Goal: Task Accomplishment & Management: Use online tool/utility

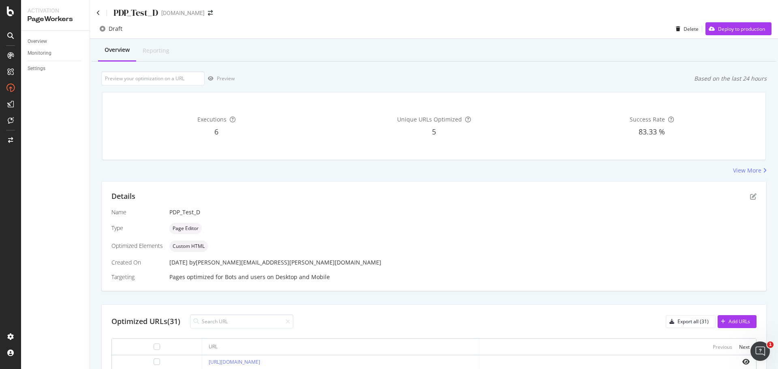
scroll to position [162, 0]
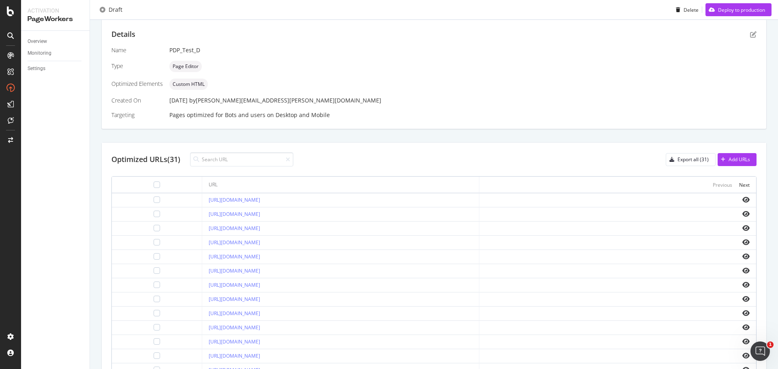
click at [145, 200] on div at bounding box center [156, 200] width 77 height 6
click at [154, 200] on div at bounding box center [157, 200] width 6 height 6
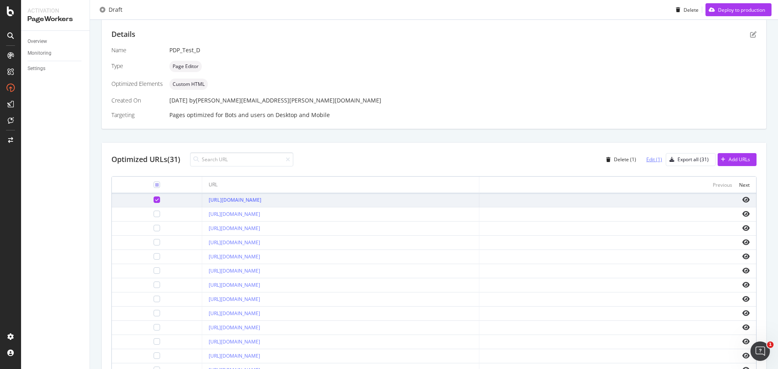
click at [649, 158] on div "Edit (1)" at bounding box center [654, 159] width 16 height 7
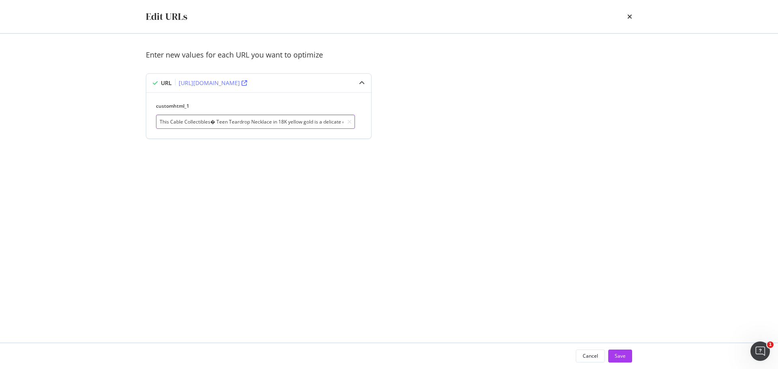
click at [211, 121] on input "This Cable Collectibles� Teen Teardrop Necklace in 18K yellow gold is a delicat…" at bounding box center [255, 122] width 199 height 14
paste input "®"
type input "This Cable Collectibles® Teen Teardrop Necklace in 18K yellow gold is a delicat…"
click at [628, 355] on button "Save" at bounding box center [620, 356] width 24 height 13
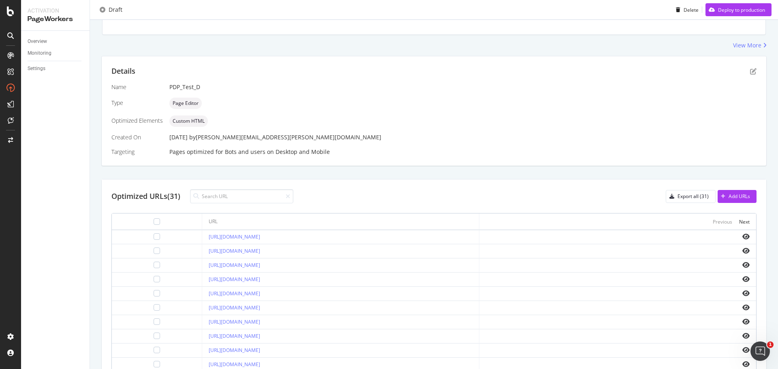
scroll to position [162, 0]
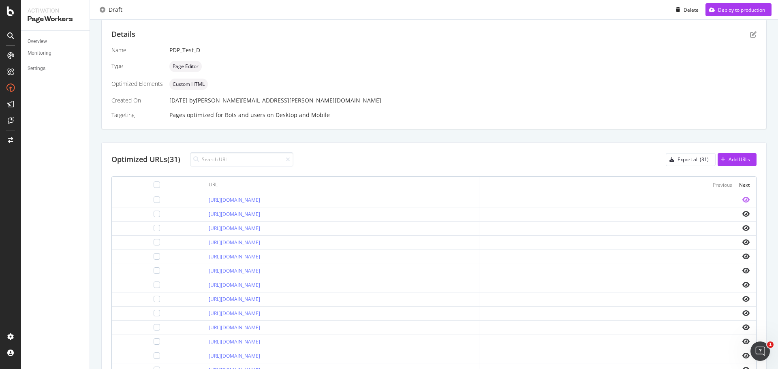
click at [742, 199] on icon "eye" at bounding box center [745, 200] width 7 height 6
click at [742, 212] on icon "eye" at bounding box center [745, 214] width 7 height 6
click at [154, 214] on div at bounding box center [157, 214] width 6 height 6
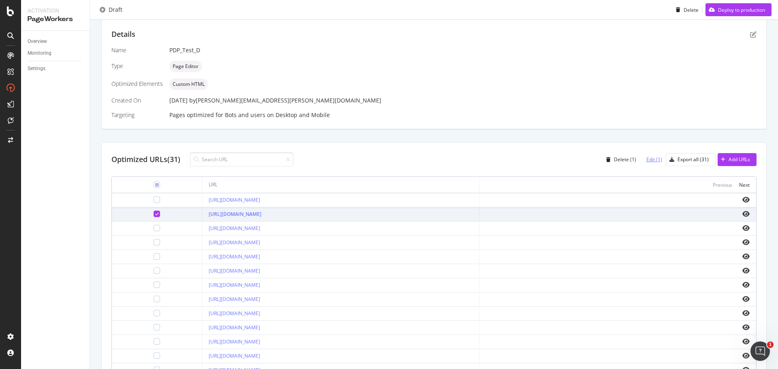
click at [651, 158] on div "Edit (1)" at bounding box center [654, 159] width 16 height 7
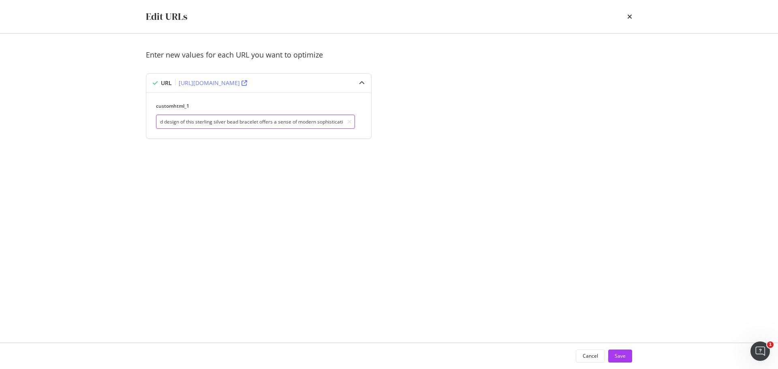
drag, startPoint x: 282, startPoint y: 120, endPoint x: 353, endPoint y: 120, distance: 70.9
click at [353, 120] on input "This 6mm Chevron Bead Bracelet fuses luxury and practicality for an elevated ev…" at bounding box center [255, 122] width 199 height 14
click at [293, 125] on input "This 6mm Chevron Bead Bracelet fuses luxury and practicality for an elevated ev…" at bounding box center [255, 122] width 199 height 14
drag, startPoint x: 300, startPoint y: 121, endPoint x: 153, endPoint y: 115, distance: 147.2
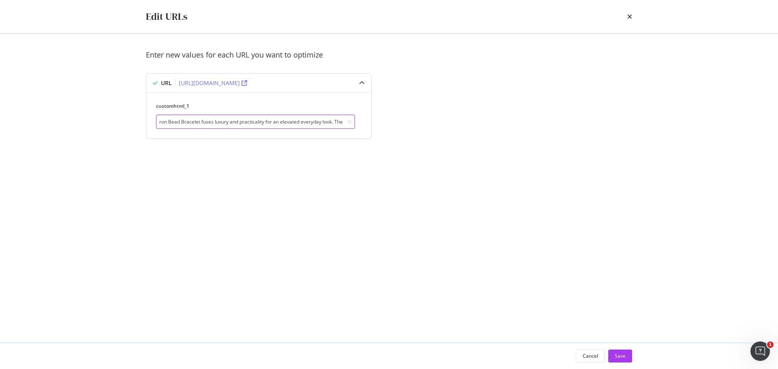
click at [153, 115] on div "customhtml_1 This 6mm Chevron Bead Bracelet fuses luxury and practicality for a…" at bounding box center [258, 115] width 225 height 46
click at [177, 119] on input "This 6mm Chevron Bead Bracelet fuses luxury and practicality for an elevated ev…" at bounding box center [255, 122] width 199 height 14
drag, startPoint x: 203, startPoint y: 119, endPoint x: 597, endPoint y: 112, distance: 393.9
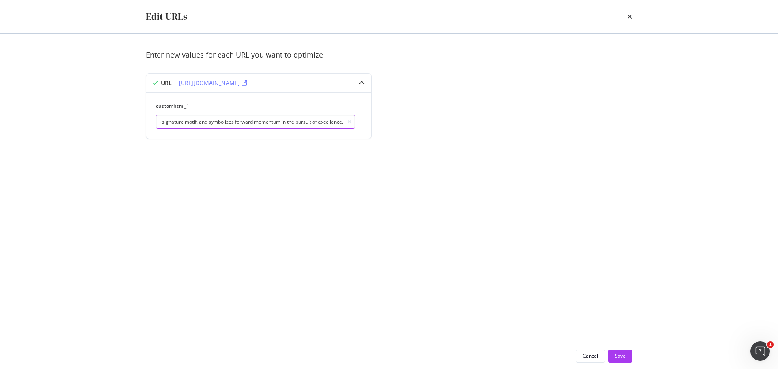
click at [597, 112] on div "Enter new values for each URL you want to optimize URL [URL][DOMAIN_NAME] custo…" at bounding box center [389, 104] width 486 height 109
click at [320, 121] on input "This 6mm Chevron Bead Bracelet fuses luxury and practicality for an elevated ev…" at bounding box center [255, 122] width 199 height 14
drag, startPoint x: 338, startPoint y: 122, endPoint x: 350, endPoint y: 122, distance: 12.2
click at [350, 122] on div "This 6mm Chevron Bead Bracelet fuses luxury and practicality for an elevated ev…" at bounding box center [255, 122] width 199 height 14
click at [318, 125] on input "This 6mm Chevron Bead Bracelet fuses luxury and practicality for an elevated ev…" at bounding box center [255, 122] width 199 height 14
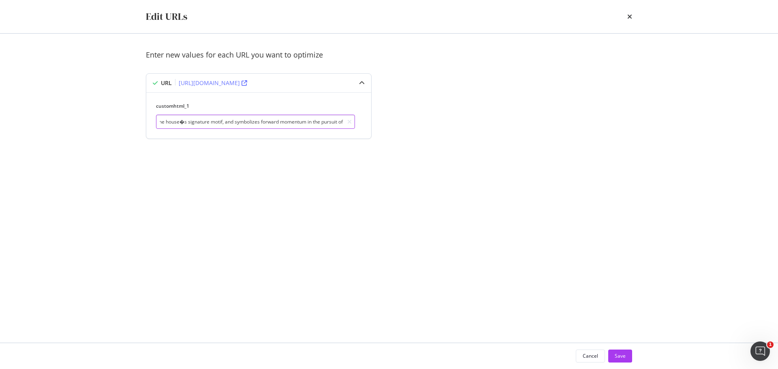
scroll to position [0, 742]
click at [187, 120] on input "This 6mm Chevron Bead Bracelet fuses luxury and practicality for an elevated ev…" at bounding box center [255, 122] width 199 height 14
type input "This 6mm Chevron Bead Bracelet fuses luxury and practicality for an elevated ev…"
click at [620, 352] on div "Save" at bounding box center [620, 356] width 11 height 12
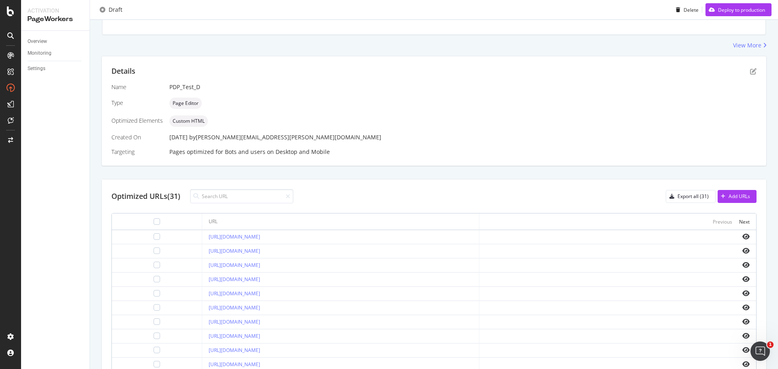
scroll to position [162, 0]
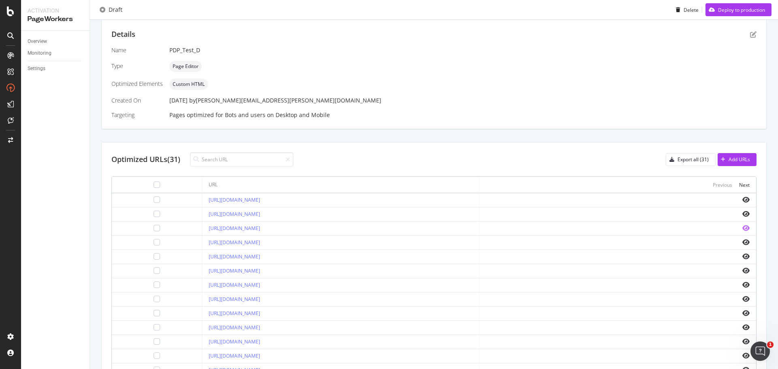
click at [742, 227] on icon "eye" at bounding box center [745, 228] width 7 height 6
click at [696, 157] on div "Export all (31)" at bounding box center [692, 159] width 31 height 7
click at [154, 225] on div at bounding box center [157, 228] width 6 height 6
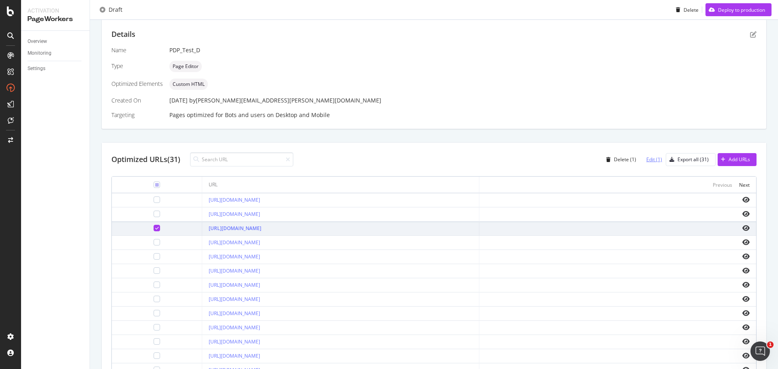
click at [650, 159] on div "Edit (1)" at bounding box center [654, 159] width 16 height 7
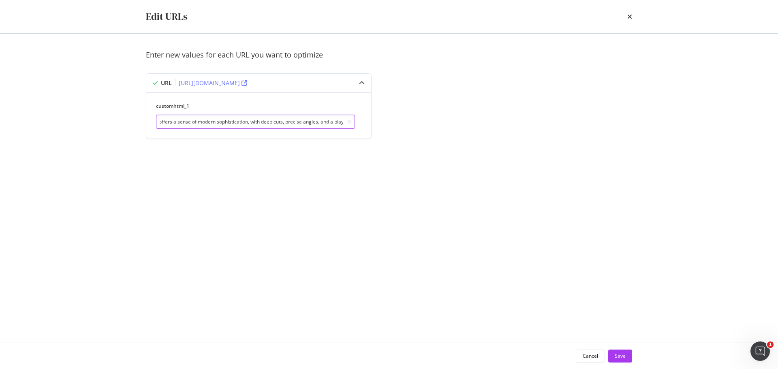
scroll to position [0, 773]
drag, startPoint x: 315, startPoint y: 120, endPoint x: 459, endPoint y: 123, distance: 143.9
click at [459, 123] on div "Enter new values for each URL you want to optimize URL [URL][DOMAIN_NAME] custo…" at bounding box center [389, 104] width 486 height 109
click at [335, 122] on input "This 8mm Chevron Bead Bracelet fuses luxury and practicality for an elevated ev…" at bounding box center [255, 122] width 199 height 14
drag, startPoint x: 337, startPoint y: 118, endPoint x: 356, endPoint y: 132, distance: 23.5
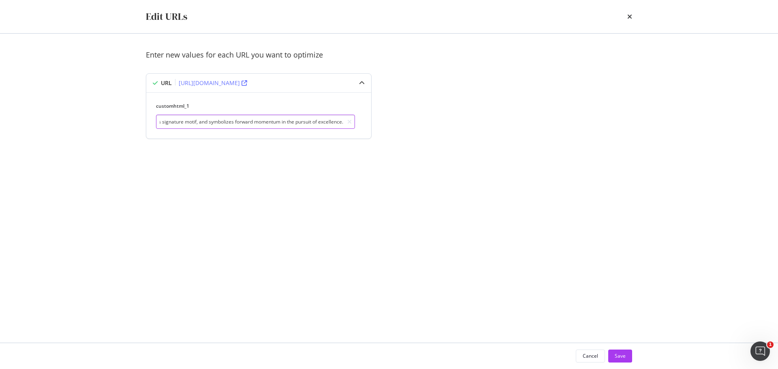
click at [356, 132] on div "customhtml_1 This 8mm Chevron Bead Bracelet fuses luxury and practicality for a…" at bounding box center [258, 115] width 225 height 46
click at [274, 130] on div "customhtml_1 This 8mm Chevron Bead Bracelet fuses luxury and practicality for a…" at bounding box center [258, 115] width 225 height 46
click at [281, 126] on input "This 8mm Chevron Bead Bracelet fuses luxury and practicality for an elevated ev…" at bounding box center [255, 122] width 199 height 14
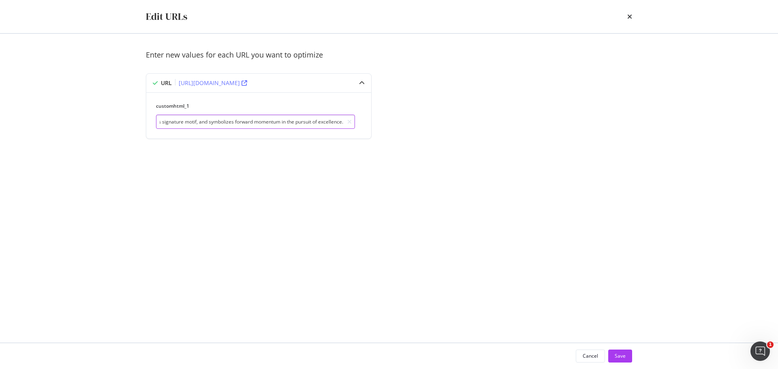
drag, startPoint x: 270, startPoint y: 123, endPoint x: 543, endPoint y: 136, distance: 273.4
click at [543, 136] on div "Enter new values for each URL you want to optimize URL [URL][DOMAIN_NAME] custo…" at bounding box center [389, 104] width 486 height 109
click at [318, 123] on input "This 8mm Chevron Bead Bracelet fuses luxury and practicality for an elevated ev…" at bounding box center [255, 122] width 199 height 14
click at [212, 122] on input "This 8mm Chevron Bead Bracelet fuses luxury and practicality for an elevated ev…" at bounding box center [255, 122] width 199 height 14
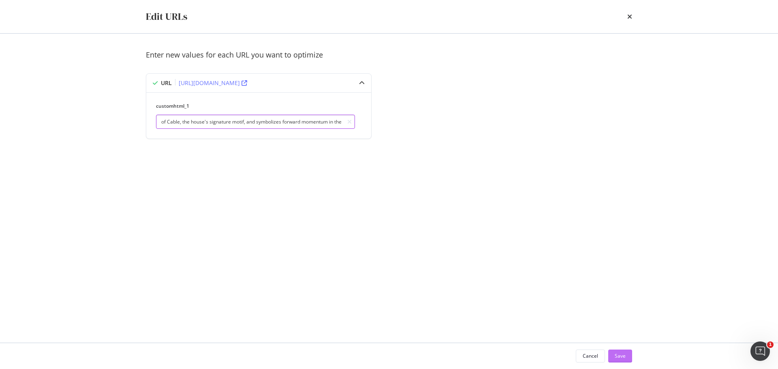
type input "This 8mm Chevron Bead Bracelet fuses luxury and practicality for an elevated ev…"
click at [621, 354] on div "Save" at bounding box center [620, 355] width 11 height 7
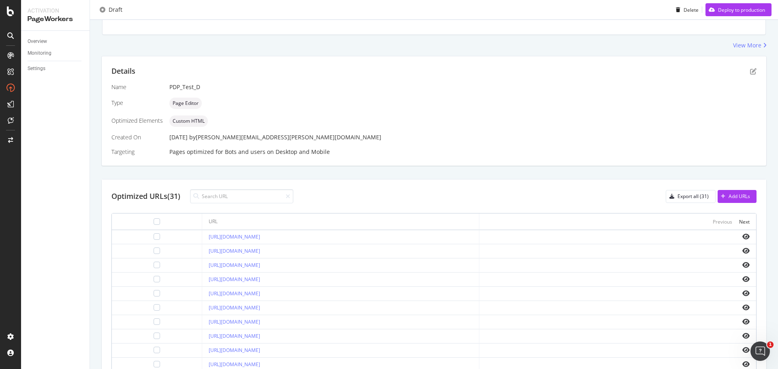
scroll to position [162, 0]
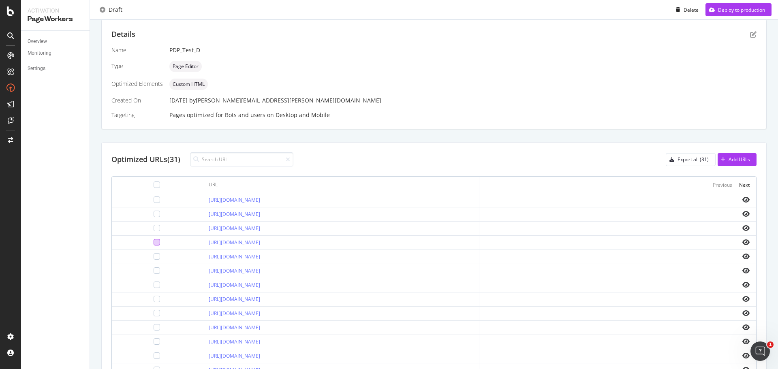
click at [154, 243] on div at bounding box center [157, 242] width 6 height 6
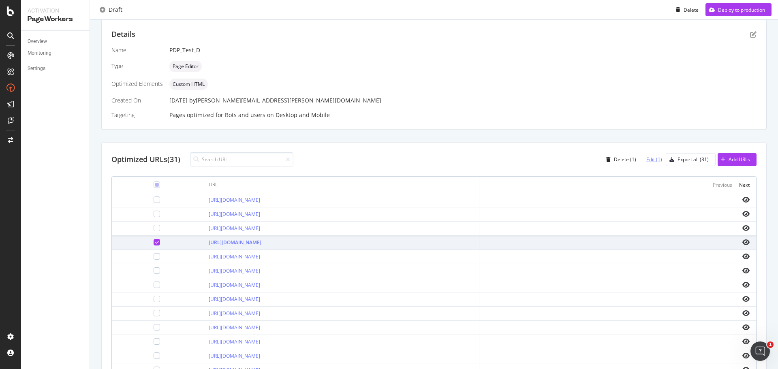
click at [646, 157] on div "Edit (1)" at bounding box center [654, 159] width 16 height 7
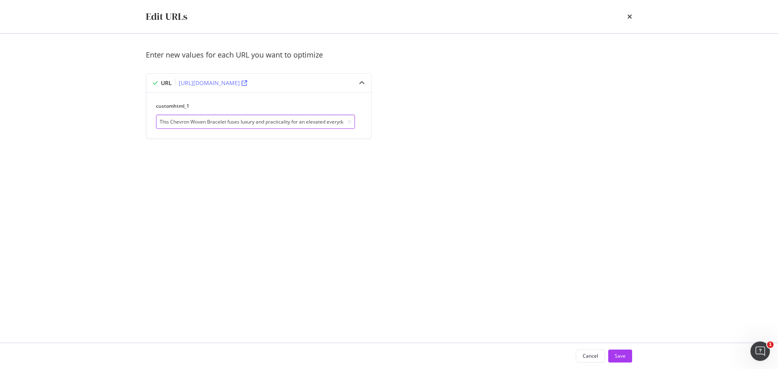
scroll to position [0, 673]
drag, startPoint x: 263, startPoint y: 121, endPoint x: 635, endPoint y: 127, distance: 372.0
click at [635, 127] on div "Enter new values for each URL you want to optimize URL [URL][DOMAIN_NAME] custo…" at bounding box center [389, 188] width 519 height 309
click at [304, 120] on input "This Chevron Woven Bracelet fuses luxury and practicality for an elevated every…" at bounding box center [255, 122] width 199 height 14
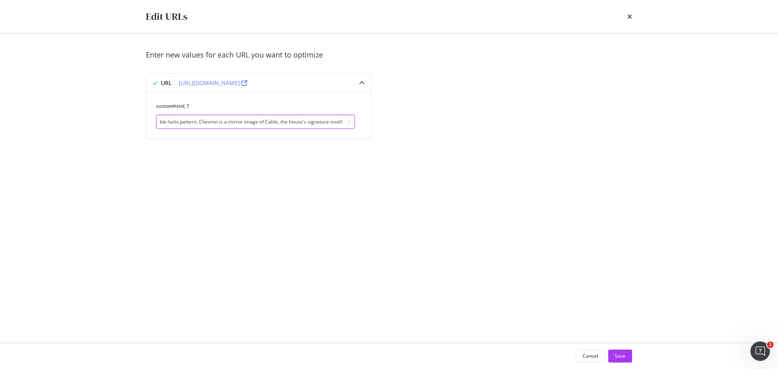
drag, startPoint x: 265, startPoint y: 120, endPoint x: 617, endPoint y: 120, distance: 352.5
click at [617, 120] on div "Enter new values for each URL you want to optimize URL [URL][DOMAIN_NAME] custo…" at bounding box center [389, 104] width 486 height 109
type input "This Chevron Woven Bracelet fuses luxury and practicality for an elevated every…"
click at [632, 167] on div "Enter new values for each URL you want to optimize URL [URL][DOMAIN_NAME] custo…" at bounding box center [389, 188] width 519 height 309
drag, startPoint x: 367, startPoint y: 137, endPoint x: 606, endPoint y: 152, distance: 239.9
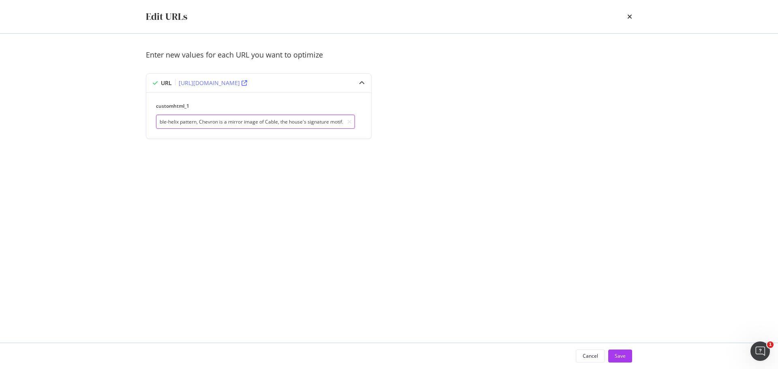
click at [606, 152] on div "Enter new values for each URL you want to optimize URL [URL][DOMAIN_NAME] custo…" at bounding box center [389, 104] width 486 height 109
click at [601, 196] on div "Enter new values for each URL you want to optimize URL [URL][DOMAIN_NAME] custo…" at bounding box center [389, 188] width 486 height 277
click at [629, 355] on button "Save" at bounding box center [620, 356] width 24 height 13
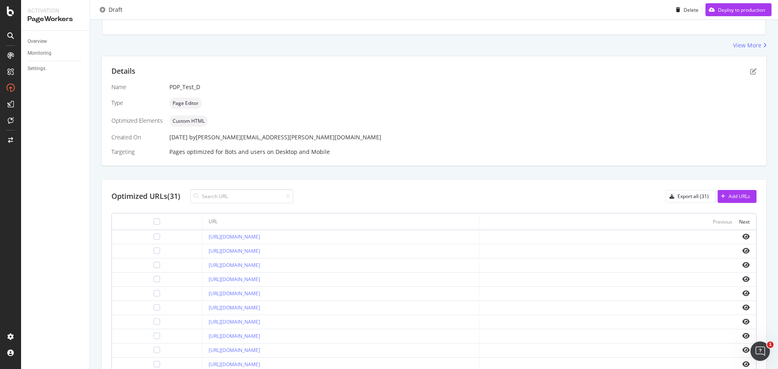
scroll to position [162, 0]
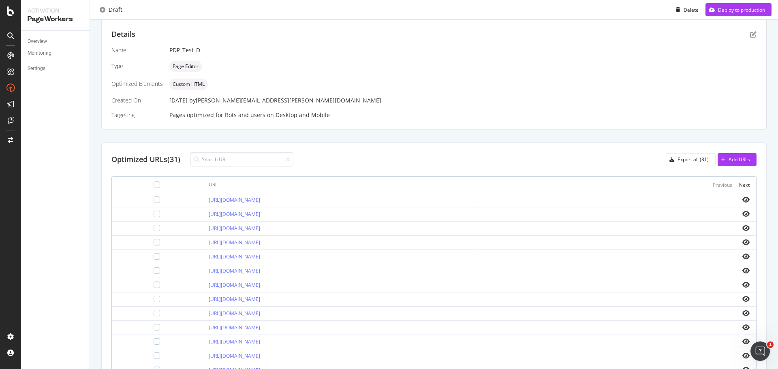
click at [144, 256] on div at bounding box center [156, 256] width 77 height 6
click at [154, 256] on div at bounding box center [157, 256] width 6 height 6
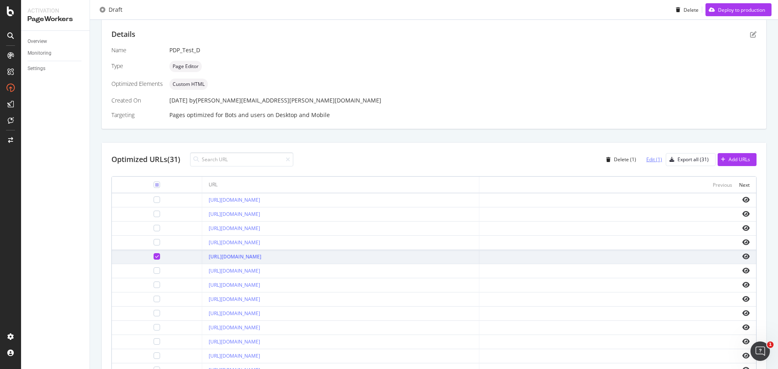
click at [648, 162] on div "Edit (1)" at bounding box center [654, 159] width 16 height 7
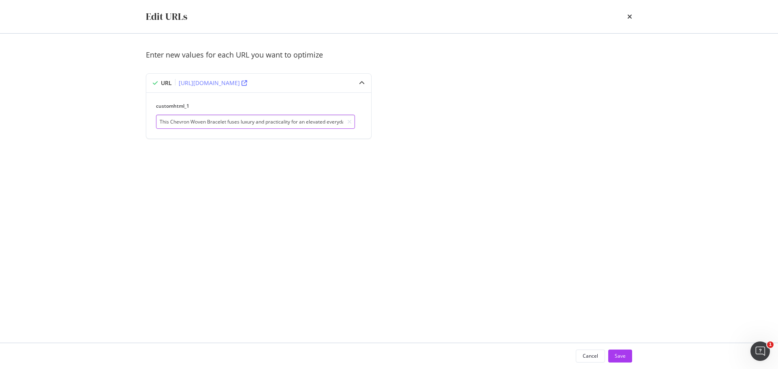
scroll to position [0, 670]
drag, startPoint x: 255, startPoint y: 121, endPoint x: 572, endPoint y: 120, distance: 316.8
click at [572, 120] on div "Enter new values for each URL you want to optimize URL [URL][DOMAIN_NAME] custo…" at bounding box center [389, 104] width 486 height 109
click at [303, 121] on input "This Chevron Woven Bracelet fuses luxury and practicality for an elevated every…" at bounding box center [255, 122] width 199 height 14
drag, startPoint x: 315, startPoint y: 126, endPoint x: 451, endPoint y: 124, distance: 136.1
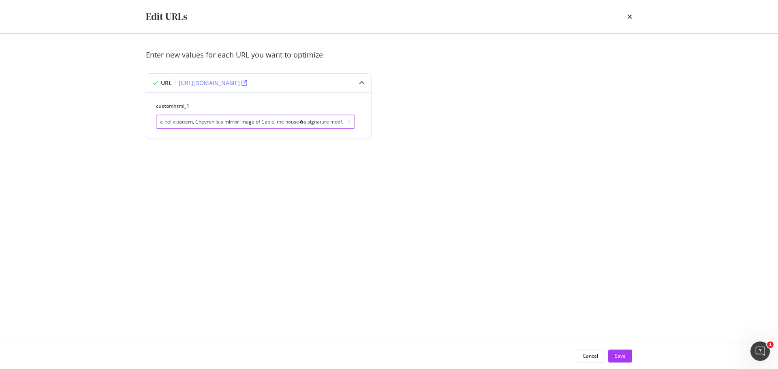
click at [451, 124] on div "Enter new values for each URL you want to optimize URL [URL][DOMAIN_NAME] custo…" at bounding box center [389, 104] width 486 height 109
click at [303, 123] on input "This Chevron Woven Bracelet fuses luxury and practicality for an elevated every…" at bounding box center [255, 122] width 199 height 14
type input "This Chevron Woven Bracelet fuses luxury and practicality for an elevated every…"
click at [620, 357] on div "Save" at bounding box center [620, 355] width 11 height 7
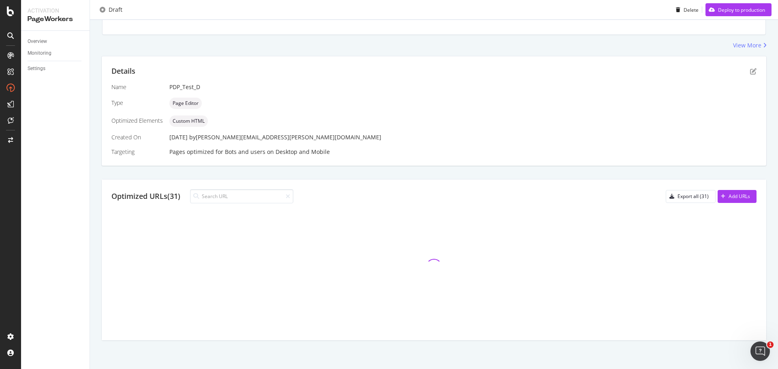
scroll to position [162, 0]
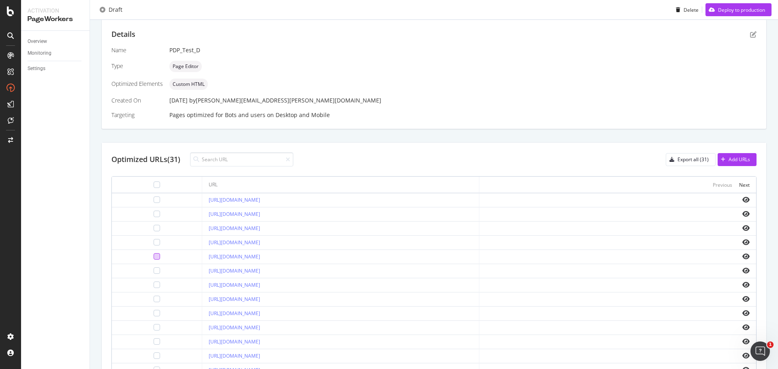
click at [154, 257] on div at bounding box center [157, 256] width 6 height 6
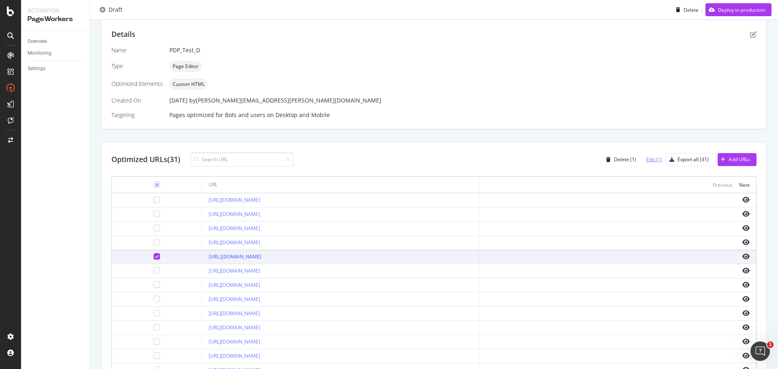
click at [647, 163] on div "Edit (1)" at bounding box center [651, 160] width 22 height 12
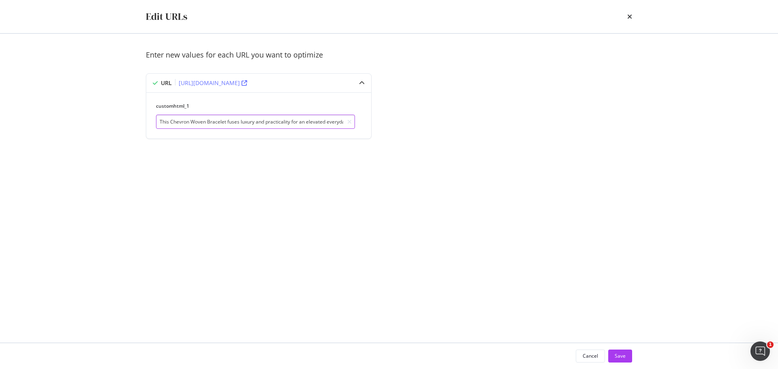
scroll to position [0, 666]
drag, startPoint x: 215, startPoint y: 120, endPoint x: 581, endPoint y: 118, distance: 366.3
click at [581, 118] on div "Enter new values for each URL you want to optimize URL [URL][DOMAIN_NAME] custo…" at bounding box center [389, 104] width 486 height 109
click at [414, 177] on div "Enter new values for each URL you want to optimize URL [URL][DOMAIN_NAME] custo…" at bounding box center [389, 188] width 486 height 277
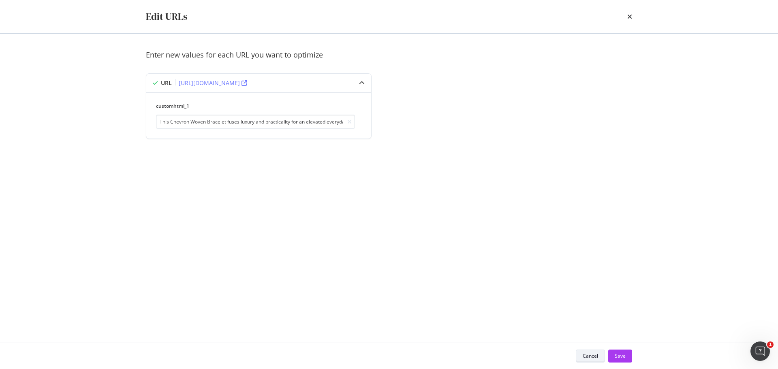
click at [592, 358] on div "Cancel" at bounding box center [590, 355] width 15 height 7
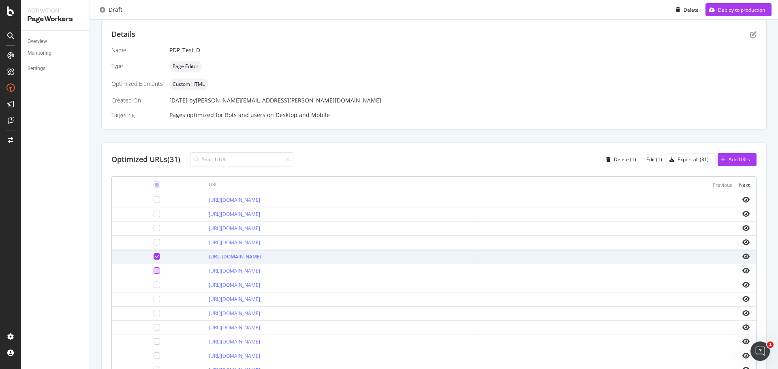
click at [154, 270] on div at bounding box center [157, 270] width 6 height 6
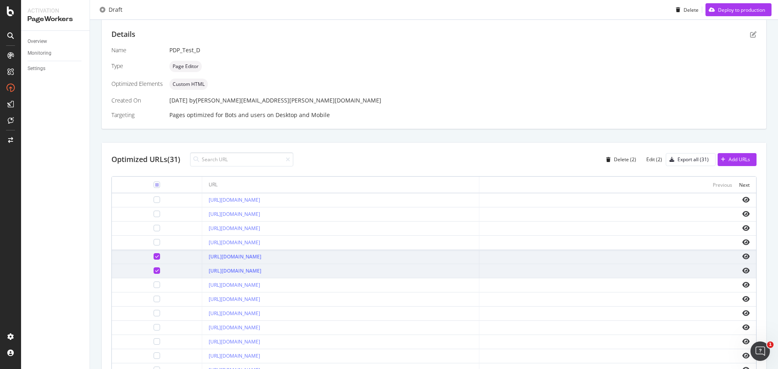
click at [155, 258] on icon at bounding box center [157, 256] width 4 height 4
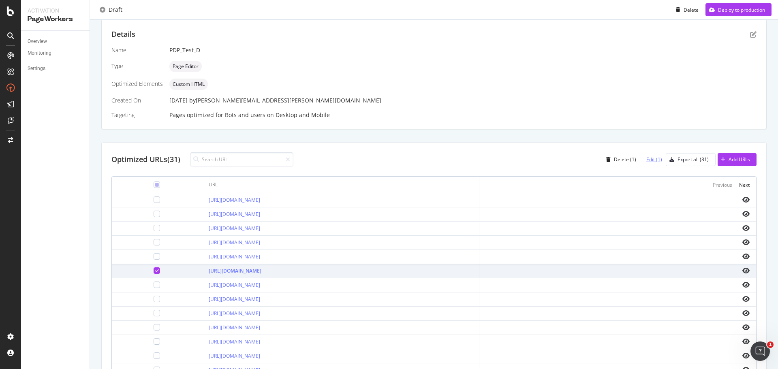
click at [646, 160] on div "Edit (1)" at bounding box center [654, 159] width 16 height 7
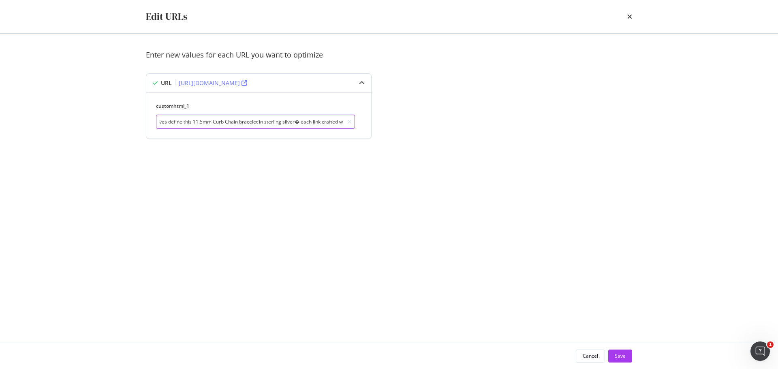
scroll to position [0, 224]
drag, startPoint x: 175, startPoint y: 125, endPoint x: 184, endPoint y: 119, distance: 9.9
click at [329, 119] on input "This Curb Chain Angular Link Bracelet is a grand display of timeless elegance. …" at bounding box center [255, 122] width 199 height 14
click at [317, 117] on input "This Curb Chain Angular Link Bracelet is a grand display of timeless elegance. …" at bounding box center [255, 122] width 199 height 14
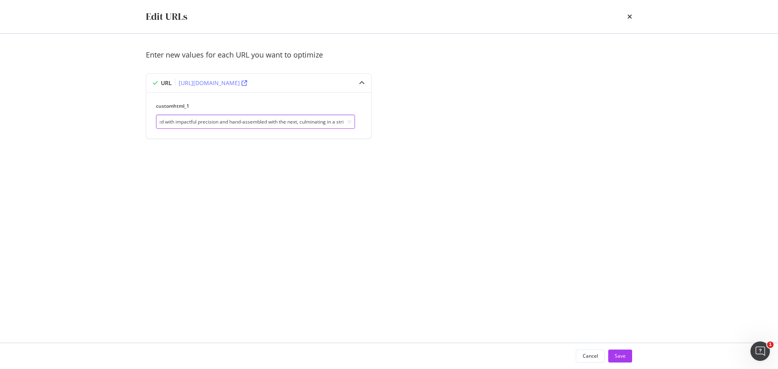
drag, startPoint x: 308, startPoint y: 121, endPoint x: 413, endPoint y: 121, distance: 104.9
click at [413, 121] on div "Enter new values for each URL you want to optimize URL [URL][DOMAIN_NAME] custo…" at bounding box center [389, 104] width 486 height 109
click at [222, 125] on input "This Curb Chain Angular Link Bracelet is a grand display of timeless elegance. …" at bounding box center [255, 122] width 199 height 14
click at [184, 120] on input "This Curb Chain Angular Link Bracelet is a grand display of timeless elegance. …" at bounding box center [255, 122] width 199 height 14
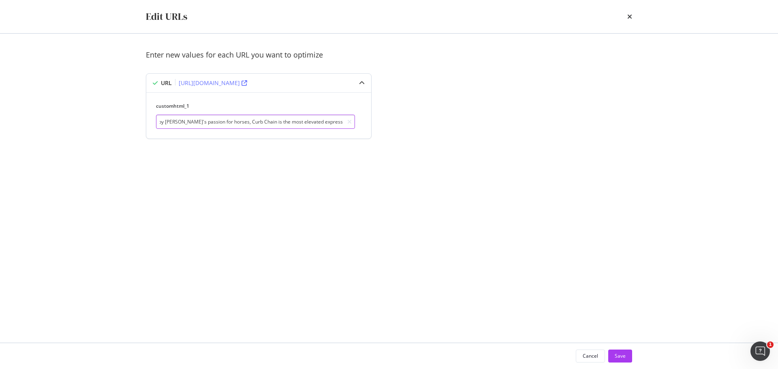
click at [268, 122] on input "This Curb Chain Angular Link Bracelet is a grand display of timeless elegance. …" at bounding box center [255, 122] width 199 height 14
drag, startPoint x: 276, startPoint y: 122, endPoint x: 352, endPoint y: 124, distance: 75.8
click at [352, 124] on input "This Curb Chain Angular Link Bracelet is a grand display of timeless elegance. …" at bounding box center [255, 122] width 199 height 14
click at [259, 121] on input "This Curb Chain Angular Link Bracelet is a grand display of timeless elegance. …" at bounding box center [255, 122] width 199 height 14
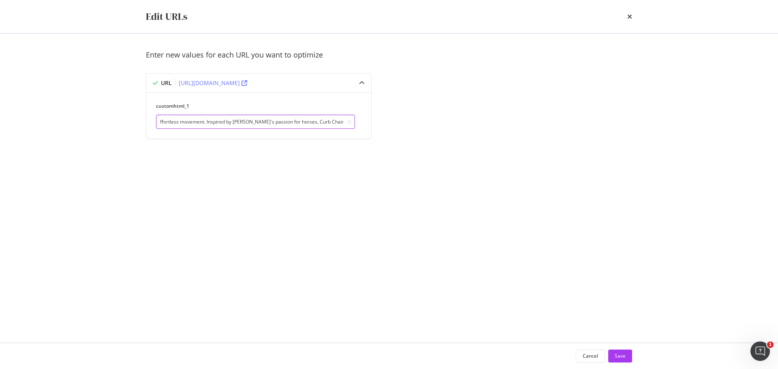
scroll to position [0, 51]
drag, startPoint x: 266, startPoint y: 121, endPoint x: 67, endPoint y: 121, distance: 199.3
click at [67, 121] on div "Edit URLs Enter new values for each URL you want to optimize URL [URL][DOMAIN_N…" at bounding box center [389, 184] width 778 height 369
click at [275, 121] on input "This Curb Chain Angular Link Bracelet is a grand display of timeless elegance. …" at bounding box center [255, 122] width 199 height 14
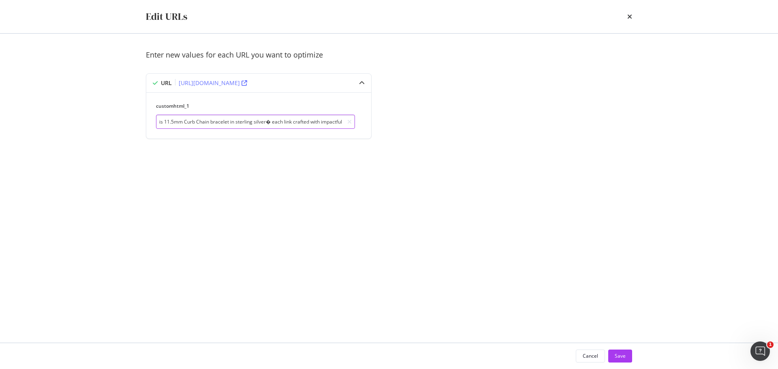
scroll to position [0, 255]
drag, startPoint x: 257, startPoint y: 121, endPoint x: 252, endPoint y: 121, distance: 5.3
click at [252, 121] on input "This Curb Chain Angular Link Bracelet is a grand display of timeless elegance. …" at bounding box center [255, 122] width 199 height 14
paste input "—"
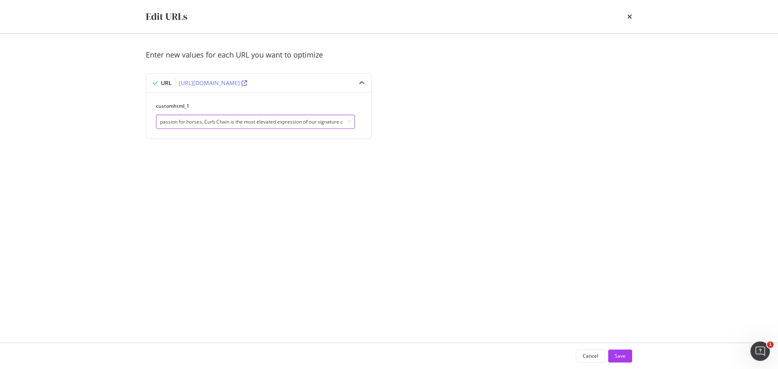
drag, startPoint x: 221, startPoint y: 119, endPoint x: 570, endPoint y: 120, distance: 349.7
click at [570, 120] on div "Enter new values for each URL you want to optimize URL [URL][DOMAIN_NAME] custo…" at bounding box center [389, 104] width 486 height 109
click at [250, 123] on input "This Curb Chain Angular Link Bracelet is a grand display of timeless elegance. …" at bounding box center [255, 122] width 199 height 14
click at [255, 122] on input "This Curb Chain Angular Link Bracelet is a grand display of timeless elegance. …" at bounding box center [255, 122] width 199 height 14
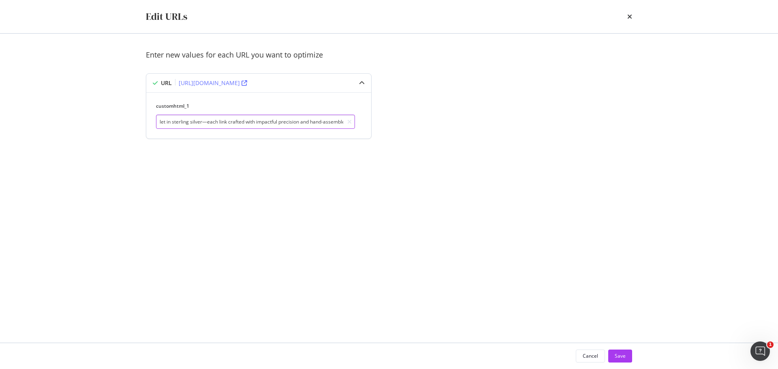
click at [207, 120] on input "This Curb Chain Angular Link Bracelet is a grand display of timeless elegance. …" at bounding box center [255, 122] width 199 height 14
type input "This Curb Chain Angular Link Bracelet is a grand display of timeless elegance. …"
click at [628, 353] on button "Save" at bounding box center [620, 356] width 24 height 13
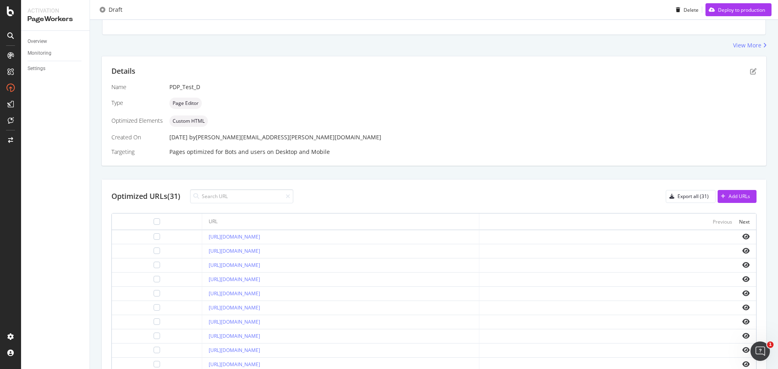
scroll to position [162, 0]
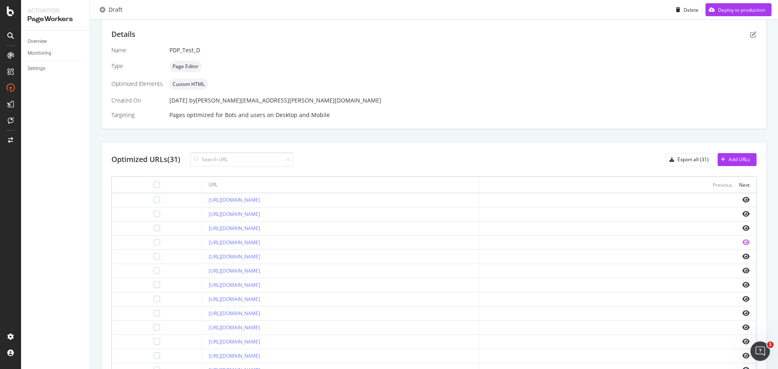
click at [742, 241] on icon "eye" at bounding box center [745, 242] width 7 height 6
click at [260, 284] on link "[URL][DOMAIN_NAME]" at bounding box center [234, 285] width 51 height 7
click at [260, 300] on link "[URL][DOMAIN_NAME]" at bounding box center [234, 299] width 51 height 7
click at [742, 268] on icon "eye" at bounding box center [745, 270] width 7 height 6
click at [742, 284] on icon "eye" at bounding box center [745, 285] width 7 height 6
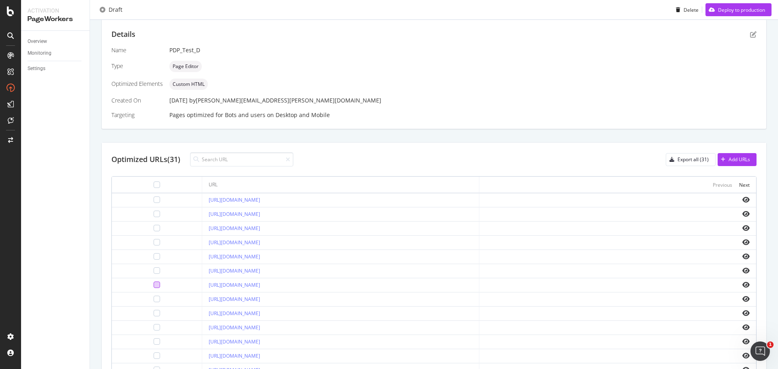
click at [154, 284] on div at bounding box center [157, 285] width 6 height 6
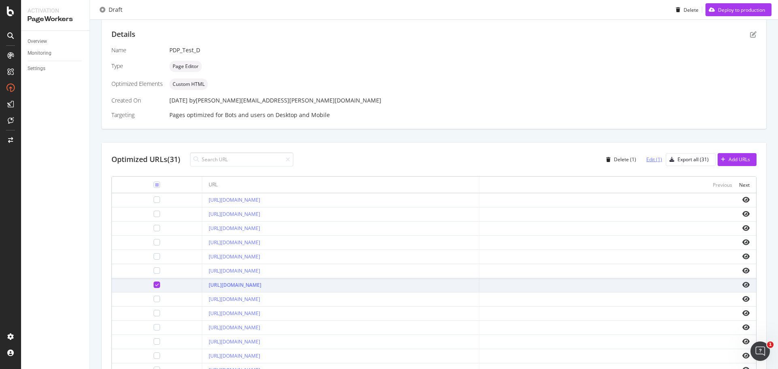
click at [642, 155] on div "Edit (1)" at bounding box center [651, 160] width 22 height 12
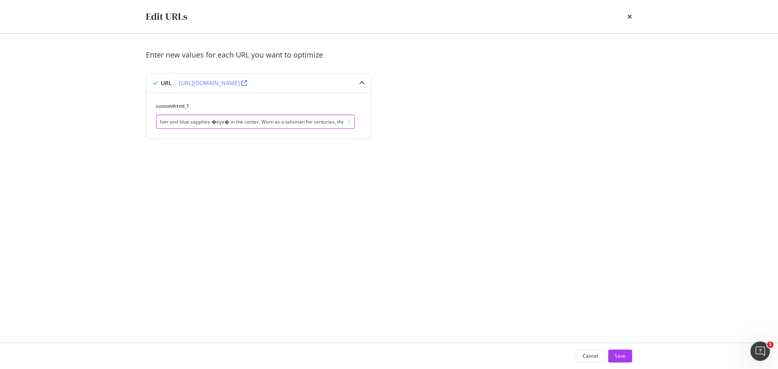
scroll to position [0, 519]
drag, startPoint x: 300, startPoint y: 126, endPoint x: 425, endPoint y: 120, distance: 124.5
click at [425, 120] on div "Enter new values for each URL you want to optimize URL [URL][DOMAIN_NAME] custo…" at bounding box center [389, 104] width 486 height 109
click at [290, 122] on input "This Spiritual Beads Evil Eye Bracelet is a timeless symbol of protection. This…" at bounding box center [255, 122] width 199 height 14
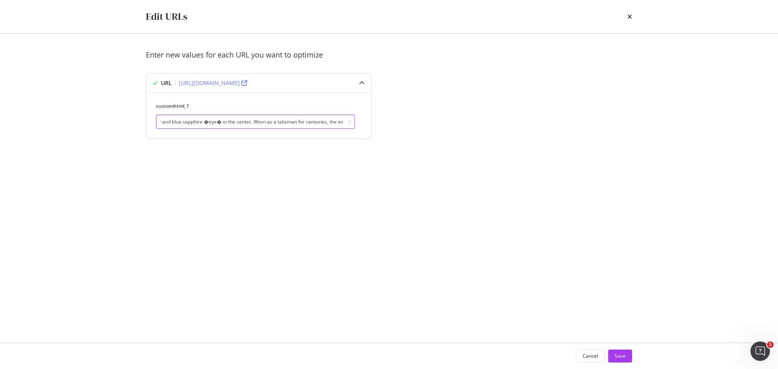
click at [222, 121] on input "This Spiritual Beads Evil Eye Bracelet is a timeless symbol of protection. This…" at bounding box center [255, 122] width 199 height 14
click at [209, 119] on input "This Spiritual Beads Evil Eye Bracelet is a timeless symbol of protection. This…" at bounding box center [255, 122] width 199 height 14
type input "This Spiritual Beads Evil Eye Bracelet is a timeless symbol of protection. This…"
click at [619, 358] on div "Save" at bounding box center [620, 355] width 11 height 7
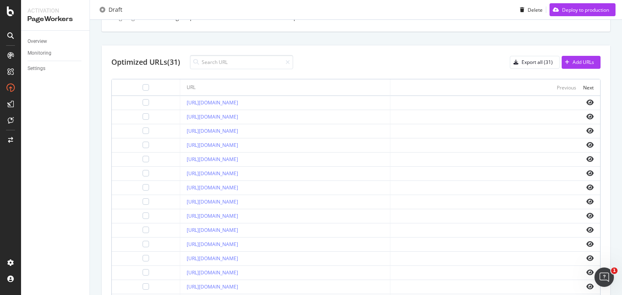
scroll to position [292, 0]
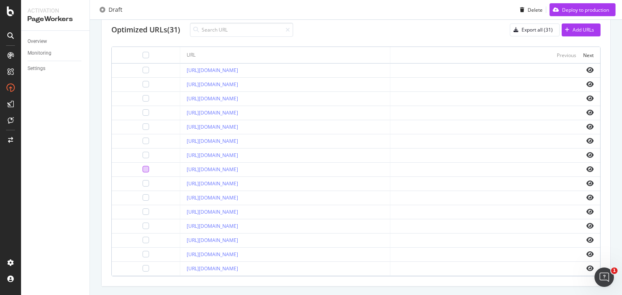
click at [143, 169] on div at bounding box center [146, 169] width 6 height 6
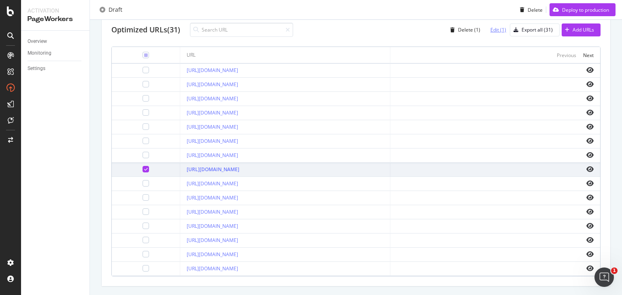
click at [492, 26] on div "Edit (1)" at bounding box center [499, 29] width 16 height 7
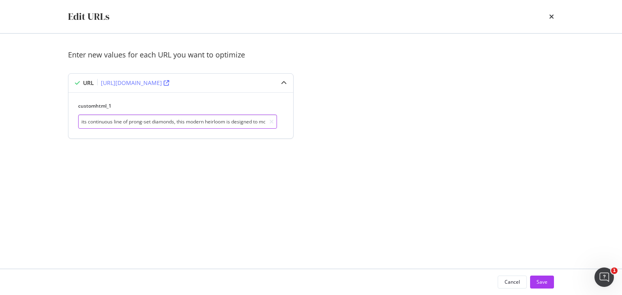
scroll to position [0, 592]
drag, startPoint x: 132, startPoint y: 121, endPoint x: 288, endPoint y: 128, distance: 156.5
click at [288, 128] on div "customhtml_1 This diamond Tennis Bracelet in 18K white gold embodies the essenc…" at bounding box center [180, 115] width 225 height 46
click at [521, 219] on div "Enter new values for each URL you want to optimize URL [URL][DOMAIN_NAME] custo…" at bounding box center [311, 151] width 486 height 203
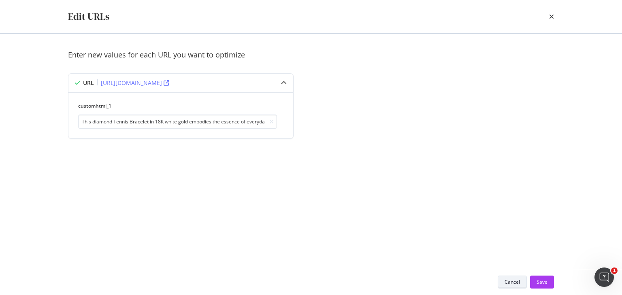
click at [509, 284] on div "Cancel" at bounding box center [512, 282] width 15 height 7
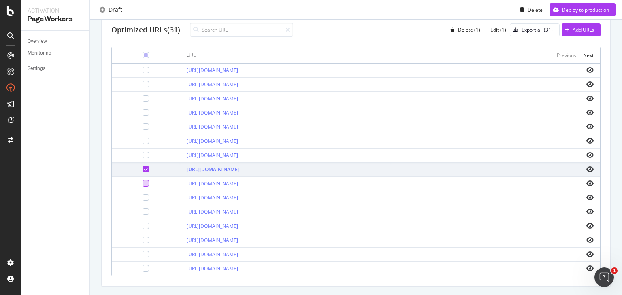
click at [143, 184] on div at bounding box center [146, 183] width 6 height 6
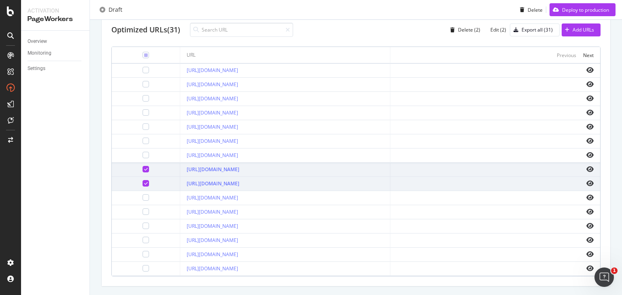
click at [144, 169] on icon at bounding box center [146, 169] width 4 height 4
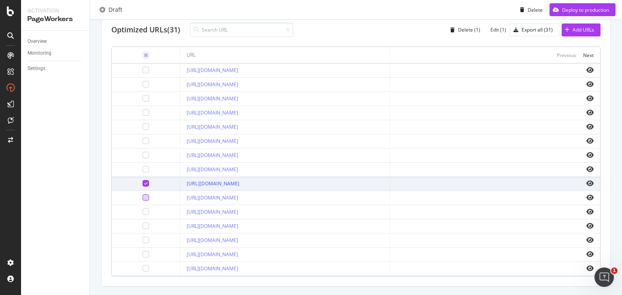
click at [143, 196] on div at bounding box center [146, 197] width 6 height 6
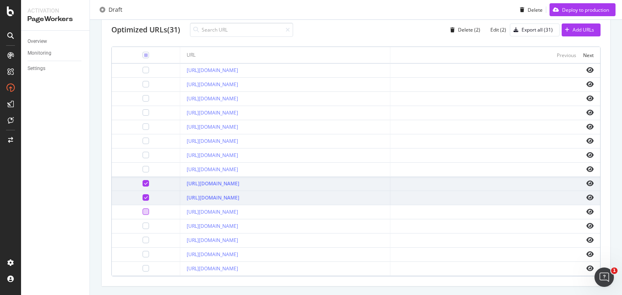
click at [143, 212] on div at bounding box center [146, 212] width 6 height 6
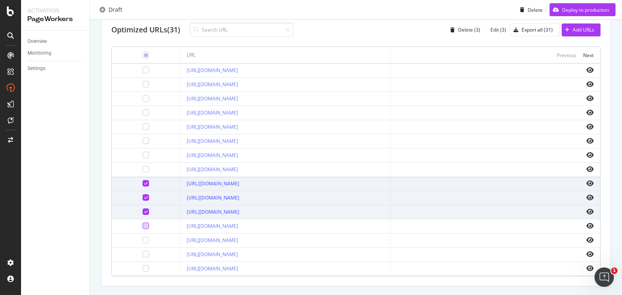
click at [143, 226] on div at bounding box center [146, 226] width 6 height 6
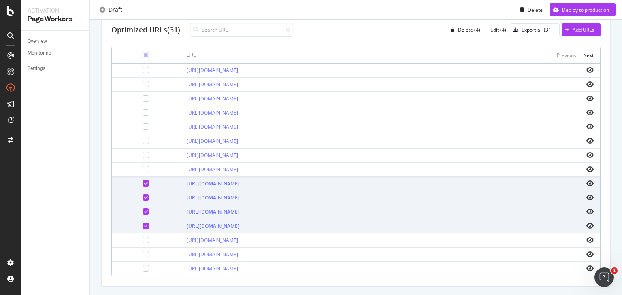
click at [132, 242] on td at bounding box center [146, 241] width 68 height 14
click at [143, 240] on div at bounding box center [146, 240] width 6 height 6
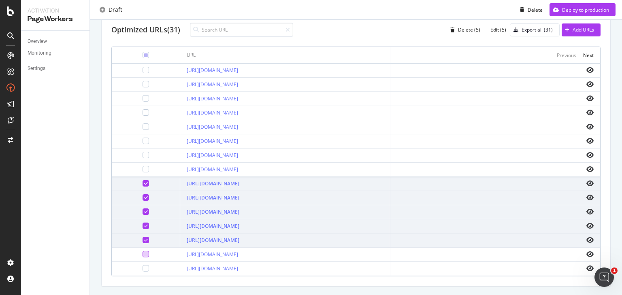
click at [143, 258] on div at bounding box center [146, 254] width 6 height 6
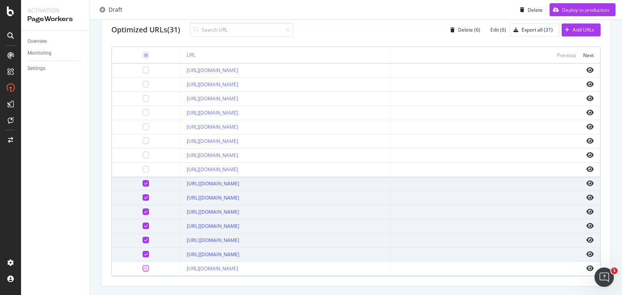
click at [143, 272] on div at bounding box center [146, 268] width 6 height 6
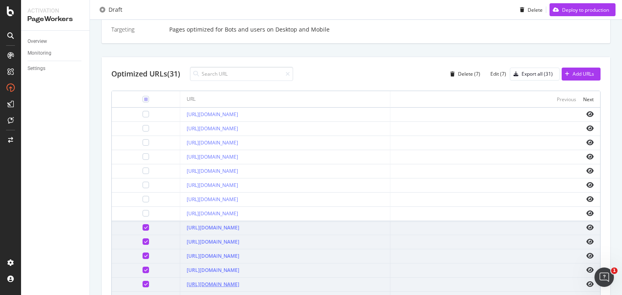
scroll to position [220, 0]
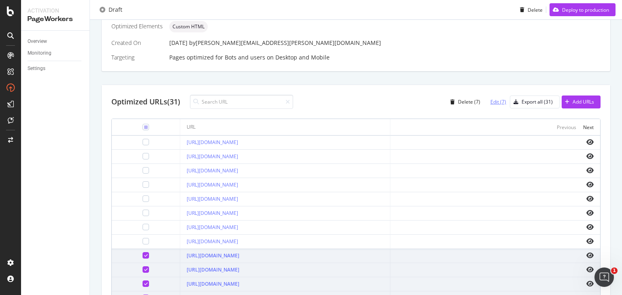
click at [496, 100] on div "Edit (7)" at bounding box center [499, 101] width 16 height 7
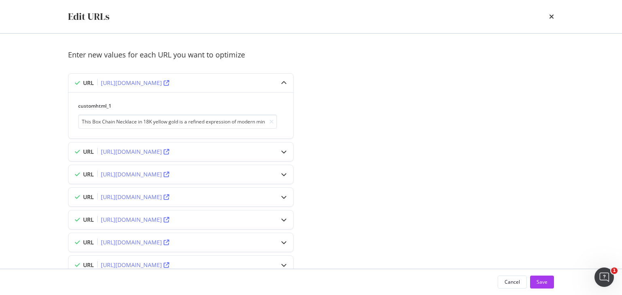
scroll to position [24, 0]
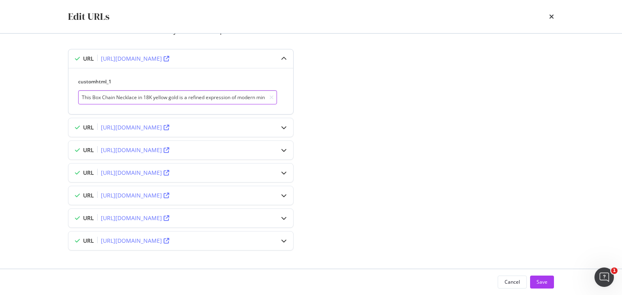
click at [185, 97] on input "This Box Chain Necklace in 18K yellow gold is a refined expression of modern mi…" at bounding box center [177, 97] width 199 height 14
click at [287, 57] on div "modal" at bounding box center [284, 58] width 19 height 19
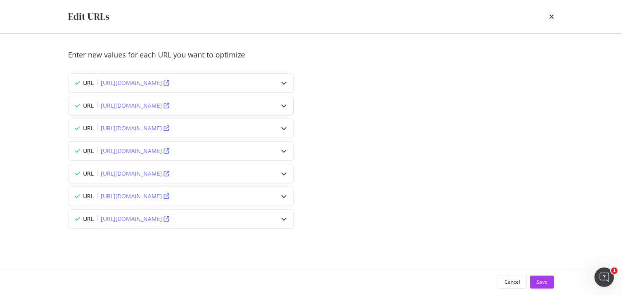
click at [284, 102] on div "modal" at bounding box center [284, 105] width 19 height 19
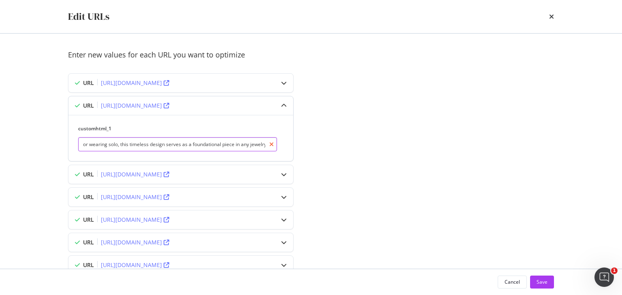
scroll to position [0, 551]
drag, startPoint x: 103, startPoint y: 144, endPoint x: 326, endPoint y: 190, distance: 227.5
click at [326, 190] on div "Enter new values for each URL you want to optimize URL [URL][DOMAIN_NAME] URL […" at bounding box center [311, 172] width 486 height 245
click at [365, 197] on div "Enter new values for each URL you want to optimize URL [URL][DOMAIN_NAME] URL […" at bounding box center [311, 172] width 486 height 245
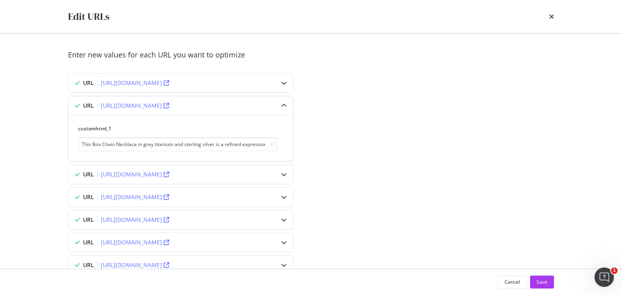
click at [285, 104] on icon "modal" at bounding box center [284, 106] width 6 height 6
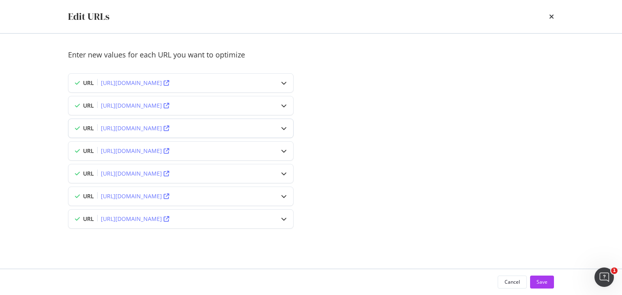
click at [282, 130] on icon "modal" at bounding box center [284, 129] width 6 height 6
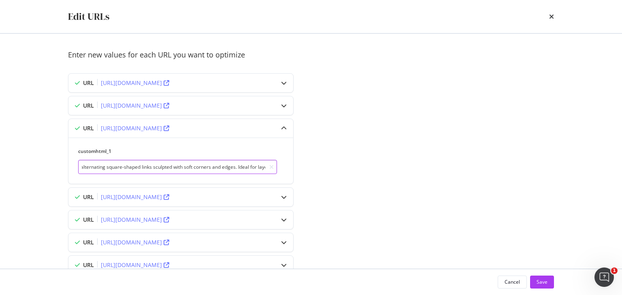
scroll to position [0, 500]
drag, startPoint x: 152, startPoint y: 166, endPoint x: 359, endPoint y: 164, distance: 207.1
click at [359, 164] on div "Enter new values for each URL you want to optimize URL [URL][DOMAIN_NAME] URL […" at bounding box center [311, 172] width 486 height 245
click at [356, 172] on div "Enter new values for each URL you want to optimize URL [URL][DOMAIN_NAME] URL […" at bounding box center [311, 172] width 486 height 245
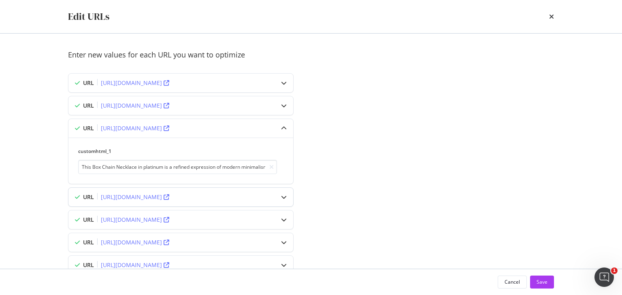
click at [286, 195] on icon "modal" at bounding box center [284, 197] width 6 height 6
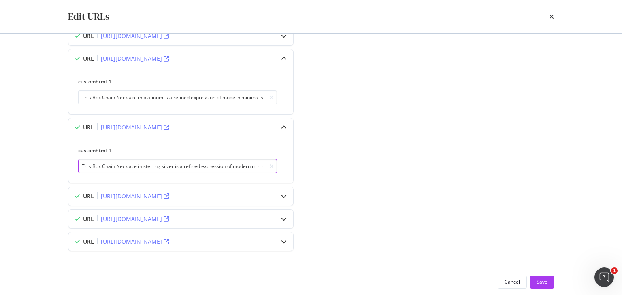
scroll to position [0, 509]
drag, startPoint x: 101, startPoint y: 165, endPoint x: 465, endPoint y: 166, distance: 363.4
click at [465, 166] on div "Enter new values for each URL you want to optimize URL [URL][DOMAIN_NAME] URL […" at bounding box center [311, 125] width 486 height 291
click at [445, 174] on div "Enter new values for each URL you want to optimize URL [URL][DOMAIN_NAME] URL […" at bounding box center [311, 125] width 486 height 291
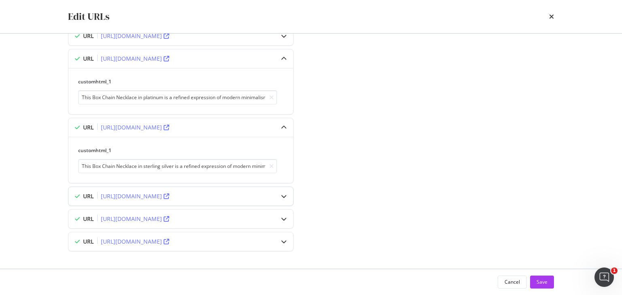
click at [288, 192] on div "modal" at bounding box center [284, 196] width 19 height 19
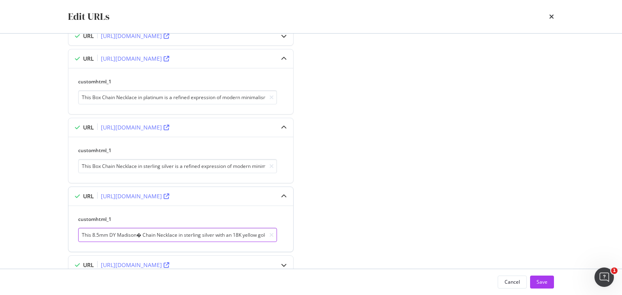
click at [142, 238] on input "This 8.5mm DY Madison� Chain Necklace in sterling silver with an 18K yellow gol…" at bounding box center [177, 235] width 199 height 14
click at [140, 235] on input "This 8.5mm DY Madison� Chain Necklace in sterling silver with an 18K yellow gol…" at bounding box center [177, 235] width 199 height 14
paste input "®"
drag, startPoint x: 216, startPoint y: 232, endPoint x: 335, endPoint y: 232, distance: 119.1
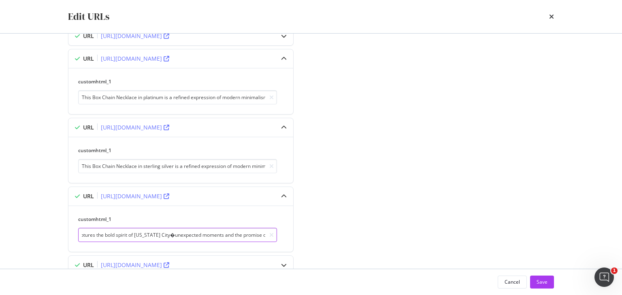
click at [335, 232] on div "Enter new values for each URL you want to optimize URL [URL][DOMAIN_NAME] URL […" at bounding box center [311, 148] width 486 height 337
click at [171, 234] on input "This 8.5mm DY Madison® Chain Necklace in sterling silver with an 18K yellow gol…" at bounding box center [177, 235] width 199 height 14
drag, startPoint x: 199, startPoint y: 232, endPoint x: 361, endPoint y: 227, distance: 161.7
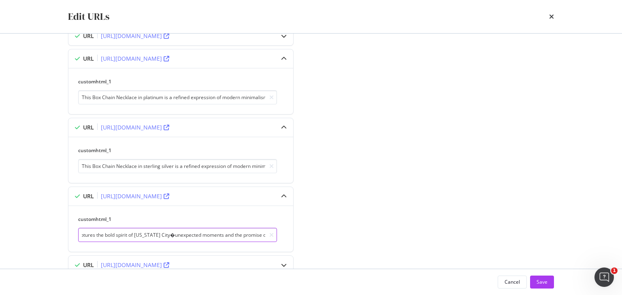
click at [361, 227] on div "Enter new values for each URL you want to optimize URL [URL][DOMAIN_NAME] URL […" at bounding box center [311, 148] width 486 height 337
click at [150, 234] on input "This 8.5mm DY Madison® Chain Necklace in sterling silver with an 18K yellow gol…" at bounding box center [177, 235] width 199 height 14
paste input "—"
click at [449, 216] on div "Enter new values for each URL you want to optimize URL [URL][DOMAIN_NAME] URL […" at bounding box center [311, 148] width 486 height 337
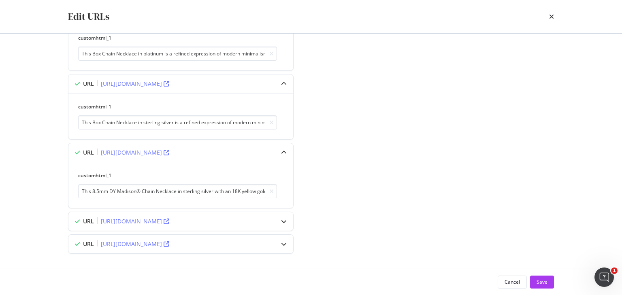
scroll to position [116, 0]
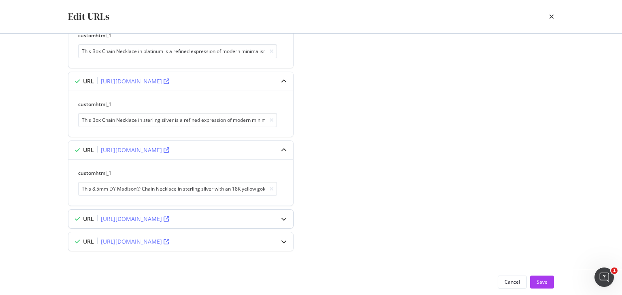
click at [287, 216] on div "modal" at bounding box center [284, 219] width 19 height 19
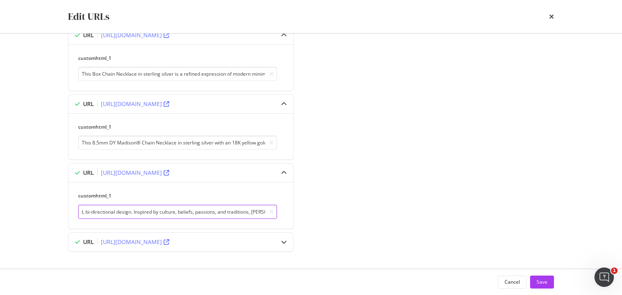
scroll to position [0, 586]
drag, startPoint x: 121, startPoint y: 206, endPoint x: 297, endPoint y: 200, distance: 175.9
click at [297, 200] on div "URL [URL][DOMAIN_NAME] customhtml_1 This Cable Cross Pendant in sterling silver…" at bounding box center [187, 197] width 239 height 69
click at [186, 211] on input "This Cable Cross Pendant in sterling silver is a powerful emblem of faith and s…" at bounding box center [177, 212] width 199 height 14
click at [166, 211] on input "This Cable Cross Pendant in sterling silver is a powerful emblem of faith and s…" at bounding box center [177, 212] width 199 height 14
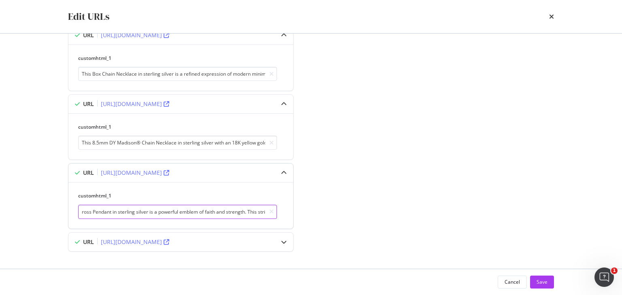
scroll to position [0, 0]
drag, startPoint x: 207, startPoint y: 211, endPoint x: 82, endPoint y: 208, distance: 124.8
click at [82, 208] on input "This Cable Cross Pendant in sterling silver is a powerful emblem of faith and s…" at bounding box center [177, 212] width 199 height 14
click at [440, 203] on div "Enter new values for each URL you want to optimize URL [URL][DOMAIN_NAME] URL […" at bounding box center [311, 79] width 486 height 383
click at [287, 170] on div "modal" at bounding box center [284, 173] width 19 height 19
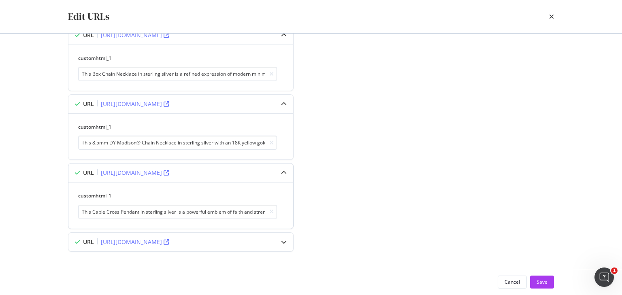
scroll to position [116, 0]
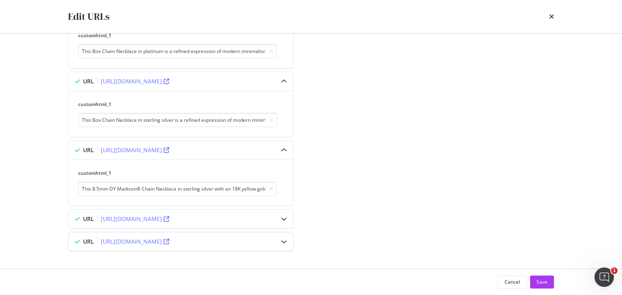
click at [287, 239] on div "modal" at bounding box center [284, 242] width 19 height 19
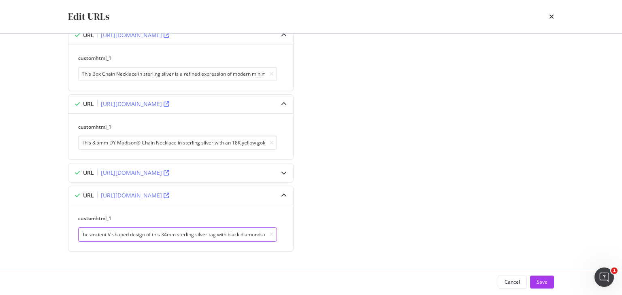
scroll to position [0, 649]
drag, startPoint x: 153, startPoint y: 233, endPoint x: 396, endPoint y: 233, distance: 243.1
click at [396, 233] on div "Enter new values for each URL you want to optimize URL [URL][DOMAIN_NAME] URL […" at bounding box center [311, 79] width 486 height 383
click at [225, 231] on input "This Chevron Tag fuses luxury and practicality for an elevated everyday look. T…" at bounding box center [177, 235] width 199 height 14
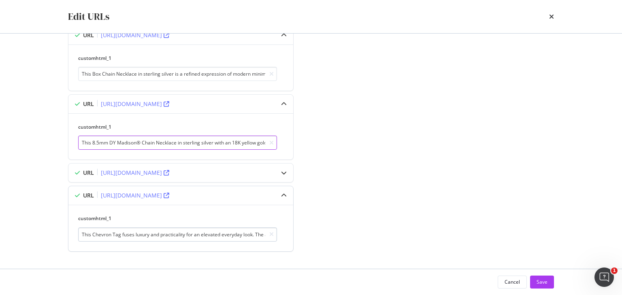
type input "This 8.5mm DY Madison® Chain Necklace in sterling silver with an 18K yellow gol…"
drag, startPoint x: 199, startPoint y: 234, endPoint x: 432, endPoint y: 221, distance: 234.1
click at [432, 221] on div "Enter new values for each URL you want to optimize URL [URL][DOMAIN_NAME] URL […" at bounding box center [311, 79] width 486 height 383
click at [232, 235] on input "This Chevron Tag fuses luxury and practicality for an elevated everyday look. T…" at bounding box center [177, 235] width 199 height 14
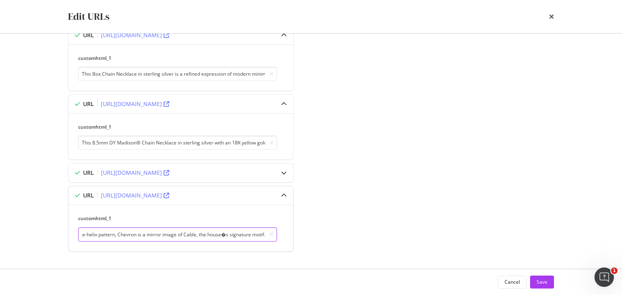
click at [225, 231] on input "This Chevron Tag fuses luxury and practicality for an elevated everyday look. T…" at bounding box center [177, 235] width 199 height 14
type input "This Chevron Tag fuses luxury and practicality for an elevated everyday look. T…"
click at [285, 194] on icon "modal" at bounding box center [284, 196] width 6 height 6
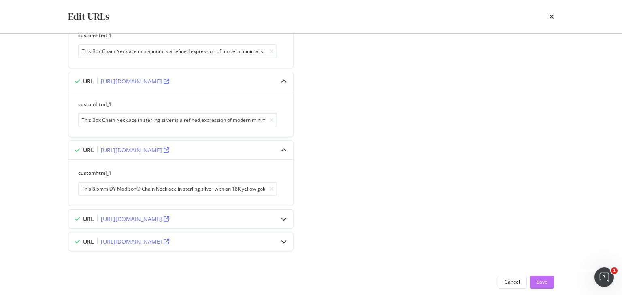
click at [550, 278] on button "Save" at bounding box center [542, 282] width 24 height 13
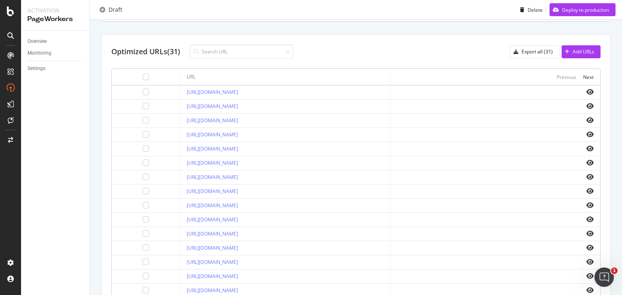
scroll to position [220, 0]
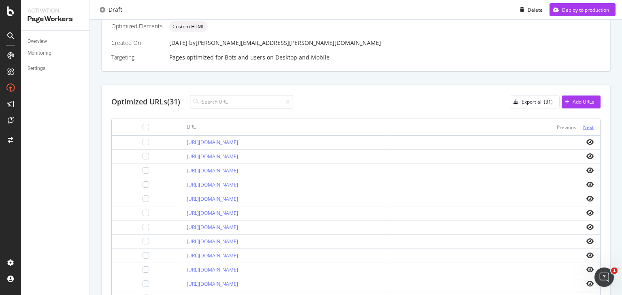
click at [588, 124] on div "Next" at bounding box center [588, 127] width 11 height 7
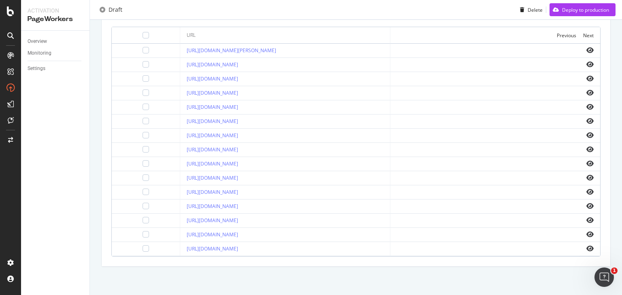
scroll to position [288, 0]
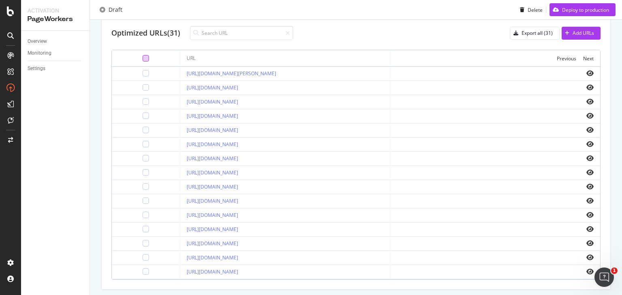
click at [143, 60] on div at bounding box center [146, 58] width 6 height 6
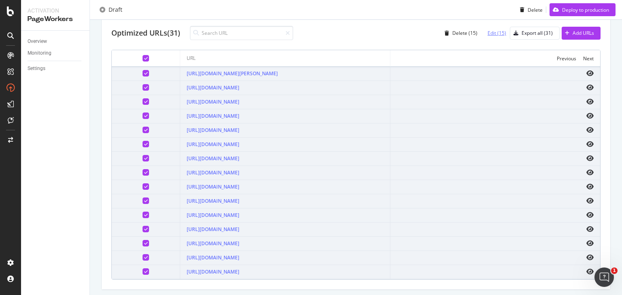
click at [491, 35] on div "Edit (15)" at bounding box center [497, 33] width 19 height 7
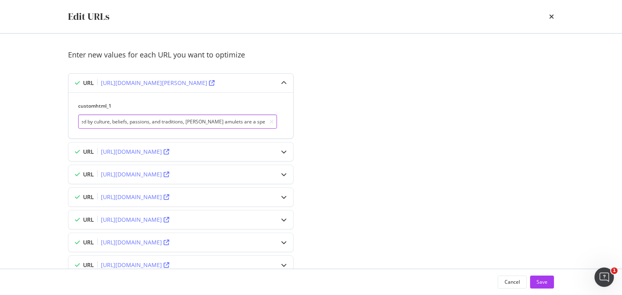
scroll to position [0, 754]
drag, startPoint x: 143, startPoint y: 121, endPoint x: 299, endPoint y: 123, distance: 156.4
click at [299, 123] on div "URL [URL][DOMAIN_NAME][PERSON_NAME] customhtml_1 This Deco Star of [PERSON_NAME…" at bounding box center [187, 107] width 239 height 69
click at [149, 151] on div "[URL][DOMAIN_NAME]" at bounding box center [131, 152] width 61 height 8
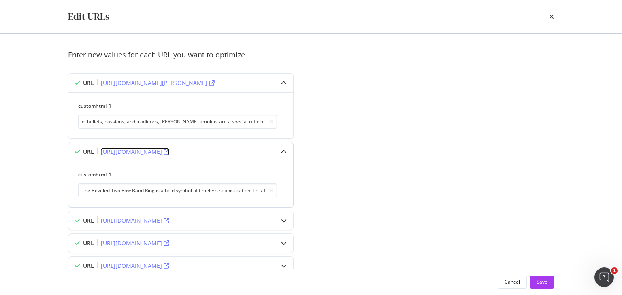
scroll to position [0, 0]
click at [282, 81] on icon "modal" at bounding box center [284, 83] width 6 height 6
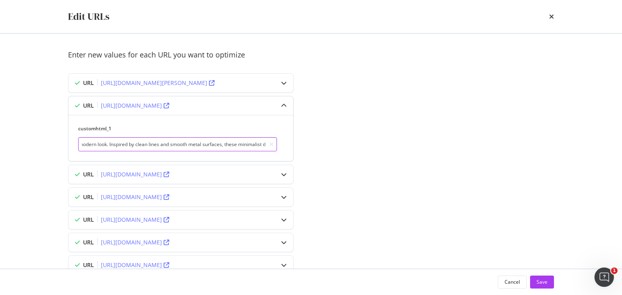
scroll to position [0, 592]
drag, startPoint x: 121, startPoint y: 142, endPoint x: 276, endPoint y: 146, distance: 154.8
click at [276, 146] on input "The Beveled Two Row Band Ring is a bold symbol of timeless sophistication. This…" at bounding box center [177, 144] width 199 height 14
click at [233, 143] on input "The Beveled Two Row Band Ring is a bold symbol of timeless sophistication. This…" at bounding box center [177, 144] width 199 height 14
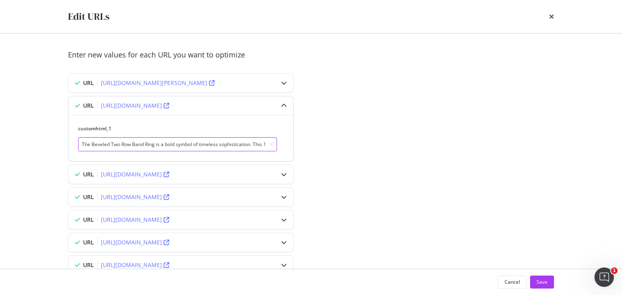
click at [196, 148] on input "The Beveled Two Row Band Ring is a bold symbol of timeless sophistication. This…" at bounding box center [177, 144] width 199 height 14
click at [205, 144] on input "The Beveled Two Row Band Ring is a bold symbol of timeless sophistication. This…" at bounding box center [177, 144] width 199 height 14
paste input "é"
type input "The Beveled Two Row Band Ring is a bold symbol of timeless sophistication. This…"
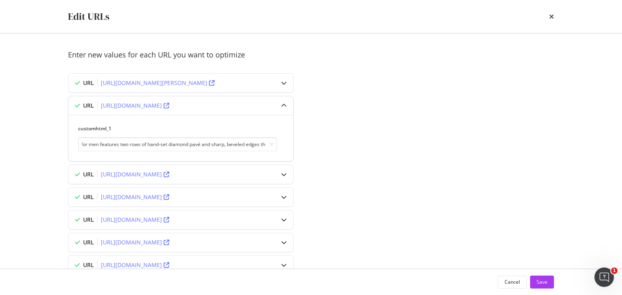
click at [284, 104] on icon "modal" at bounding box center [284, 106] width 6 height 6
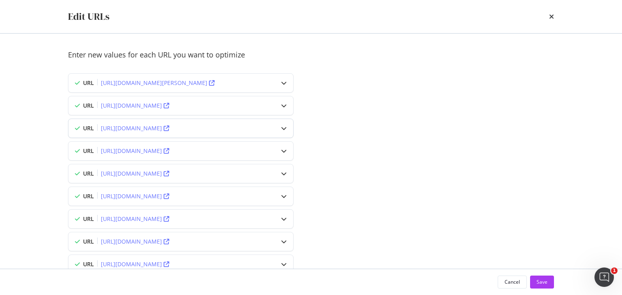
click at [282, 126] on icon "modal" at bounding box center [284, 129] width 6 height 6
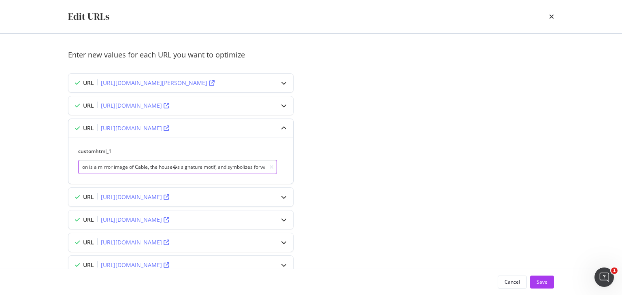
scroll to position [0, 724]
drag, startPoint x: 140, startPoint y: 168, endPoint x: 248, endPoint y: 171, distance: 107.8
click at [248, 171] on input "This Chevron Band Ring fuses luxury and practicality for an elevated everyday l…" at bounding box center [177, 167] width 199 height 14
click at [147, 167] on input "This Chevron Band Ring fuses luxury and practicality for an elevated everyday l…" at bounding box center [177, 167] width 199 height 14
click at [156, 167] on input "This Chevron Band Ring fuses luxury and practicality for an elevated everyday l…" at bounding box center [177, 167] width 199 height 14
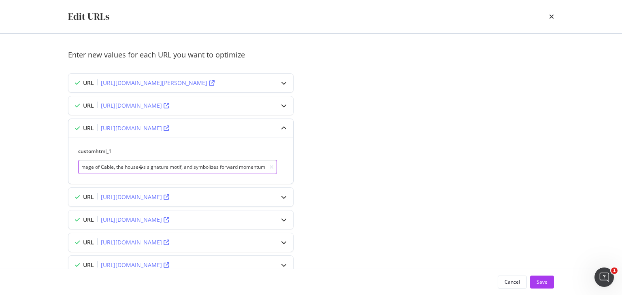
click at [148, 166] on input "This Chevron Band Ring fuses luxury and practicality for an elevated everyday l…" at bounding box center [177, 167] width 199 height 14
type input "This Chevron Band Ring fuses luxury and practicality for an elevated everyday l…"
click at [283, 127] on icon "modal" at bounding box center [284, 129] width 6 height 6
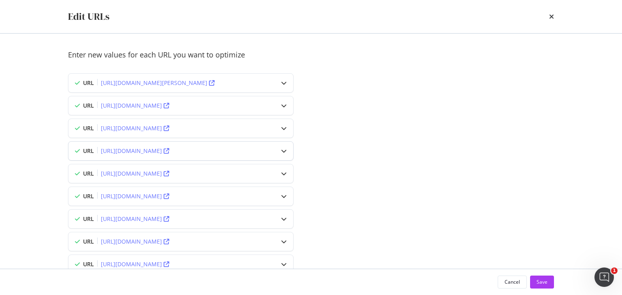
click at [284, 149] on icon "modal" at bounding box center [284, 151] width 6 height 6
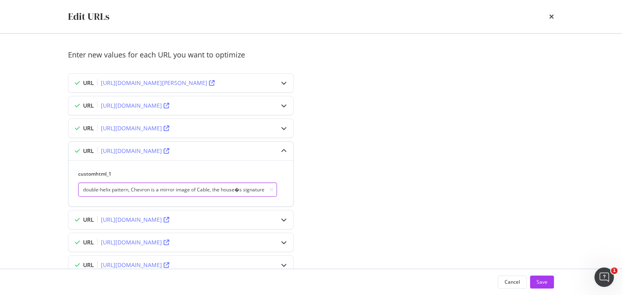
scroll to position [0, 660]
drag, startPoint x: 165, startPoint y: 189, endPoint x: 254, endPoint y: 191, distance: 88.8
click at [254, 191] on input "This Chevron Band Ring fuses luxury and practicality for an elevated everyday l…" at bounding box center [177, 190] width 199 height 14
click at [231, 189] on input "This Chevron Band Ring fuses luxury and practicality for an elevated everyday l…" at bounding box center [177, 190] width 199 height 14
type input "This Chevron Band Ring fuses luxury and practicality for an elevated everyday l…"
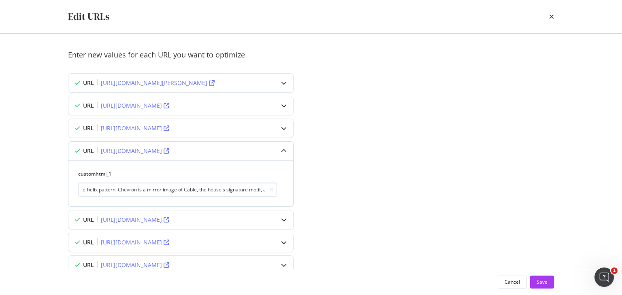
click at [285, 149] on icon "modal" at bounding box center [284, 151] width 6 height 6
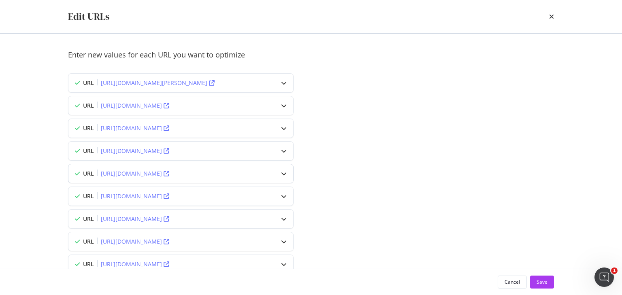
click at [284, 171] on icon "modal" at bounding box center [284, 174] width 6 height 6
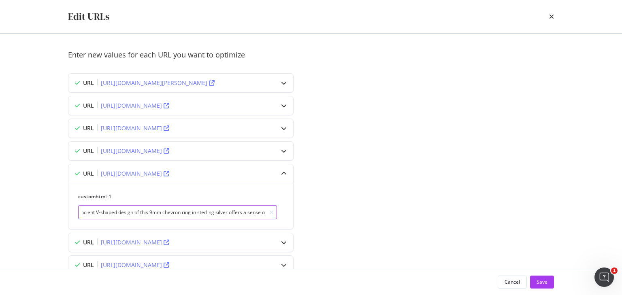
scroll to position [0, 768]
drag, startPoint x: 140, startPoint y: 209, endPoint x: 357, endPoint y: 206, distance: 216.8
click at [357, 206] on div "Enter new values for each URL you want to optimize URL [URL][DOMAIN_NAME][PERSO…" at bounding box center [311, 263] width 486 height 426
click at [147, 211] on input "This Chevron Band Ring fuses luxury and practicality for an elevated everyday l…" at bounding box center [177, 212] width 199 height 14
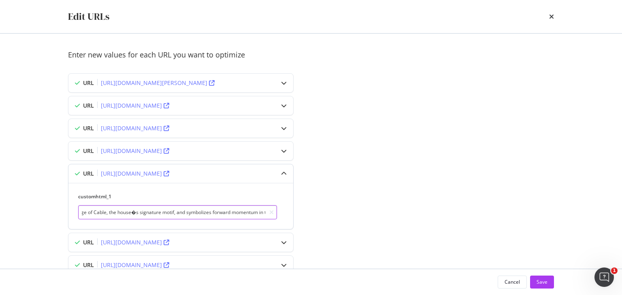
click at [139, 212] on input "This Chevron Band Ring fuses luxury and practicality for an elevated everyday l…" at bounding box center [177, 212] width 199 height 14
type input "This Chevron Band Ring fuses luxury and practicality for an elevated everyday l…"
click at [282, 173] on icon "modal" at bounding box center [284, 174] width 6 height 6
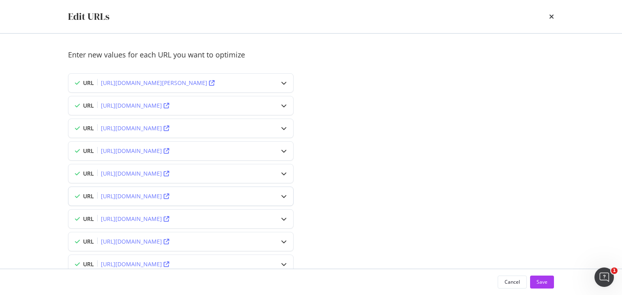
click at [287, 195] on icon "modal" at bounding box center [284, 197] width 6 height 6
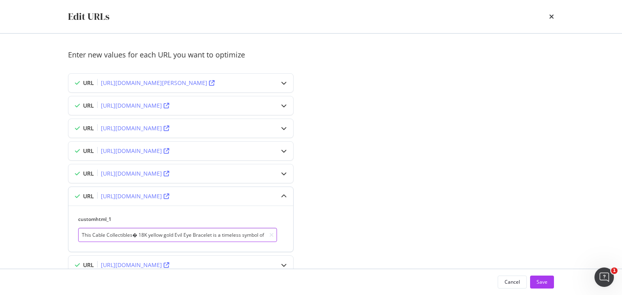
click at [134, 233] on input "This Cable Collectibles� 18K yellow gold Evil Eye Bracelet is a timeless symbol…" at bounding box center [177, 235] width 199 height 14
click at [133, 236] on input "This Cable Collectibles� 18K yellow gold Evil Eye Bracelet is a timeless symbol…" at bounding box center [177, 235] width 199 height 14
click at [133, 234] on input "This Cable Collectibles� 18K yellow gold Evil Eye Bracelet is a timeless symbol…" at bounding box center [177, 235] width 199 height 14
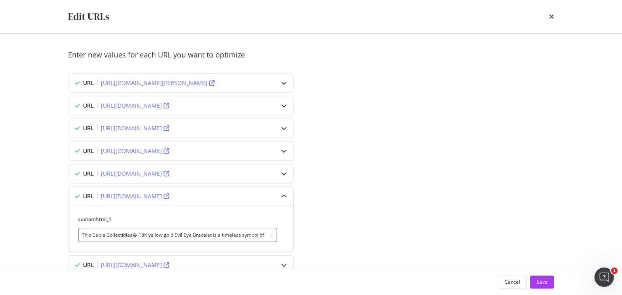
paste input "®"
click at [140, 234] on input "This Cable Collectibles® 18K yellow gold Evil Eye Bracelet is a timeless symbol…" at bounding box center [177, 235] width 199 height 14
click at [138, 234] on input "This Cable Collectibles® 18K yellow gold Evil Eye Bracelet is a timeless symbol…" at bounding box center [177, 235] width 199 height 14
drag, startPoint x: 144, startPoint y: 234, endPoint x: 325, endPoint y: 222, distance: 181.1
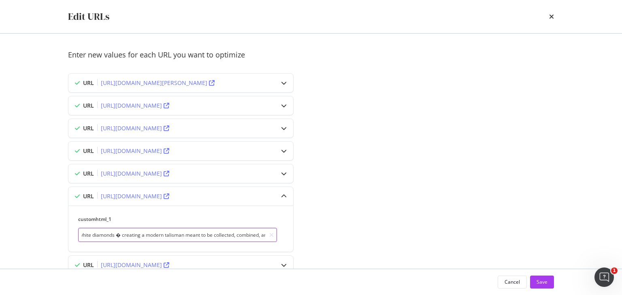
click at [325, 222] on div "Enter new values for each URL you want to optimize URL [URL][DOMAIN_NAME][PERSO…" at bounding box center [311, 263] width 486 height 426
click at [144, 234] on input "This Cable Collectibles® 18K yellow gold Evil Eye Bracelet is a timeless symbol…" at bounding box center [177, 235] width 199 height 14
drag, startPoint x: 183, startPoint y: 234, endPoint x: 214, endPoint y: 229, distance: 31.6
click at [257, 229] on input "This Cable Collectibles® 18K yellow gold Evil Eye Bracelet is a timeless symbol…" at bounding box center [177, 235] width 199 height 14
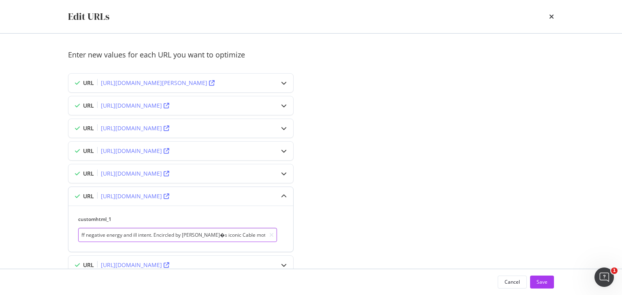
drag, startPoint x: 191, startPoint y: 234, endPoint x: 198, endPoint y: 229, distance: 8.4
click at [192, 233] on input "This Cable Collectibles® 18K yellow gold Evil Eye Bracelet is a timeless symbol…" at bounding box center [177, 235] width 199 height 14
drag, startPoint x: 207, startPoint y: 235, endPoint x: 199, endPoint y: 235, distance: 8.1
click at [207, 235] on input "This Cable Collectibles® 18K yellow gold Evil Eye Bracelet is a timeless symbol…" at bounding box center [177, 235] width 199 height 14
click at [192, 234] on input "This Cable Collectibles® 18K yellow gold Evil Eye Bracelet is a timeless symbol…" at bounding box center [177, 235] width 199 height 14
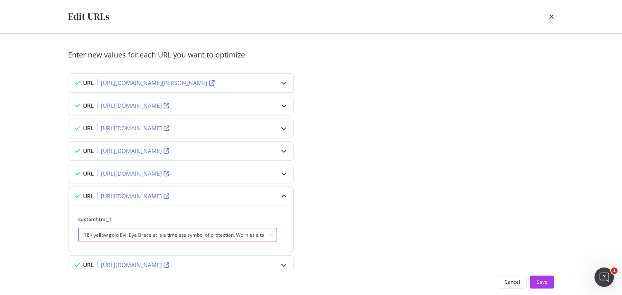
scroll to position [0, 98]
drag, startPoint x: 215, startPoint y: 233, endPoint x: 257, endPoint y: 228, distance: 42.5
click at [260, 228] on input "This Cable Collectibles® 18K yellow gold Evil Eye Bracelet is a timeless symbol…" at bounding box center [177, 235] width 199 height 14
click at [230, 231] on input "This Cable Collectibles® 18K yellow gold Evil Eye Bracelet is a timeless symbol…" at bounding box center [177, 235] width 199 height 14
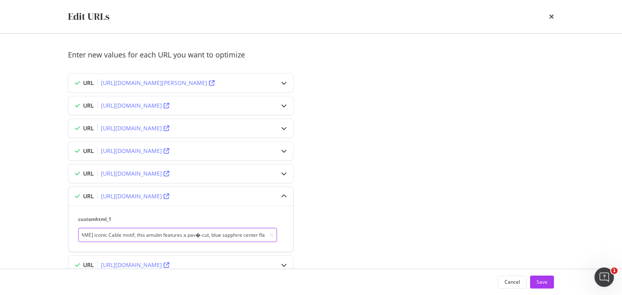
drag, startPoint x: 240, startPoint y: 232, endPoint x: 256, endPoint y: 230, distance: 16.7
click at [260, 230] on input "This Cable Collectibles® 18K yellow gold Evil Eye Bracelet is a timeless symbol…" at bounding box center [177, 235] width 199 height 14
click at [173, 233] on input "This Cable Collectibles® 18K yellow gold Evil Eye Bracelet is a timeless symbol…" at bounding box center [177, 235] width 199 height 14
click at [166, 233] on input "This Cable Collectibles® 18K yellow gold Evil Eye Bracelet is a timeless symbol…" at bounding box center [177, 235] width 199 height 14
paste input "é"
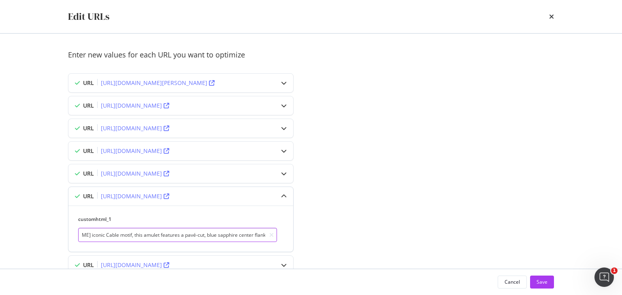
click at [199, 230] on input "This Cable Collectibles® 18K yellow gold Evil Eye Bracelet is a timeless symbol…" at bounding box center [177, 235] width 199 height 14
click at [174, 238] on input "This Cable Collectibles® 18K yellow gold Evil Eye Bracelet is a timeless symbol…" at bounding box center [177, 235] width 199 height 14
click at [215, 233] on input "This Cable Collectibles® 18K yellow gold Evil Eye Bracelet is a timeless symbol…" at bounding box center [177, 235] width 199 height 14
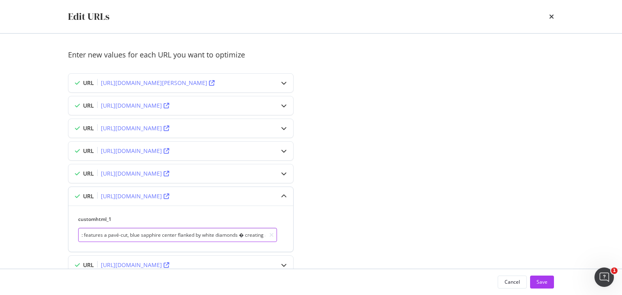
click at [215, 233] on input "This Cable Collectibles® 18K yellow gold Evil Eye Bracelet is a timeless symbol…" at bounding box center [177, 235] width 199 height 14
click at [214, 233] on input "This Cable Collectibles® 18K yellow gold Evil Eye Bracelet is a timeless symbol…" at bounding box center [177, 235] width 199 height 14
paste input "—"
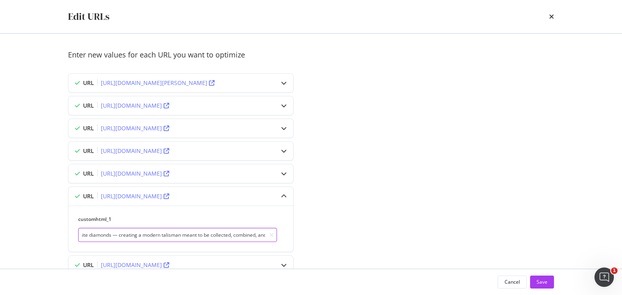
drag, startPoint x: 213, startPoint y: 233, endPoint x: 362, endPoint y: 237, distance: 149.1
click at [362, 237] on div "Enter new values for each URL you want to optimize URL [URL][DOMAIN_NAME][PERSO…" at bounding box center [311, 263] width 486 height 426
type input "This Cable Collectibles® 18K yellow gold Evil Eye Bracelet is a timeless symbol…"
click at [286, 195] on icon "modal" at bounding box center [284, 197] width 6 height 6
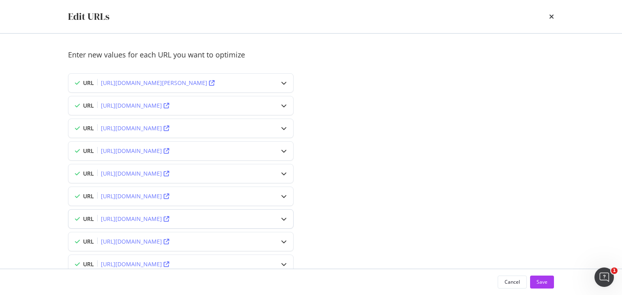
click at [285, 219] on icon "modal" at bounding box center [284, 219] width 6 height 6
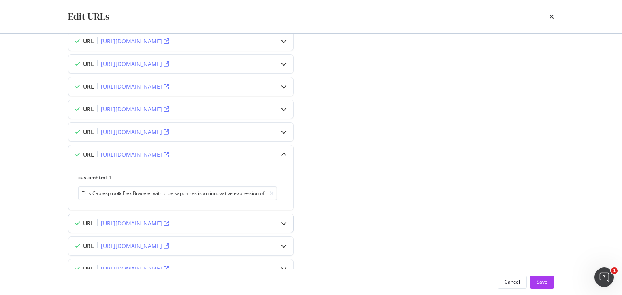
scroll to position [65, 0]
click at [117, 192] on input "This Cablespira� Flex Bracelet with blue sapphires is an innovative expression …" at bounding box center [177, 193] width 199 height 14
paste input "®"
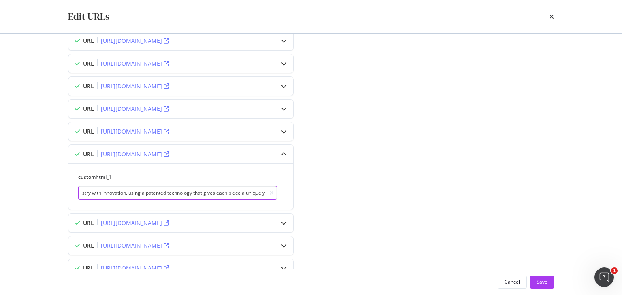
drag, startPoint x: 179, startPoint y: 193, endPoint x: 308, endPoint y: 193, distance: 129.2
click at [308, 193] on div "Enter new values for each URL you want to optimize URL [URL][DOMAIN_NAME][PERSO…" at bounding box center [311, 198] width 486 height 426
click at [157, 194] on input "This Cablespira® Flex Bracelet with blue sapphires is an innovative expression …" at bounding box center [177, 193] width 199 height 14
click at [155, 193] on input "This Cablespira® Flex Bracelet with blue sapphires is an innovative expression …" at bounding box center [177, 193] width 199 height 14
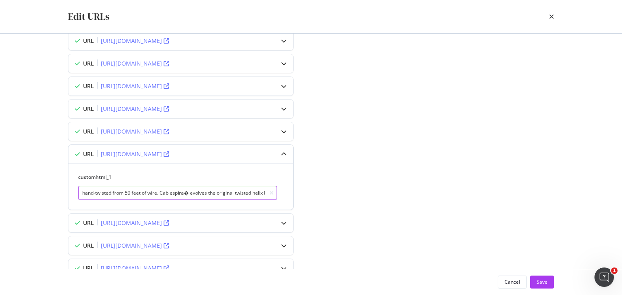
click at [155, 193] on input "This Cablespira® Flex Bracelet with blue sapphires is an innovative expression …" at bounding box center [177, 193] width 199 height 14
paste input "®"
type input "This Cablespira® Flex Bracelet with blue sapphires is an innovative expression …"
click at [284, 152] on icon "modal" at bounding box center [284, 155] width 6 height 6
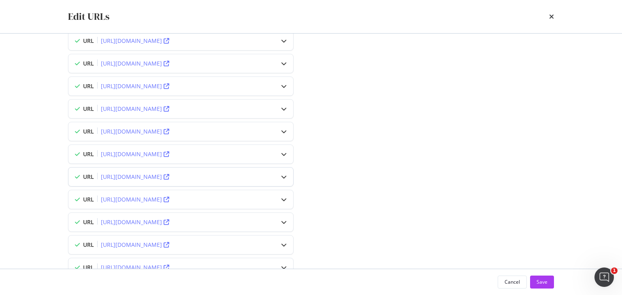
click at [285, 177] on icon "modal" at bounding box center [284, 177] width 6 height 6
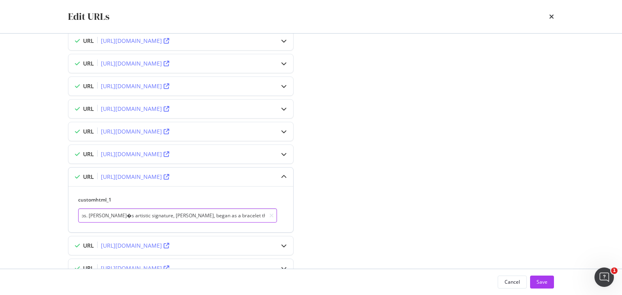
drag, startPoint x: 149, startPoint y: 217, endPoint x: 261, endPoint y: 211, distance: 111.6
click at [263, 211] on input "The Classic Cable Bracelet is an iconic design with timeless appeal. Masterfull…" at bounding box center [177, 216] width 199 height 14
click at [120, 215] on input "The Classic Cable Bracelet is an iconic design with timeless appeal. Masterfull…" at bounding box center [177, 216] width 199 height 14
type input "The Classic Cable Bracelet is an iconic design with timeless appeal. Masterfull…"
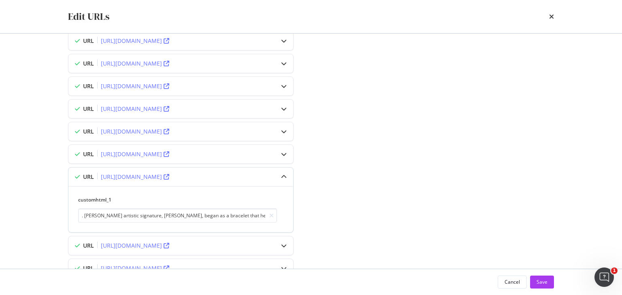
click at [284, 174] on icon "modal" at bounding box center [284, 177] width 6 height 6
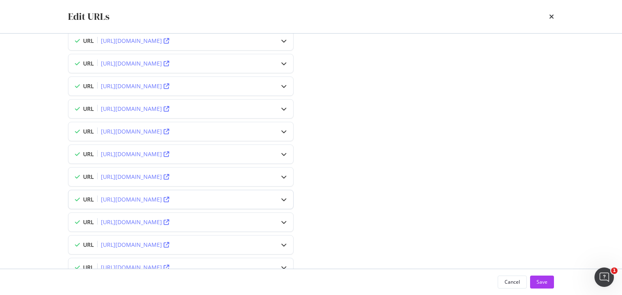
click at [284, 197] on icon "modal" at bounding box center [284, 200] width 6 height 6
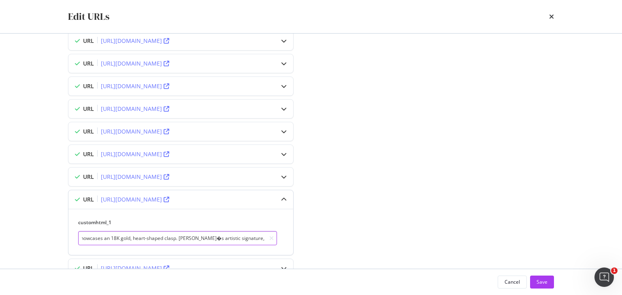
scroll to position [0, 347]
drag, startPoint x: 155, startPoint y: 238, endPoint x: 259, endPoint y: 236, distance: 104.1
click at [259, 236] on input "This Classic Cable Heart Station Bracelet is an enduring symbol of love and art…" at bounding box center [177, 238] width 199 height 14
click at [207, 237] on input "This Classic Cable Heart Station Bracelet is an enduring symbol of love and art…" at bounding box center [177, 238] width 199 height 14
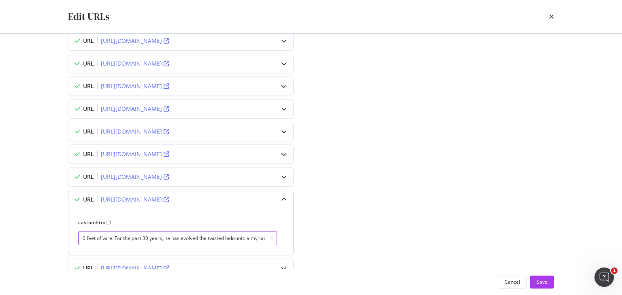
drag, startPoint x: 222, startPoint y: 236, endPoint x: 280, endPoint y: 233, distance: 57.2
click at [280, 233] on div "customhtml_1 This Classic Cable Heart Station Bracelet is an enduring symbol of…" at bounding box center [180, 232] width 205 height 26
type input "This Classic Cable Heart Station Bracelet is an enduring symbol of love and art…"
click at [281, 197] on icon "modal" at bounding box center [284, 200] width 6 height 6
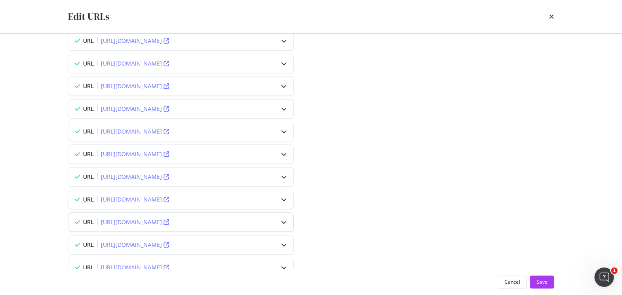
click at [285, 216] on div "modal" at bounding box center [284, 222] width 19 height 19
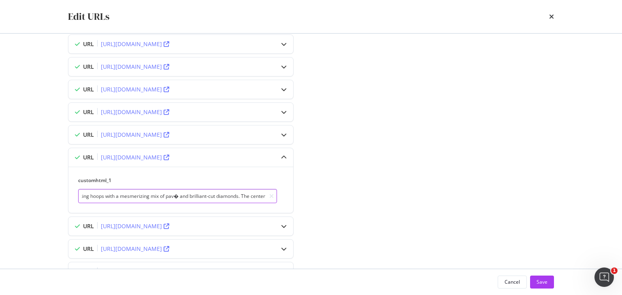
scroll to position [0, 639]
drag, startPoint x: 145, startPoint y: 196, endPoint x: 295, endPoint y: 197, distance: 149.1
click at [295, 197] on div "URL [URL][DOMAIN_NAME] customhtml_1 These Floating Diamonds Drop Earrings exalt…" at bounding box center [187, 182] width 239 height 69
click at [185, 196] on input "These Floating Diamonds Drop Earrings exalt the beauty and brilliance of hand-s…" at bounding box center [177, 196] width 199 height 14
click at [186, 194] on input "These Floating Diamonds Drop Earrings exalt the beauty and brilliance of hand-s…" at bounding box center [177, 196] width 199 height 14
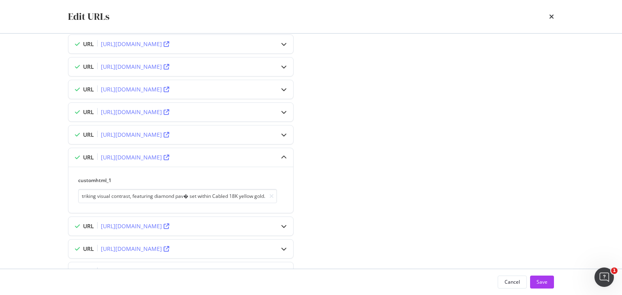
scroll to position [0, 0]
click at [177, 197] on input "These Floating Diamonds Drop Earrings exalt the beauty and brilliance of hand-s…" at bounding box center [177, 196] width 199 height 14
drag, startPoint x: 190, startPoint y: 194, endPoint x: 393, endPoint y: 184, distance: 203.7
click at [393, 184] on div "Enter new values for each URL you want to optimize URL [URL][DOMAIN_NAME][PERSO…" at bounding box center [311, 133] width 486 height 426
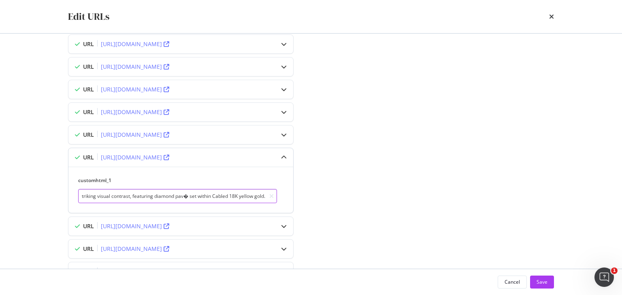
click at [183, 194] on input "These Floating Diamonds Drop Earrings exalt the beauty and brilliance of hand-s…" at bounding box center [177, 196] width 199 height 14
click at [184, 193] on input "These Floating Diamonds Drop Earrings exalt the beauty and brilliance of hand-s…" at bounding box center [177, 196] width 199 height 14
click at [184, 194] on input "These Floating Diamonds Drop Earrings exalt the beauty and brilliance of hand-s…" at bounding box center [177, 196] width 199 height 14
paste input "é"
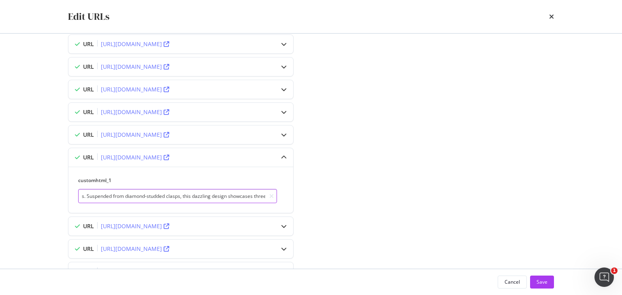
scroll to position [0, 0]
drag, startPoint x: 199, startPoint y: 194, endPoint x: 0, endPoint y: 183, distance: 199.7
click at [0, 183] on div "Edit URLs Enter new values for each URL you want to optimize URL [URL][DOMAIN_N…" at bounding box center [311, 147] width 622 height 295
click at [141, 197] on input "These Floating Diamonds Drop Earrings exalt the beauty and brilliance of hand-s…" at bounding box center [177, 196] width 199 height 14
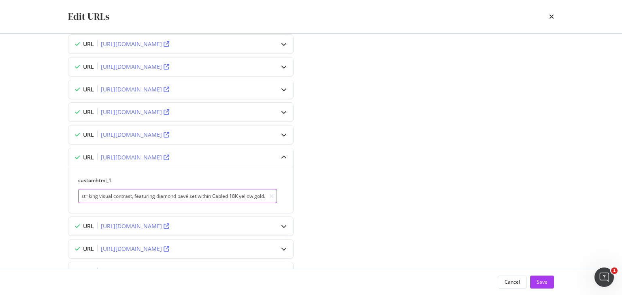
drag, startPoint x: 138, startPoint y: 194, endPoint x: 499, endPoint y: 188, distance: 361.0
click at [499, 188] on div "Enter new values for each URL you want to optimize URL [URL][DOMAIN_NAME][PERSO…" at bounding box center [311, 133] width 486 height 426
type input "These Floating Diamonds Drop Earrings exalt the beauty and brilliance of hand-s…"
click at [285, 152] on div "modal" at bounding box center [284, 157] width 19 height 19
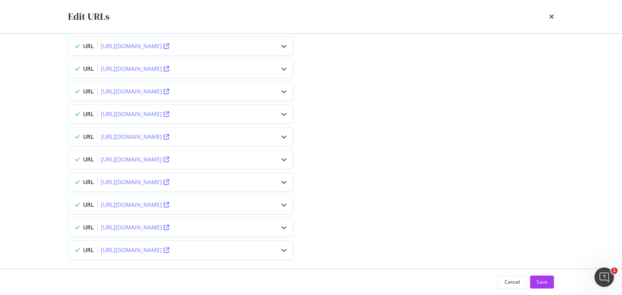
scroll to position [158, 0]
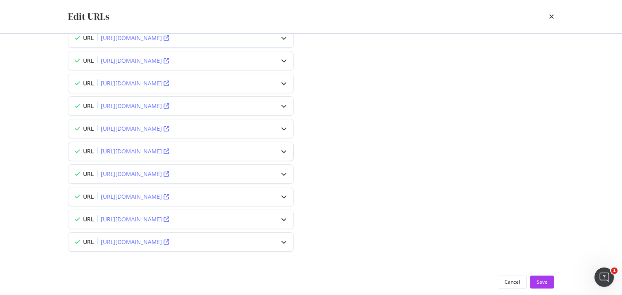
click at [287, 146] on div "modal" at bounding box center [284, 151] width 19 height 19
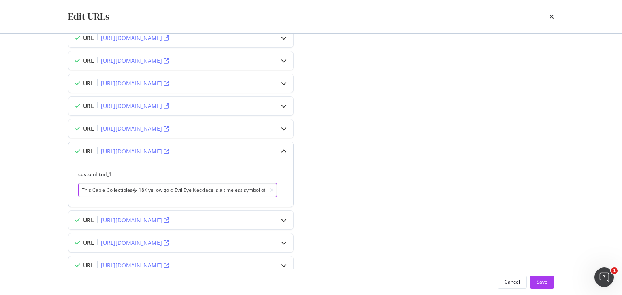
click at [134, 188] on input "This Cable Collectibles� 18K yellow gold Evil Eye Necklace is a timeless symbol…" at bounding box center [177, 190] width 199 height 14
paste input "®"
drag, startPoint x: 146, startPoint y: 188, endPoint x: 187, endPoint y: 189, distance: 40.9
click at [187, 189] on input "This Cable Collectibles® 18K yellow gold Evil Eye Necklace is a timeless symbol…" at bounding box center [177, 190] width 199 height 14
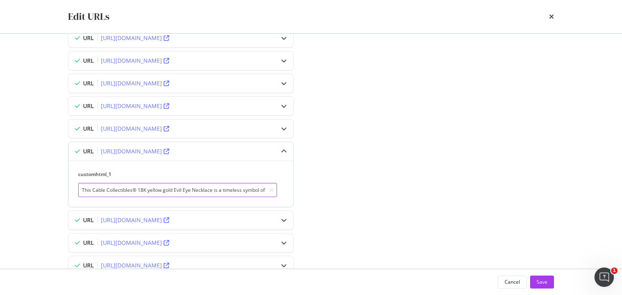
click at [169, 186] on input "This Cable Collectibles® 18K yellow gold Evil Eye Necklace is a timeless symbol…" at bounding box center [177, 190] width 199 height 14
click at [279, 187] on div "customhtml_1 This Cable Collectibles® 18K yellow gold Evil Eye Necklace is a ti…" at bounding box center [180, 184] width 205 height 26
click at [107, 187] on input "This Cable Collectibles® 18K yellow gold Evil Eye Necklace is a timeless symbol…" at bounding box center [177, 190] width 199 height 14
click at [105, 188] on input "This Cable Collectibles® 18K yellow gold Evil Eye Necklace is a timeless symbol…" at bounding box center [177, 190] width 199 height 14
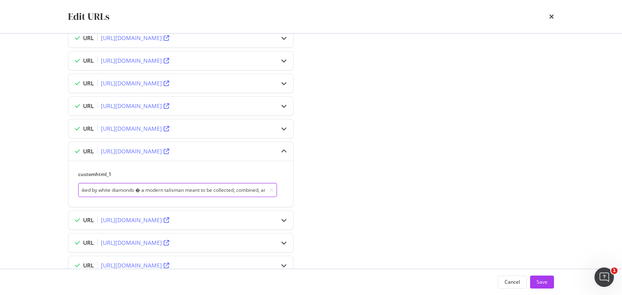
drag, startPoint x: 197, startPoint y: 189, endPoint x: 623, endPoint y: 168, distance: 427.1
click at [622, 168] on html "Activation PageWorkers Overview Monitoring Settings PDP_Test_D [DOMAIN_NAME] Dr…" at bounding box center [311, 147] width 622 height 295
click at [108, 188] on input "This Cable Collectibles® 18K yellow gold Evil Eye Necklace is a timeless symbol…" at bounding box center [177, 190] width 199 height 14
paste input "—"
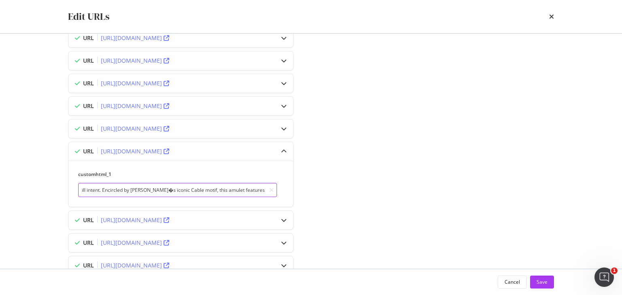
scroll to position [0, 0]
drag, startPoint x: 151, startPoint y: 189, endPoint x: 48, endPoint y: 192, distance: 102.5
click at [48, 192] on div "Edit URLs Enter new values for each URL you want to optimize URL [URL][DOMAIN_N…" at bounding box center [311, 147] width 622 height 295
click at [227, 191] on input "This Cable Collectibles® 18K yellow gold Evil Eye Necklace is a timeless symbol…" at bounding box center [177, 190] width 199 height 14
click at [204, 186] on input "This Cable Collectibles® 18K yellow gold Evil Eye Necklace is a timeless symbol…" at bounding box center [177, 190] width 199 height 14
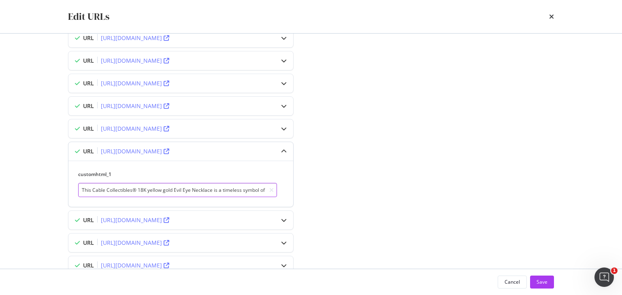
click at [207, 191] on input "This Cable Collectibles® 18K yellow gold Evil Eye Necklace is a timeless symbol…" at bounding box center [177, 190] width 199 height 14
click at [179, 190] on input "This Cable Collectibles® 18K yellow gold Evil Eye Necklace is a timeless symbol…" at bounding box center [177, 190] width 199 height 14
type input "This Cable Collectibles® 18K yellow gold Evil Eye Necklace is a timeless symbol…"
click at [282, 149] on icon "modal" at bounding box center [284, 152] width 6 height 6
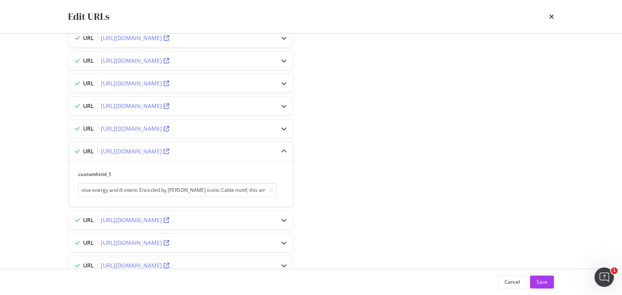
scroll to position [0, 0]
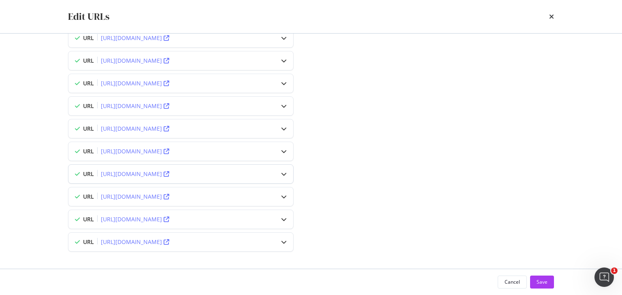
click at [286, 171] on icon "modal" at bounding box center [284, 174] width 6 height 6
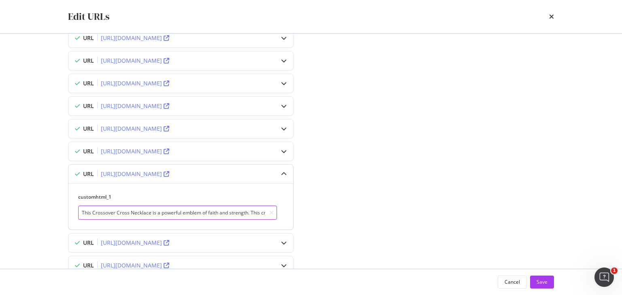
drag, startPoint x: 162, startPoint y: 211, endPoint x: 243, endPoint y: 206, distance: 80.8
click at [243, 206] on input "This Crossover Cross Necklace is a powerful emblem of faith and strength. This …" at bounding box center [177, 213] width 199 height 14
click at [160, 209] on input "This Crossover Cross Necklace is a powerful emblem of faith and strength. This …" at bounding box center [177, 213] width 199 height 14
click at [154, 211] on input "This Crossover Cross Necklace is a powerful emblem of faith and strength. This …" at bounding box center [177, 213] width 199 height 14
click at [164, 209] on input "This Crossover Cross Necklace is a powerful emblem of faith and strength. This …" at bounding box center [177, 213] width 199 height 14
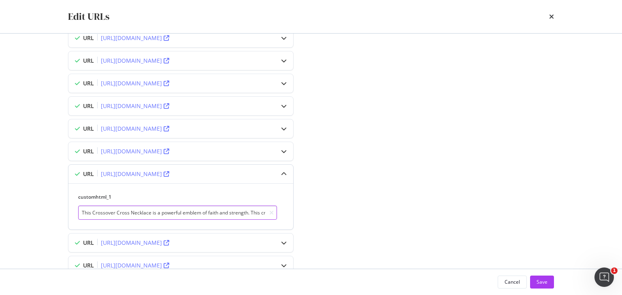
click at [158, 209] on input "This Crossover Cross Necklace is a powerful emblem of faith and strength. This …" at bounding box center [177, 213] width 199 height 14
drag, startPoint x: 173, startPoint y: 211, endPoint x: 527, endPoint y: 202, distance: 354.6
click at [527, 202] on div "Enter new values for each URL you want to optimize URL [URL][DOMAIN_NAME][PERSO…" at bounding box center [311, 104] width 486 height 426
click at [136, 211] on input "This Crossover Cross Necklace is a powerful emblem of faith and strength. This …" at bounding box center [177, 213] width 199 height 14
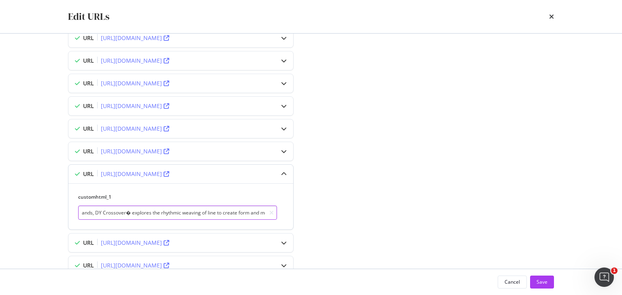
scroll to position [0, 625]
click at [135, 212] on input "This Crossover Cross Necklace is a powerful emblem of faith and strength. This …" at bounding box center [177, 213] width 199 height 14
click at [133, 211] on input "This Crossover Cross Necklace is a powerful emblem of faith and strength. This …" at bounding box center [177, 213] width 199 height 14
paste input "®"
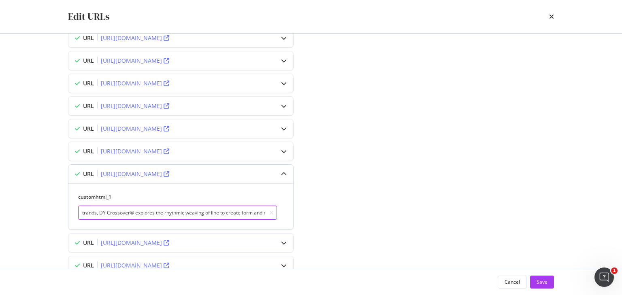
type input "This Crossover Cross Necklace is a powerful emblem of faith and strength. This …"
click at [286, 171] on icon "modal" at bounding box center [284, 174] width 6 height 6
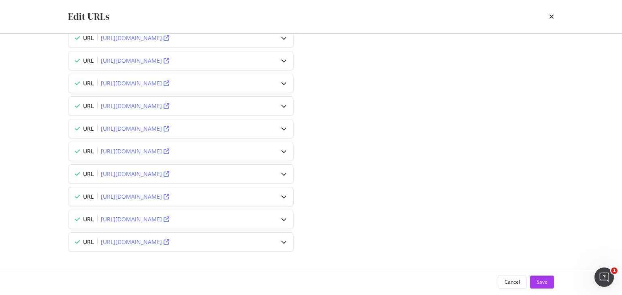
click at [284, 195] on icon "modal" at bounding box center [284, 197] width 6 height 6
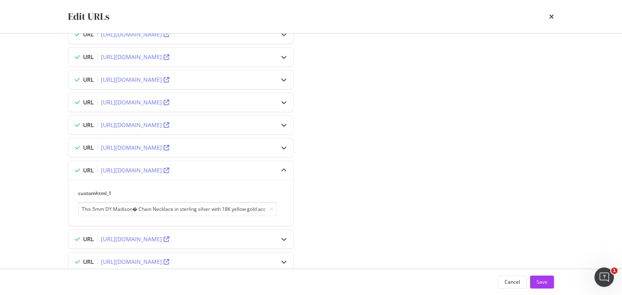
scroll to position [204, 0]
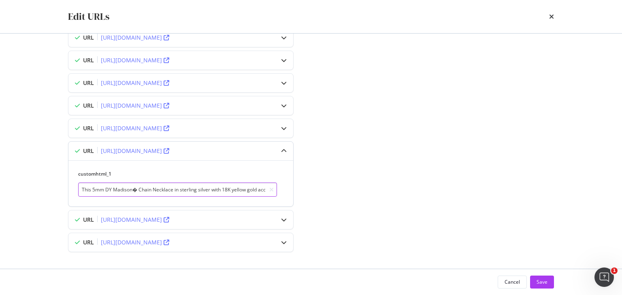
click at [134, 188] on input "This 5mm DY Madison� Chain Necklace in sterling silver with 18K yellow gold acc…" at bounding box center [177, 190] width 199 height 14
paste input "®"
drag, startPoint x: 148, startPoint y: 186, endPoint x: 213, endPoint y: 186, distance: 64.4
click at [213, 186] on input "This 5mm DY Madison® Chain Necklace in sterling silver with 18K yellow gold acc…" at bounding box center [177, 190] width 199 height 14
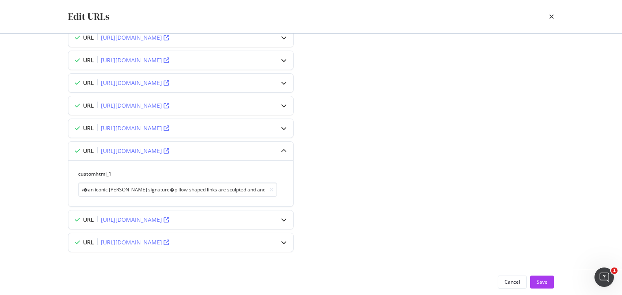
scroll to position [0, 0]
click at [183, 186] on input "This 5mm DY Madison® Chain Necklace in sterling silver with 18K yellow gold acc…" at bounding box center [177, 190] width 199 height 14
drag, startPoint x: 188, startPoint y: 186, endPoint x: 319, endPoint y: 186, distance: 130.9
click at [319, 186] on div "Enter new values for each URL you want to optimize URL [URL][DOMAIN_NAME][PERSO…" at bounding box center [311, 59] width 486 height 426
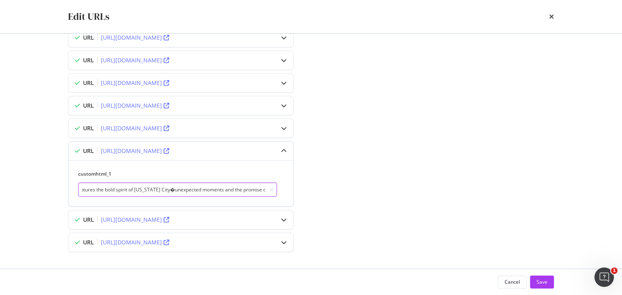
click at [167, 188] on input "This 5mm DY Madison® Chain Necklace in sterling silver with 18K yellow gold acc…" at bounding box center [177, 190] width 199 height 14
click at [152, 186] on input "This 5mm DY Madison® Chain Necklace in sterling silver with 18K yellow gold acc…" at bounding box center [177, 190] width 199 height 14
drag, startPoint x: 216, startPoint y: 190, endPoint x: 491, endPoint y: 185, distance: 274.7
click at [491, 185] on div "Enter new values for each URL you want to optimize URL [URL][DOMAIN_NAME][PERSO…" at bounding box center [311, 59] width 486 height 426
click at [148, 186] on input "This 5mm DY Madison® Chain Necklace in sterling silver with 18K yellow gold acc…" at bounding box center [177, 190] width 199 height 14
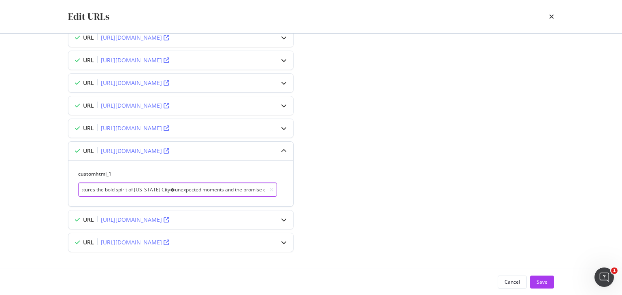
click at [148, 186] on input "This 5mm DY Madison® Chain Necklace in sterling silver with 18K yellow gold acc…" at bounding box center [177, 190] width 199 height 14
paste input "—"
drag, startPoint x: 199, startPoint y: 191, endPoint x: 81, endPoint y: 187, distance: 117.6
click at [81, 187] on input "This 5mm DY Madison® Chain Necklace in sterling silver with 18K yellow gold acc…" at bounding box center [177, 190] width 199 height 14
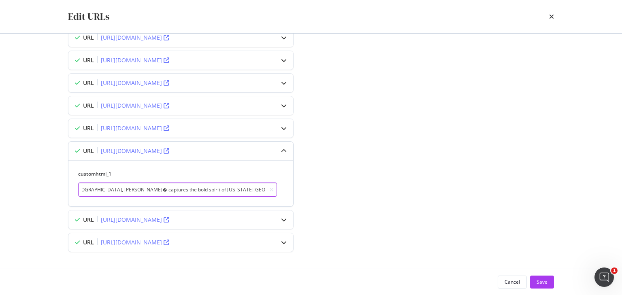
click at [179, 190] on input "This 5mm DY Madison® Chain Necklace in sterling silver with 18K yellow gold acc…" at bounding box center [177, 190] width 199 height 14
click at [138, 187] on input "This 5mm DY Madison® Chain Necklace in sterling silver with 18K yellow gold acc…" at bounding box center [177, 190] width 199 height 14
drag, startPoint x: 219, startPoint y: 184, endPoint x: 329, endPoint y: 180, distance: 110.3
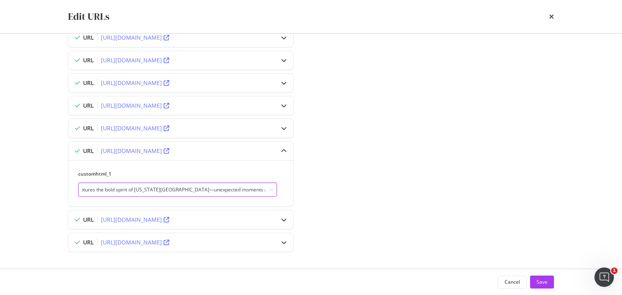
click at [329, 180] on div "Enter new values for each URL you want to optimize URL [URL][DOMAIN_NAME][PERSO…" at bounding box center [311, 59] width 486 height 426
click at [139, 186] on input "This 5mm DY Madison® Chain Necklace in sterling silver with 18K yellow gold acc…" at bounding box center [177, 190] width 199 height 14
click at [233, 187] on input "This 5mm DY Madison® Chain Necklace in sterling silver with 18K yellow gold acc…" at bounding box center [177, 190] width 199 height 14
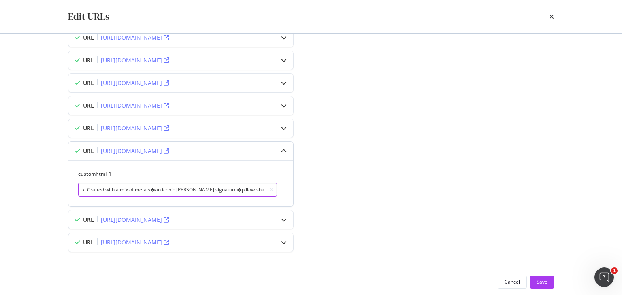
paste input "—"
click at [152, 189] on input "This 5mm DY Madison® Chain Necklace in sterling silver with 18K yellow gold acc…" at bounding box center [177, 190] width 199 height 14
paste input "—"
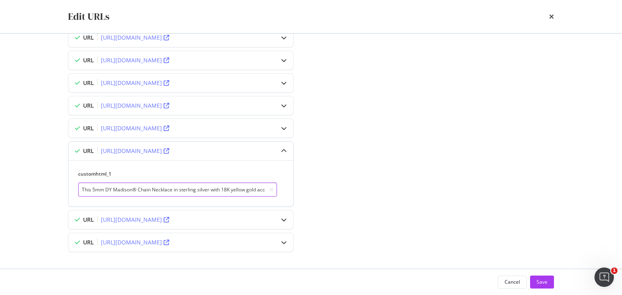
click at [218, 188] on input "This 5mm DY Madison® Chain Necklace in sterling silver with 18K yellow gold acc…" at bounding box center [177, 190] width 199 height 14
drag, startPoint x: 211, startPoint y: 186, endPoint x: 457, endPoint y: 169, distance: 247.0
click at [457, 169] on div "Enter new values for each URL you want to optimize URL [URL][DOMAIN_NAME][PERSO…" at bounding box center [311, 59] width 486 height 426
click at [180, 186] on input "This 5mm DY Madison® Chain Necklace in sterling silver with 18K yellow gold acc…" at bounding box center [177, 190] width 199 height 14
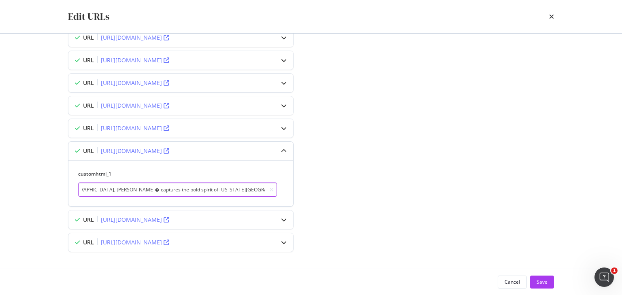
scroll to position [0, 738]
click at [146, 186] on input "This 5mm DY Madison® Chain Necklace in sterling silver with 18K yellow gold acc…" at bounding box center [177, 190] width 199 height 14
paste input "®"
type input "This 5mm DY Madison® Chain Necklace in sterling silver with 18K yellow gold acc…"
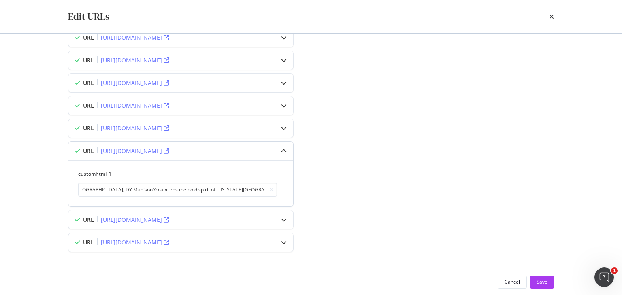
click at [284, 148] on icon "modal" at bounding box center [284, 151] width 6 height 6
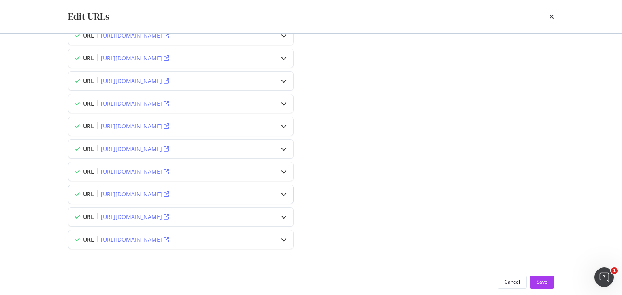
scroll to position [158, 0]
click at [282, 217] on icon "modal" at bounding box center [284, 220] width 6 height 6
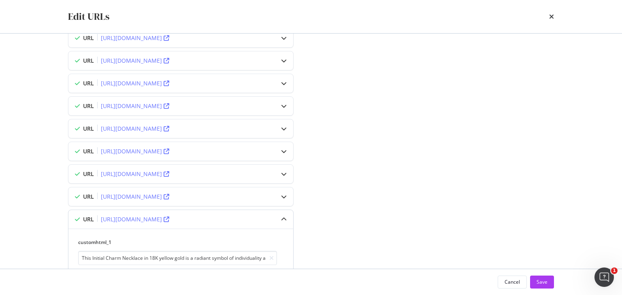
scroll to position [204, 0]
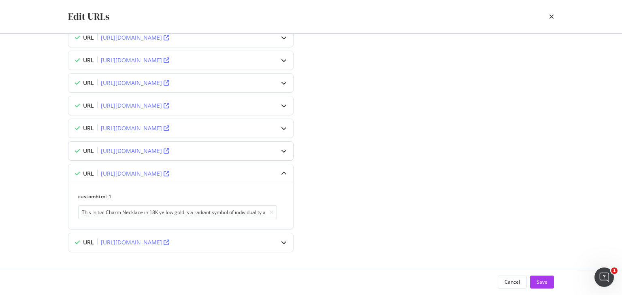
click at [285, 147] on div "modal" at bounding box center [284, 151] width 19 height 19
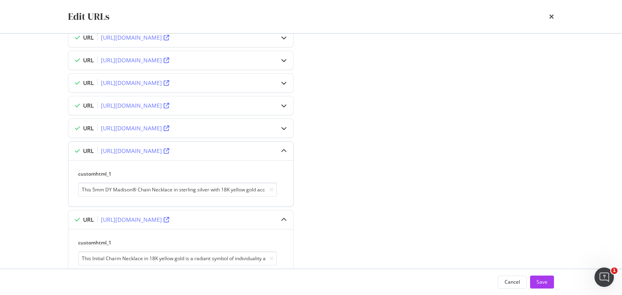
click at [285, 148] on icon "modal" at bounding box center [284, 151] width 6 height 6
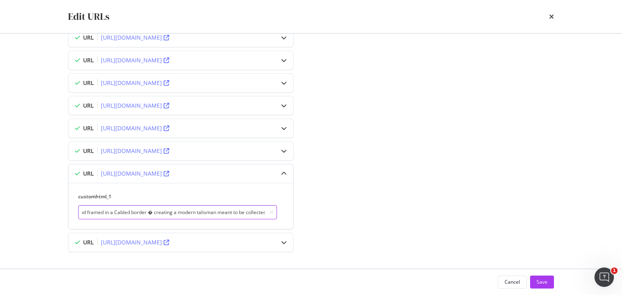
scroll to position [0, 393]
drag, startPoint x: 214, startPoint y: 213, endPoint x: 255, endPoint y: 214, distance: 40.5
click at [255, 214] on input "This Initial Charm Necklace in 18K yellow gold is a radiant symbol of individua…" at bounding box center [177, 212] width 199 height 14
click at [150, 209] on input "This Initial Charm Necklace in 18K yellow gold is a radiant symbol of individua…" at bounding box center [177, 212] width 199 height 14
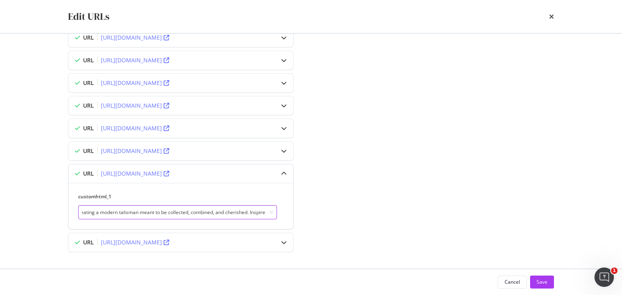
drag, startPoint x: 180, startPoint y: 209, endPoint x: 280, endPoint y: 206, distance: 99.7
click at [282, 207] on div "customhtml_1 This Initial Charm Necklace in 18K yellow gold is a radiant symbol…" at bounding box center [180, 206] width 205 height 26
click at [220, 205] on input "This Initial Charm Necklace in 18K yellow gold is a radiant symbol of individua…" at bounding box center [177, 212] width 199 height 14
click at [239, 207] on input "This Initial Charm Necklace in 18K yellow gold is a radiant symbol of individua…" at bounding box center [177, 212] width 199 height 14
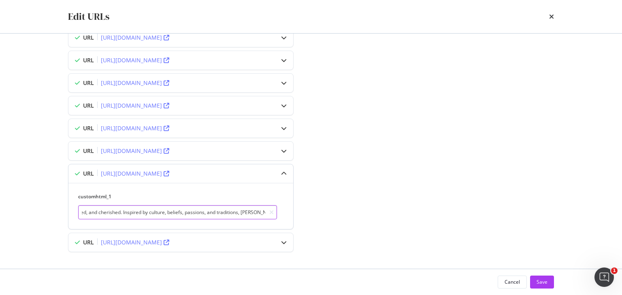
drag, startPoint x: 240, startPoint y: 207, endPoint x: 260, endPoint y: 207, distance: 19.9
click at [260, 207] on input "This Initial Charm Necklace in 18K yellow gold is a radiant symbol of individua…" at bounding box center [177, 212] width 199 height 14
click at [242, 211] on input "This Initial Charm Necklace in 18K yellow gold is a radiant symbol of individua…" at bounding box center [177, 212] width 199 height 14
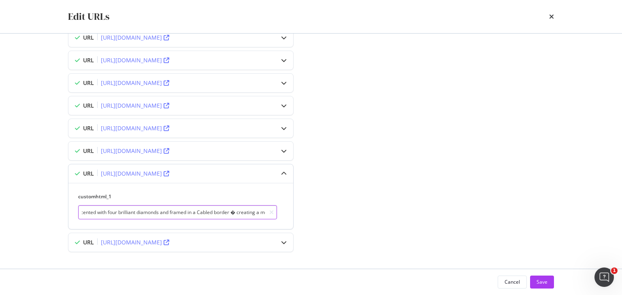
drag, startPoint x: 246, startPoint y: 208, endPoint x: 225, endPoint y: 206, distance: 21.5
click at [224, 206] on input "This Initial Charm Necklace in 18K yellow gold is a radiant symbol of individua…" at bounding box center [177, 212] width 199 height 14
click at [232, 209] on input "This Initial Charm Necklace in 18K yellow gold is a radiant symbol of individua…" at bounding box center [177, 212] width 199 height 14
click at [235, 209] on input "This Initial Charm Necklace in 18K yellow gold is a radiant symbol of individua…" at bounding box center [177, 212] width 199 height 14
click at [248, 212] on input "This Initial Charm Necklace in 18K yellow gold is a radiant symbol of individua…" at bounding box center [177, 212] width 199 height 14
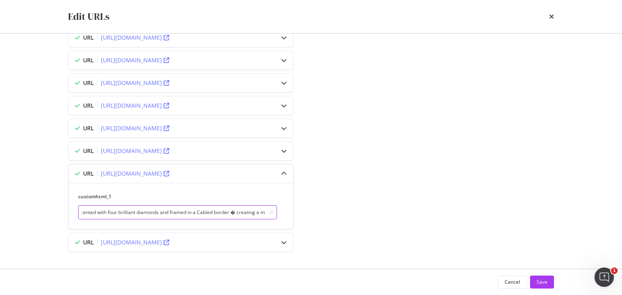
click at [235, 211] on input "This Initial Charm Necklace in 18K yellow gold is a radiant symbol of individua…" at bounding box center [177, 212] width 199 height 14
paste input "—"
type input "This Initial Charm Necklace in 18K yellow gold is a radiant symbol of individua…"
click at [399, 186] on div "Enter new values for each URL you want to optimize URL [URL][DOMAIN_NAME][PERSO…" at bounding box center [311, 59] width 486 height 426
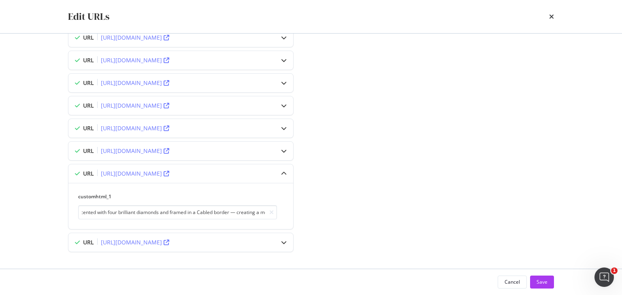
scroll to position [0, 0]
click at [282, 171] on icon "modal" at bounding box center [284, 174] width 6 height 6
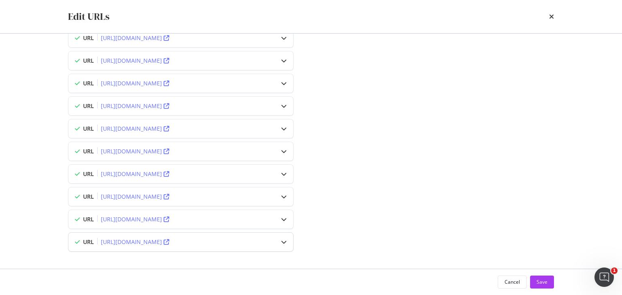
click at [285, 239] on icon "modal" at bounding box center [284, 242] width 6 height 6
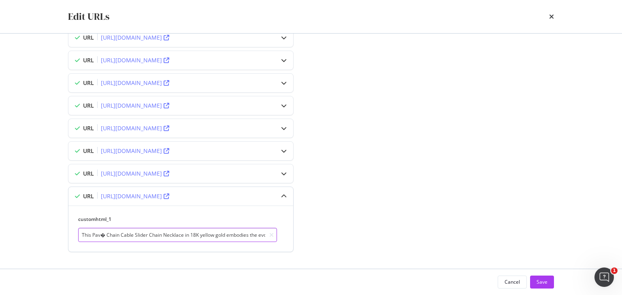
click at [101, 231] on input "This Pav� Chain Cable Slider Chain Necklace in 18K yellow gold embodies the evo…" at bounding box center [177, 235] width 199 height 14
paste input "é"
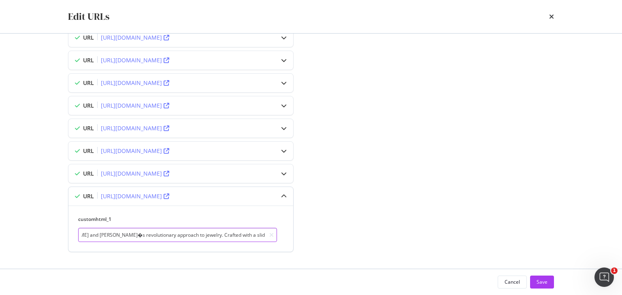
drag, startPoint x: 127, startPoint y: 231, endPoint x: 133, endPoint y: 231, distance: 5.7
click at [239, 232] on input "This Pavé Chain Cable Slider Chain Necklace in 18K yellow gold embodies the evo…" at bounding box center [177, 235] width 199 height 14
click at [123, 233] on input "This Pavé Chain Cable Slider Chain Necklace in 18K yellow gold embodies the evo…" at bounding box center [177, 235] width 199 height 14
click at [123, 231] on input "This Pavé Chain Cable Slider Chain Necklace in 18K yellow gold embodies the evo…" at bounding box center [177, 235] width 199 height 14
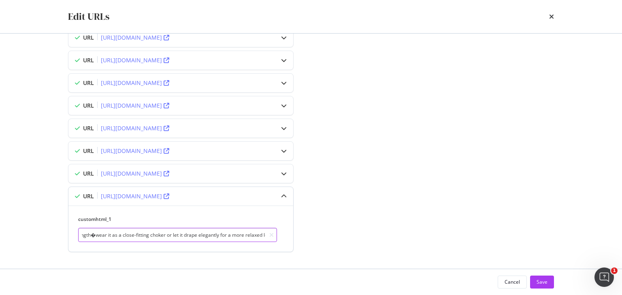
drag, startPoint x: 204, startPoint y: 233, endPoint x: 253, endPoint y: 235, distance: 49.0
click at [253, 235] on input "This Pavé Chain Cable Slider Chain Necklace in 18K yellow gold embodies the evo…" at bounding box center [177, 235] width 199 height 14
click at [188, 234] on input "This Pavé Chain Cable Slider Chain Necklace in 18K yellow gold embodies the evo…" at bounding box center [177, 235] width 199 height 14
drag, startPoint x: 188, startPoint y: 234, endPoint x: 278, endPoint y: 235, distance: 89.5
click at [278, 235] on div "customhtml_1 This Pavé Chain Cable Slider Chain Necklace in 18K yellow gold emb…" at bounding box center [180, 229] width 205 height 26
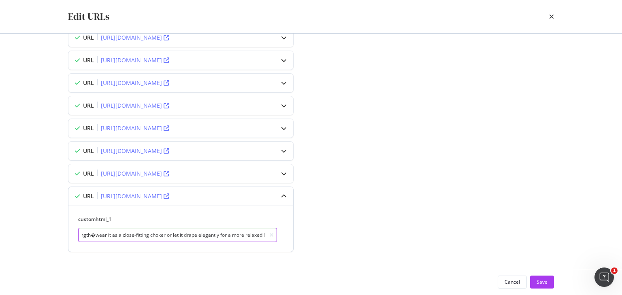
click at [210, 232] on input "This Pavé Chain Cable Slider Chain Necklace in 18K yellow gold embodies the evo…" at bounding box center [177, 235] width 199 height 14
drag, startPoint x: 190, startPoint y: 230, endPoint x: 486, endPoint y: 224, distance: 296.6
click at [486, 224] on div "Enter new values for each URL you want to optimize URL [URL][DOMAIN_NAME][PERSO…" at bounding box center [311, 59] width 486 height 426
click at [112, 231] on input "This Pavé Chain Cable Slider Chain Necklace in 18K yellow gold embodies the evo…" at bounding box center [177, 235] width 199 height 14
click at [84, 231] on input "This Pavé Chain Cable Slider Chain Necklace in 18K yellow gold embodies the evo…" at bounding box center [177, 235] width 199 height 14
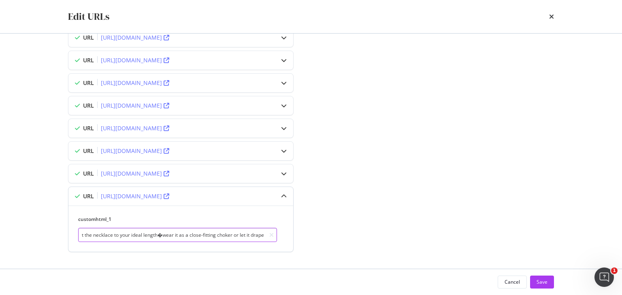
scroll to position [0, 857]
click at [164, 234] on input "This Pavé Chain Cable Slider Chain Necklace in 18K yellow gold embodies the evo…" at bounding box center [177, 235] width 199 height 14
click at [164, 233] on input "This Pavé Chain Cable Slider Chain Necklace in 18K yellow gold embodies the evo…" at bounding box center [177, 235] width 199 height 14
paste input "—"
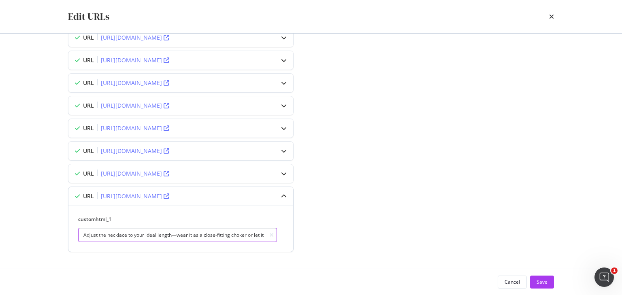
type input "This Pavé Chain Cable Slider Chain Necklace in 18K yellow gold embodies the evo…"
click at [282, 194] on icon "modal" at bounding box center [284, 197] width 6 height 6
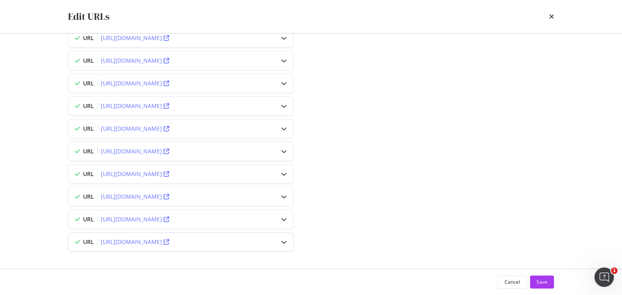
click at [286, 240] on icon "modal" at bounding box center [284, 242] width 6 height 6
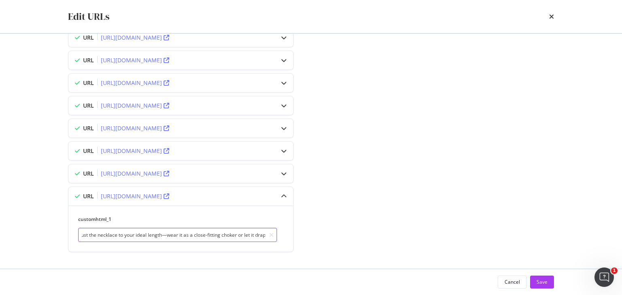
scroll to position [0, 938]
drag, startPoint x: 199, startPoint y: 235, endPoint x: 420, endPoint y: 233, distance: 220.4
click at [420, 233] on div "Enter new values for each URL you want to optimize URL [URL][DOMAIN_NAME][PERSO…" at bounding box center [311, 59] width 486 height 426
click at [422, 230] on div "Enter new values for each URL you want to optimize URL [URL][DOMAIN_NAME][PERSO…" at bounding box center [311, 59] width 486 height 426
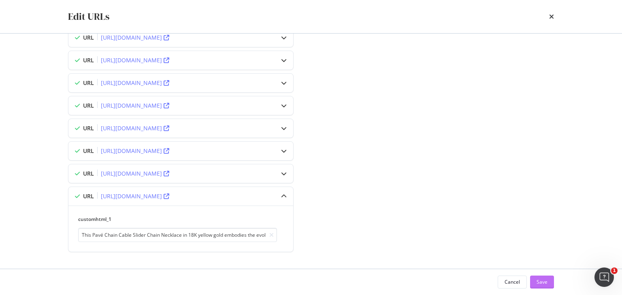
click at [549, 279] on button "Save" at bounding box center [542, 282] width 24 height 13
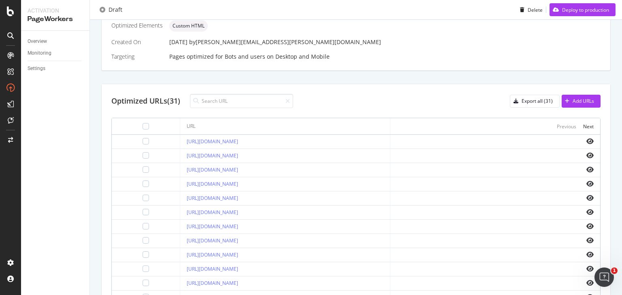
scroll to position [220, 0]
click at [531, 97] on div "Export all (31)" at bounding box center [532, 101] width 43 height 11
click at [587, 143] on icon "eye" at bounding box center [590, 142] width 7 height 6
click at [587, 156] on icon "eye" at bounding box center [590, 156] width 7 height 6
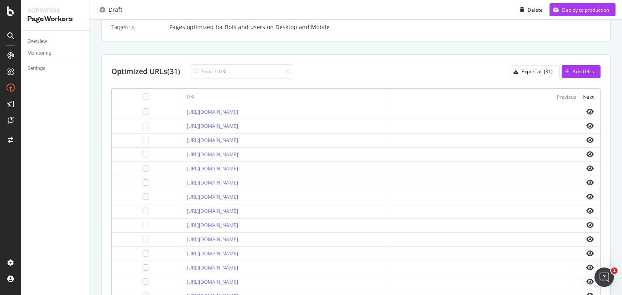
scroll to position [317, 0]
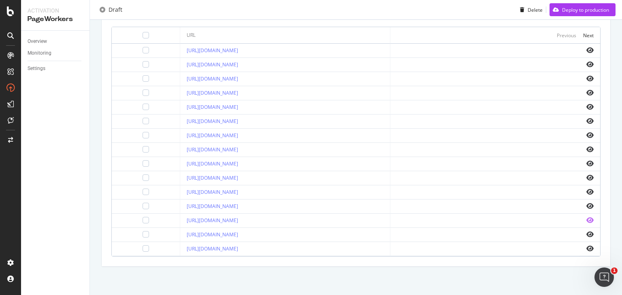
click at [587, 217] on icon "eye" at bounding box center [590, 220] width 7 height 6
click at [588, 249] on icon "eye" at bounding box center [590, 249] width 7 height 6
click at [143, 217] on div at bounding box center [146, 220] width 6 height 6
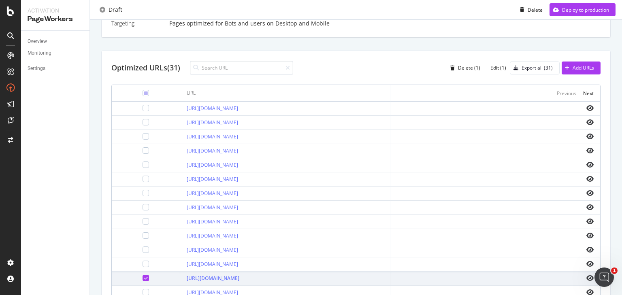
scroll to position [252, 0]
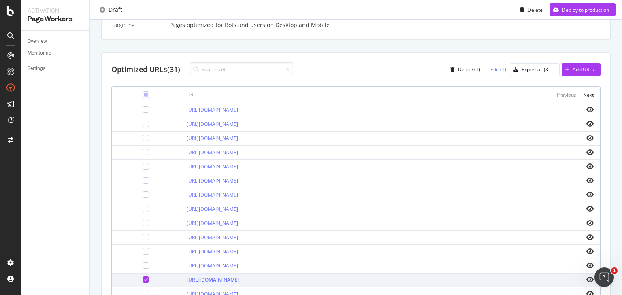
click at [491, 70] on div "Edit (1)" at bounding box center [499, 69] width 16 height 7
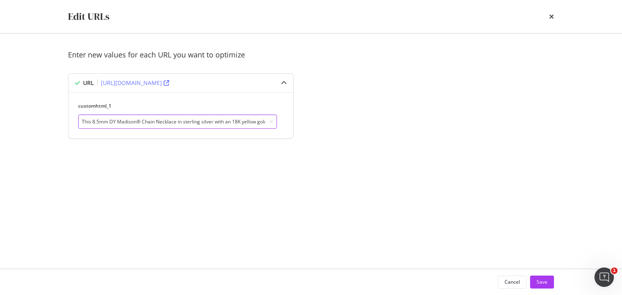
click at [160, 122] on input "This 8.5mm DY Madison® Chain Necklace in sterling silver with an 18K yellow gol…" at bounding box center [177, 122] width 199 height 14
drag, startPoint x: 160, startPoint y: 122, endPoint x: 324, endPoint y: 121, distance: 163.3
click at [324, 121] on div "Enter new values for each URL you want to optimize URL [URL][DOMAIN_NAME] custo…" at bounding box center [311, 104] width 486 height 109
click at [157, 123] on input "This 8.5mm DY Madison® Chain Necklace in sterling silver with an 18K yellow gol…" at bounding box center [177, 122] width 199 height 14
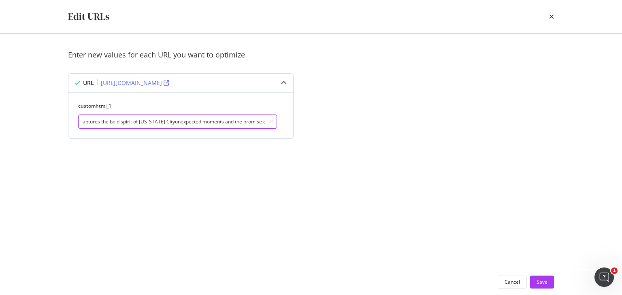
click at [154, 120] on input "This 8.5mm DY Madison® Chain Necklace in sterling silver with an 18K yellow gol…" at bounding box center [177, 122] width 199 height 14
click at [152, 120] on input "This 8.5mm DY Madison® Chain Necklace in sterling silver with an 18K yellow gol…" at bounding box center [177, 122] width 199 height 14
drag, startPoint x: 203, startPoint y: 120, endPoint x: 267, endPoint y: 119, distance: 64.8
click at [269, 119] on div "This 8.5mm DY Madison® Chain Necklace in sterling silver with an 18K yellow gol…" at bounding box center [177, 122] width 199 height 14
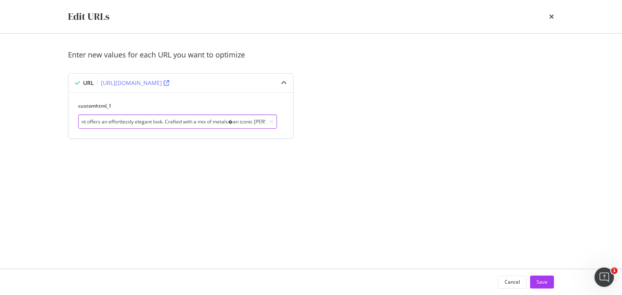
click at [202, 124] on input "This 8.5mm DY Madison® Chain Necklace in sterling silver with an 18K yellow gol…" at bounding box center [177, 122] width 199 height 14
click at [229, 120] on input "This 8.5mm DY Madison® Chain Necklace in sterling silver with an 18K yellow gol…" at bounding box center [177, 122] width 199 height 14
paste input "—"
click at [243, 120] on input "This 8.5mm DY Madison® Chain Necklace in sterling silver with an 18K yellow gol…" at bounding box center [177, 122] width 199 height 14
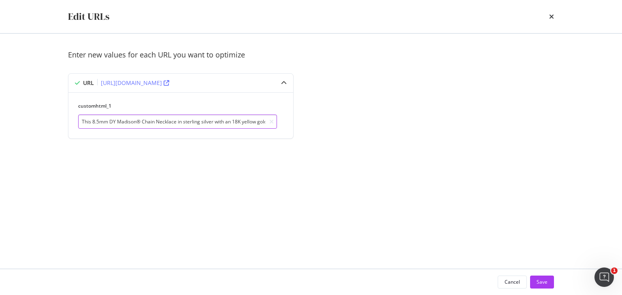
scroll to position [0, 828]
drag, startPoint x: 180, startPoint y: 118, endPoint x: 530, endPoint y: 117, distance: 350.1
click at [530, 117] on div "Enter new values for each URL you want to optimize URL [URL][DOMAIN_NAME] custo…" at bounding box center [311, 104] width 486 height 109
click at [208, 124] on input "This 8.5mm DY Madison® Chain Necklace in sterling silver with an 18K yellow gol…" at bounding box center [177, 122] width 199 height 14
click at [151, 122] on input "This 8.5mm DY Madison® Chain Necklace in sterling silver with an 18K yellow gol…" at bounding box center [177, 122] width 199 height 14
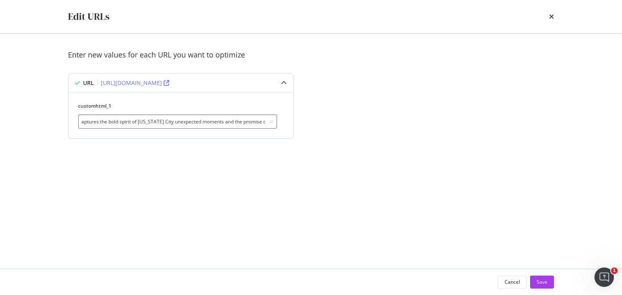
paste input "—"
click at [157, 123] on input "This 8.5mm DY Madison® Chain Necklace in sterling silver with an 18K yellow gol…" at bounding box center [177, 122] width 199 height 14
click at [218, 125] on input "This 8.5mm DY Madison® Chain Necklace in sterling silver with an 18K yellow gol…" at bounding box center [177, 122] width 199 height 14
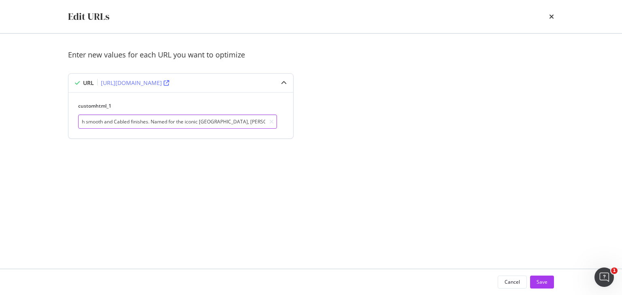
scroll to position [0, 621]
click at [221, 124] on input "This 8.5mm DY Madison® Chain Necklace in sterling silver with an 18K yellow gol…" at bounding box center [177, 122] width 199 height 14
click at [261, 123] on input "This 8.5mm DY Madison® Chain Necklace in sterling silver with an 18K yellow gol…" at bounding box center [177, 122] width 199 height 14
click at [261, 122] on input "This 8.5mm DY Madison® Chain Necklace in sterling silver with an 18K yellow gol…" at bounding box center [177, 122] width 199 height 14
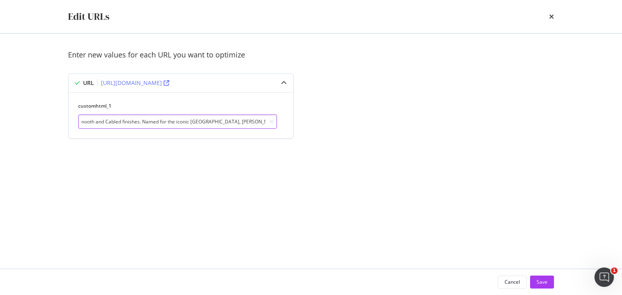
paste input "®"
drag, startPoint x: 244, startPoint y: 121, endPoint x: 252, endPoint y: 120, distance: 8.5
click at [252, 120] on input "This 8.5mm DY Madison® Chain Necklace in sterling silver with an 18K yellow gol…" at bounding box center [177, 122] width 199 height 14
click at [258, 120] on input "This 8.5mm DY Madison® Chain Necklace in sterling silver with an 18K yellow gol…" at bounding box center [177, 122] width 199 height 14
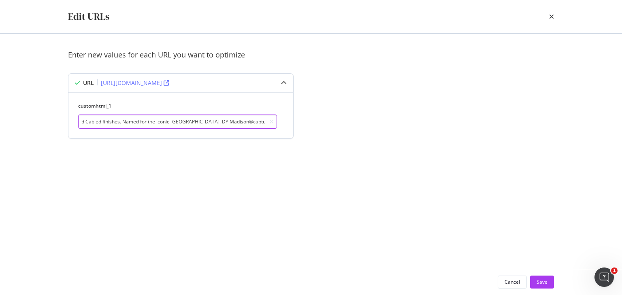
click at [245, 121] on input "This 8.5mm DY Madison® Chain Necklace in sterling silver with an 18K yellow gol…" at bounding box center [177, 122] width 199 height 14
drag, startPoint x: 258, startPoint y: 120, endPoint x: 307, endPoint y: 111, distance: 50.0
click at [307, 111] on div "Enter new values for each URL you want to optimize URL [URL][DOMAIN_NAME] custo…" at bounding box center [311, 104] width 486 height 109
click at [147, 119] on input "This 8.5mm DY Madison® Chain Necklace in sterling silver with an 18K yellow gol…" at bounding box center [177, 122] width 199 height 14
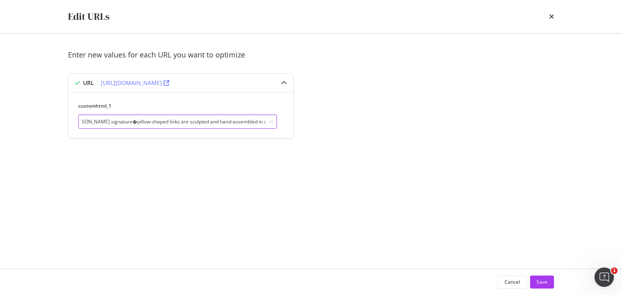
scroll to position [0, 370]
click at [141, 122] on input "This 8.5mm DY Madison® Chain Necklace in sterling silver with an 18K yellow gol…" at bounding box center [177, 122] width 199 height 14
drag, startPoint x: 224, startPoint y: 122, endPoint x: 248, endPoint y: 119, distance: 24.4
click at [248, 119] on input "This 8.5mm DY Madison® Chain Necklace in sterling silver with an 18K yellow gol…" at bounding box center [177, 122] width 199 height 14
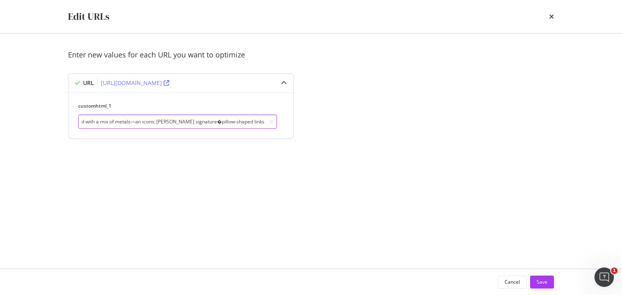
click at [172, 120] on input "This 8.5mm DY Madison® Chain Necklace in sterling silver with an 18K yellow gol…" at bounding box center [177, 122] width 199 height 14
drag, startPoint x: 217, startPoint y: 122, endPoint x: 212, endPoint y: 121, distance: 4.5
click at [212, 121] on input "This 8.5mm DY Madison® Chain Necklace in sterling silver with an 18K yellow gol…" at bounding box center [177, 122] width 199 height 14
paste input "—"
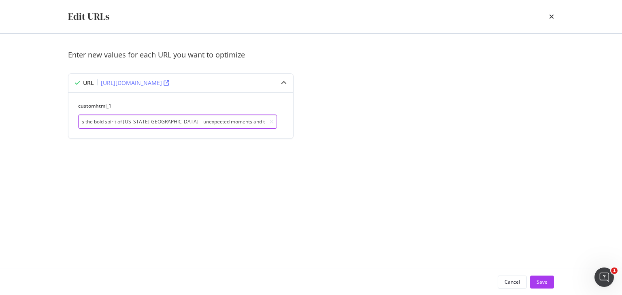
drag, startPoint x: 243, startPoint y: 123, endPoint x: 420, endPoint y: 125, distance: 176.7
click at [420, 125] on div "Enter new values for each URL you want to optimize URL [URL][DOMAIN_NAME] custo…" at bounding box center [311, 104] width 486 height 109
type input "This 8.5mm DY Madison® Chain Necklace in sterling silver with an 18K yellow gol…"
click at [551, 282] on button "Save" at bounding box center [542, 282] width 24 height 13
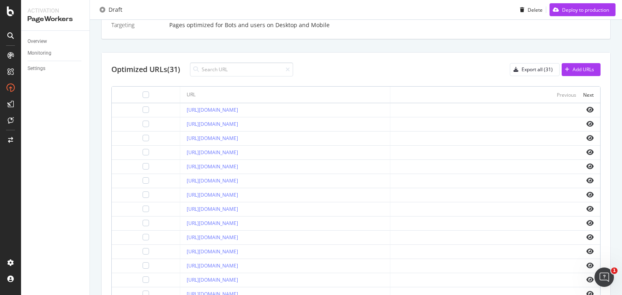
scroll to position [317, 0]
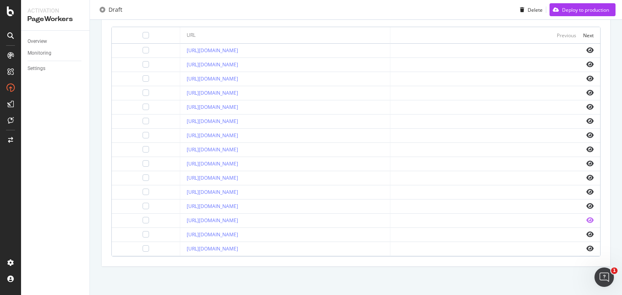
click at [587, 217] on icon "eye" at bounding box center [590, 220] width 7 height 6
click at [587, 250] on icon "eye" at bounding box center [590, 249] width 7 height 6
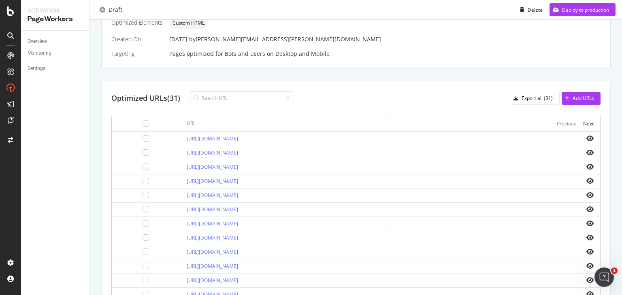
scroll to position [220, 0]
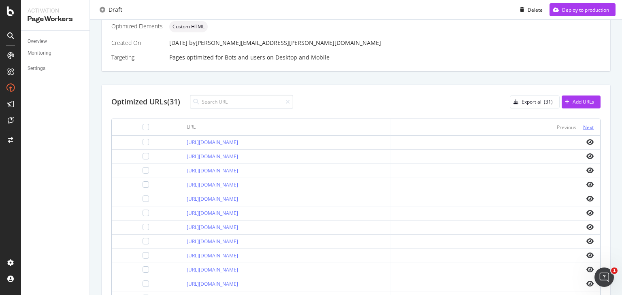
click at [583, 128] on div "Next" at bounding box center [588, 127] width 11 height 7
click at [587, 141] on icon "eye" at bounding box center [590, 142] width 7 height 6
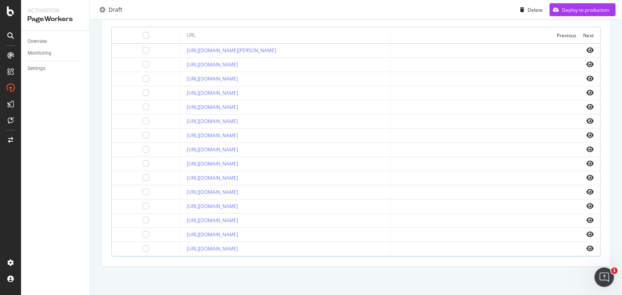
scroll to position [252, 0]
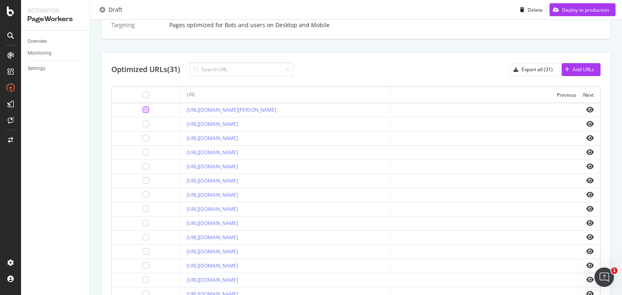
click at [143, 109] on div at bounding box center [146, 110] width 6 height 6
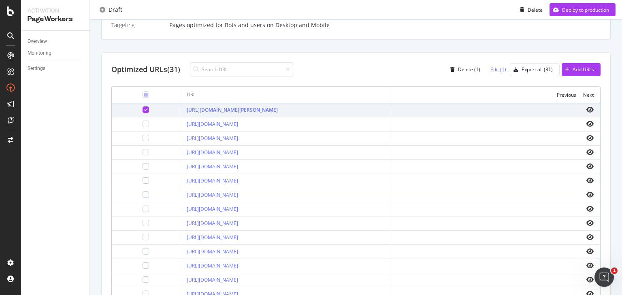
click at [492, 67] on div "Edit (1)" at bounding box center [499, 69] width 16 height 7
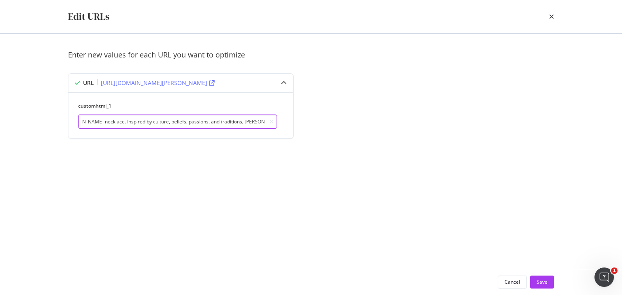
scroll to position [0, 754]
drag, startPoint x: 115, startPoint y: 117, endPoint x: 456, endPoint y: 114, distance: 341.6
click at [456, 114] on div "Enter new values for each URL you want to optimize URL [URL][DOMAIN_NAME][PERSO…" at bounding box center [311, 104] width 486 height 109
click at [160, 122] on input "This Deco Star of [PERSON_NAME] Pendant in sterling silver with black diamonds …" at bounding box center [177, 122] width 199 height 14
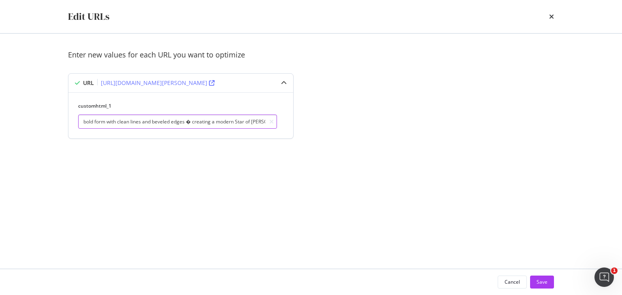
click at [164, 121] on input "This Deco Star of [PERSON_NAME] Pendant in sterling silver with black diamonds …" at bounding box center [177, 122] width 199 height 14
paste input "—"
type input "This Deco Star of [PERSON_NAME] Pendant in sterling silver with black diamonds …"
click at [486, 169] on div "Enter new values for each URL you want to optimize URL [URL][DOMAIN_NAME][PERSO…" at bounding box center [311, 151] width 486 height 203
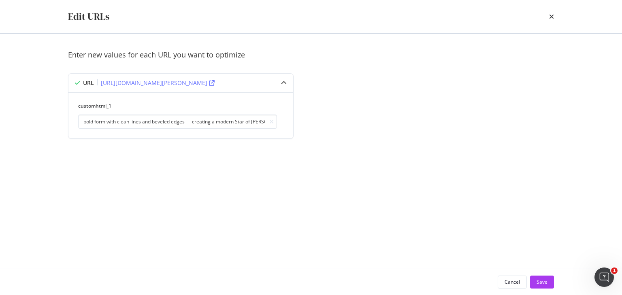
scroll to position [0, 0]
click at [548, 278] on button "Save" at bounding box center [542, 282] width 24 height 13
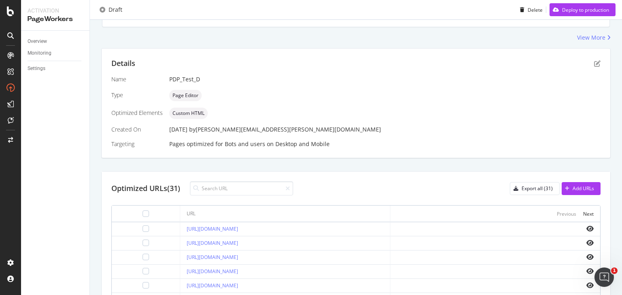
scroll to position [164, 0]
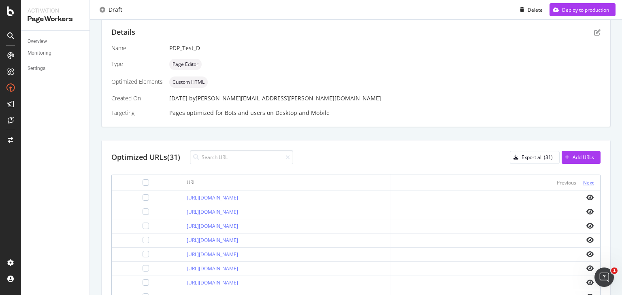
click at [586, 181] on div "Next" at bounding box center [588, 182] width 11 height 7
click at [587, 194] on icon "eye" at bounding box center [590, 197] width 7 height 6
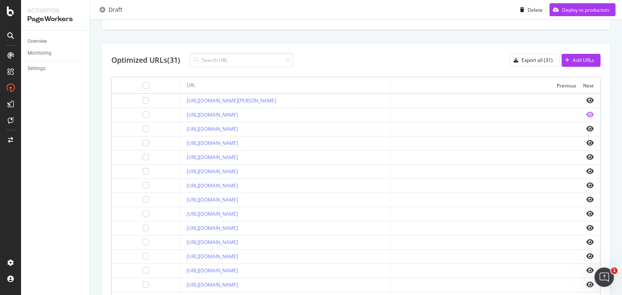
click at [587, 111] on icon "eye" at bounding box center [590, 114] width 7 height 6
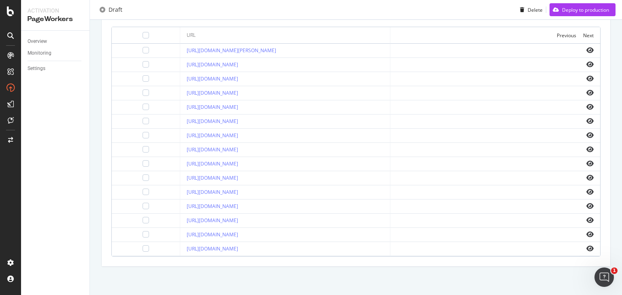
scroll to position [288, 0]
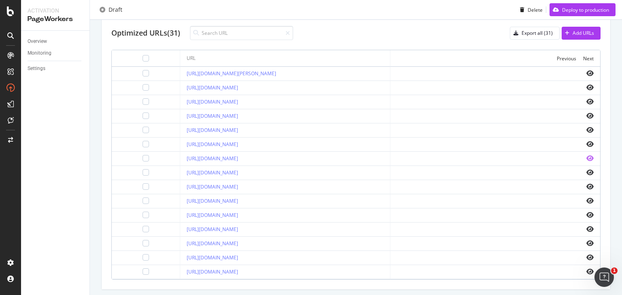
click at [588, 161] on icon "eye" at bounding box center [590, 158] width 7 height 6
click at [128, 162] on div at bounding box center [145, 158] width 55 height 6
click at [143, 162] on div at bounding box center [146, 158] width 6 height 6
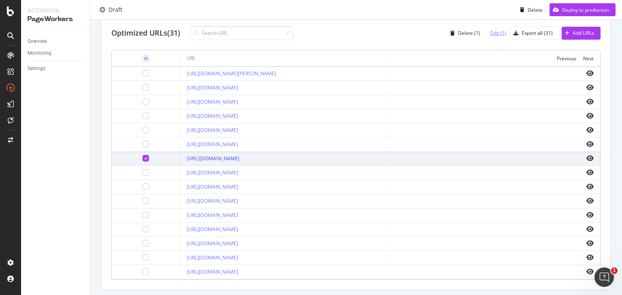
click at [498, 36] on div "Edit (1)" at bounding box center [499, 33] width 16 height 7
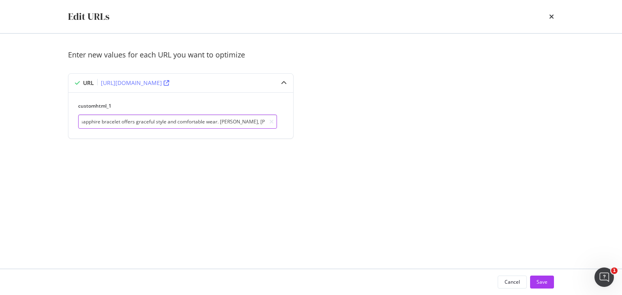
drag, startPoint x: 210, startPoint y: 124, endPoint x: 361, endPoint y: 122, distance: 151.6
click at [361, 122] on div "Enter new values for each URL you want to optimize URL [URL][DOMAIN_NAME] custo…" at bounding box center [311, 104] width 486 height 109
click at [177, 120] on input "This Cablespira® Flex Bracelet with blue sapphires is an innovative expression …" at bounding box center [177, 122] width 199 height 14
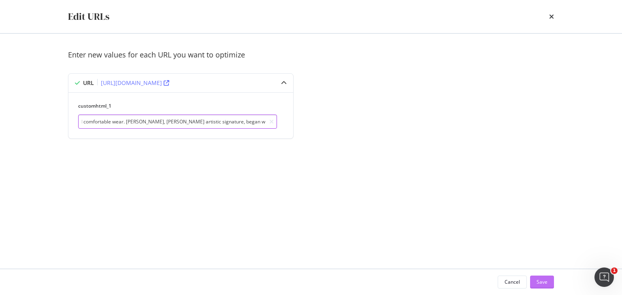
type input "This Cablespira® Flex Bracelet with blue sapphires is an innovative expression …"
click at [540, 283] on div "Save" at bounding box center [542, 282] width 11 height 7
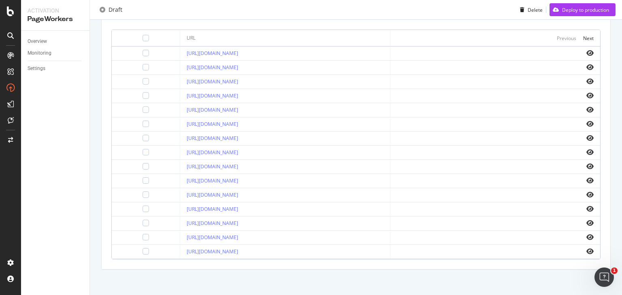
scroll to position [317, 0]
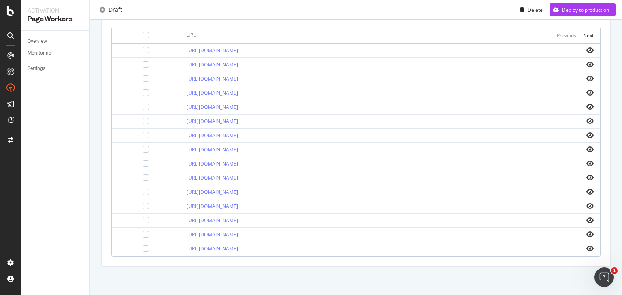
drag, startPoint x: 583, startPoint y: 214, endPoint x: 543, endPoint y: 162, distance: 66.1
click at [587, 217] on icon "eye" at bounding box center [590, 220] width 7 height 6
click at [587, 132] on icon "eye" at bounding box center [590, 135] width 7 height 6
click at [587, 217] on icon "eye" at bounding box center [590, 220] width 7 height 6
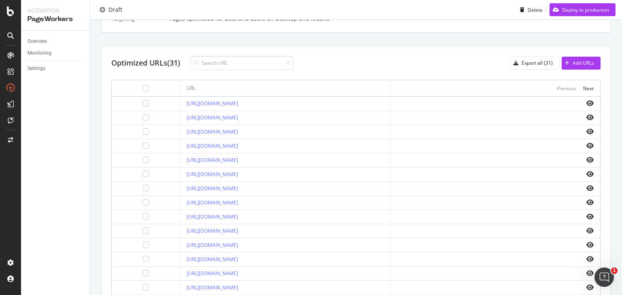
scroll to position [252, 0]
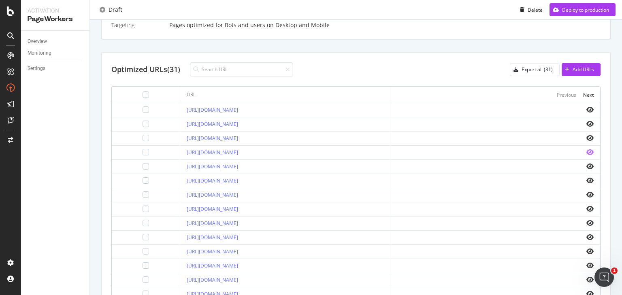
click at [587, 149] on icon "eye" at bounding box center [590, 152] width 7 height 6
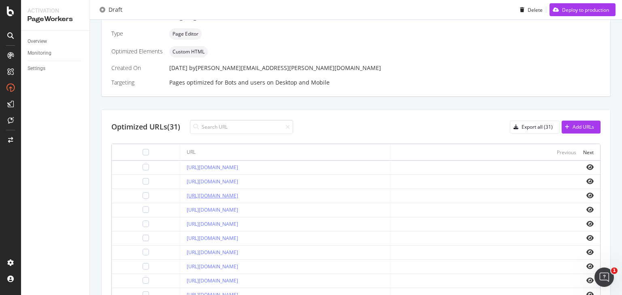
scroll to position [292, 0]
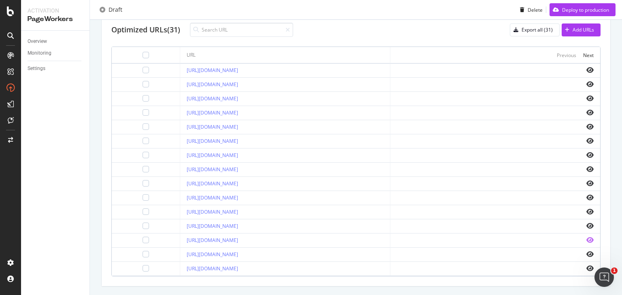
click at [587, 238] on icon "eye" at bounding box center [590, 240] width 7 height 6
click at [587, 68] on icon "eye" at bounding box center [590, 70] width 7 height 6
click at [587, 85] on icon "eye" at bounding box center [590, 84] width 7 height 6
click at [587, 109] on icon "eye" at bounding box center [590, 112] width 7 height 6
click at [587, 127] on icon "eye" at bounding box center [590, 127] width 7 height 6
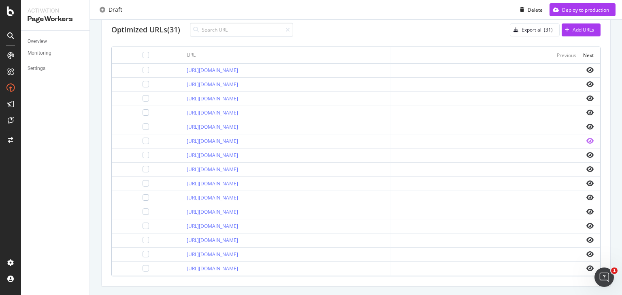
click at [587, 140] on icon "eye" at bounding box center [590, 141] width 7 height 6
click at [587, 169] on icon "eye" at bounding box center [590, 169] width 7 height 6
click at [587, 182] on icon "eye" at bounding box center [590, 183] width 7 height 6
click at [589, 198] on icon "eye" at bounding box center [590, 197] width 7 height 6
click at [143, 56] on div at bounding box center [146, 55] width 6 height 6
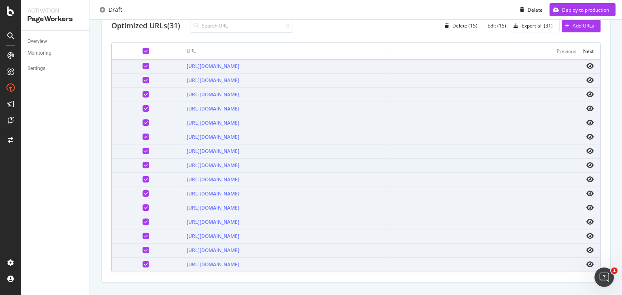
scroll to position [284, 0]
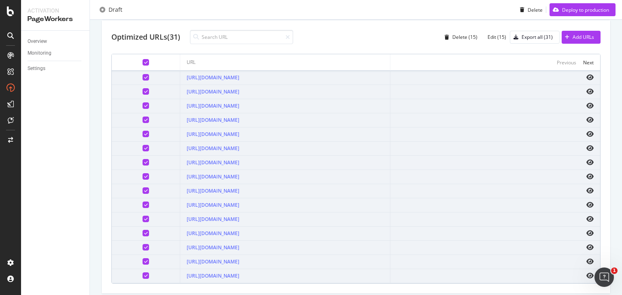
click at [144, 62] on icon at bounding box center [146, 62] width 4 height 4
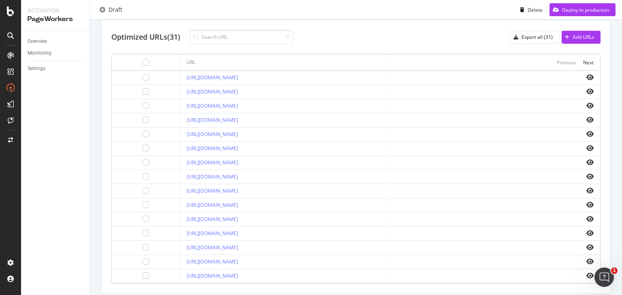
click at [136, 173] on div at bounding box center [145, 176] width 55 height 6
click at [143, 175] on div at bounding box center [146, 176] width 6 height 6
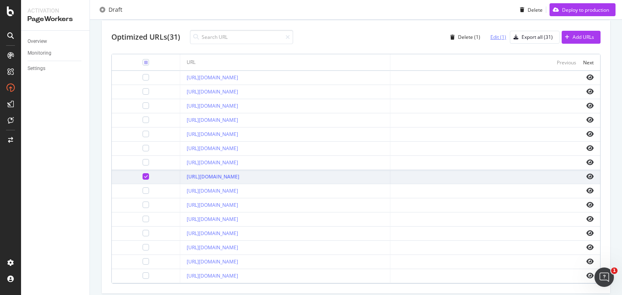
click at [491, 34] on div "Edit (1)" at bounding box center [499, 37] width 16 height 7
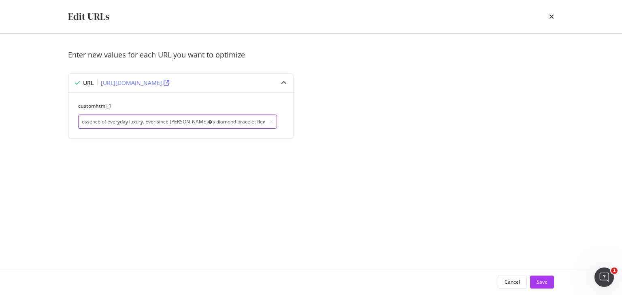
scroll to position [0, 592]
click at [300, 115] on div "URL [URL][DOMAIN_NAME] customhtml_1 This diamond Tennis Bracelet in 18K white g…" at bounding box center [187, 107] width 239 height 69
click at [235, 119] on input "This diamond Tennis Bracelet in 18K white gold embodies the essence of everyday…" at bounding box center [177, 122] width 199 height 14
drag, startPoint x: 229, startPoint y: 122, endPoint x: 72, endPoint y: 113, distance: 157.0
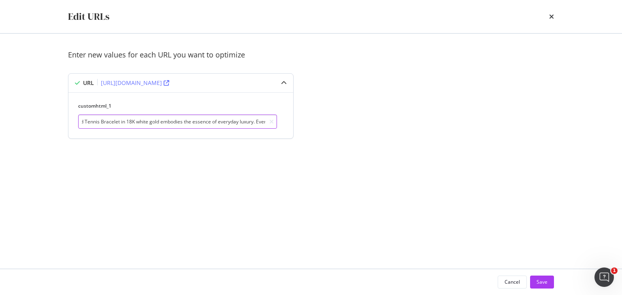
click at [72, 113] on div "customhtml_1 This diamond Tennis Bracelet in 18K white gold embodies the essenc…" at bounding box center [180, 115] width 225 height 46
click at [246, 123] on input "This diamond Tennis Bracelet in 18K white gold embodies the essence of everyday…" at bounding box center [177, 122] width 199 height 14
click at [217, 122] on input "This diamond Tennis Bracelet in 18K white gold embodies the essence of everyday…" at bounding box center [177, 122] width 199 height 14
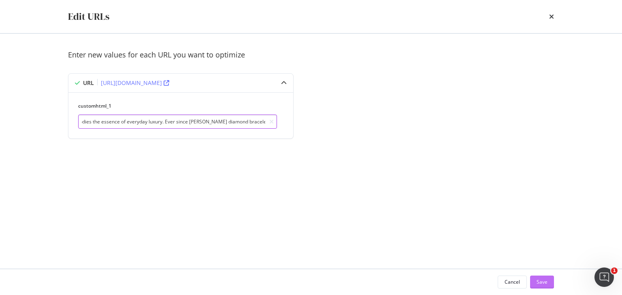
type input "This diamond Tennis Bracelet in 18K white gold embodies the essence of everyday…"
click at [549, 280] on button "Save" at bounding box center [542, 282] width 24 height 13
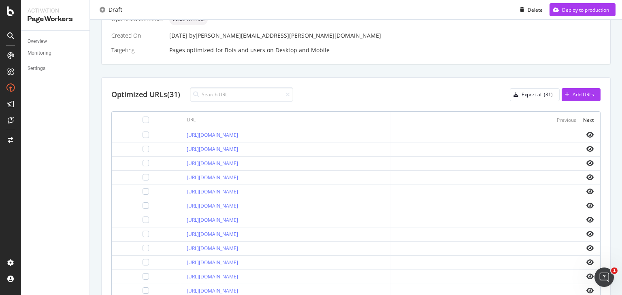
scroll to position [220, 0]
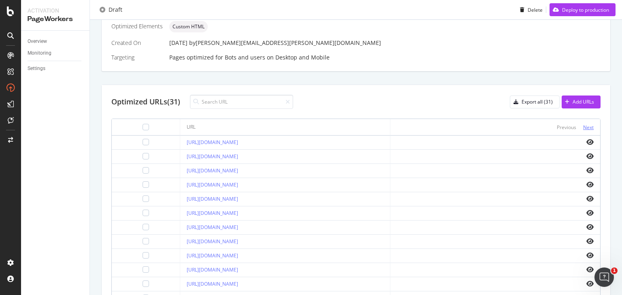
click at [583, 129] on div "Next" at bounding box center [588, 127] width 11 height 7
click at [587, 210] on icon "eye" at bounding box center [590, 213] width 7 height 6
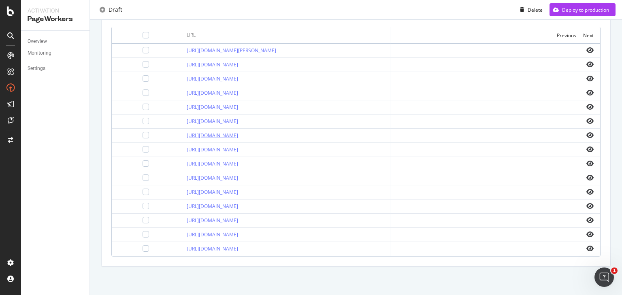
scroll to position [353, 0]
click at [587, 231] on icon "eye" at bounding box center [590, 234] width 7 height 6
click at [587, 246] on icon "eye" at bounding box center [590, 249] width 7 height 6
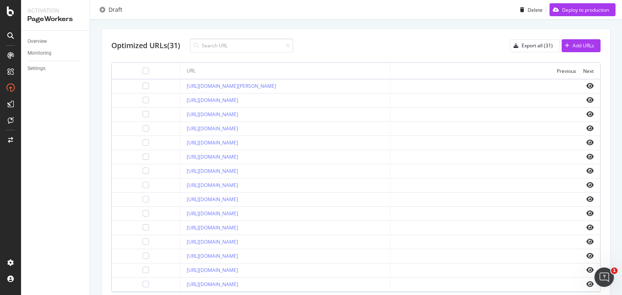
scroll to position [256, 0]
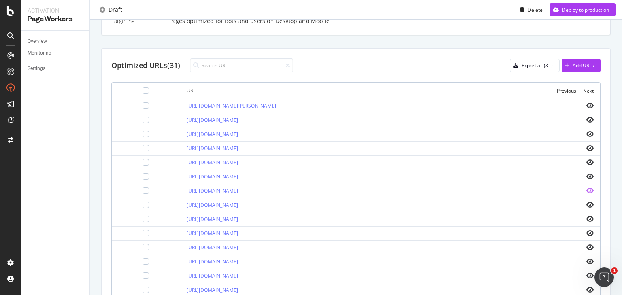
click at [587, 194] on icon "eye" at bounding box center [590, 191] width 7 height 6
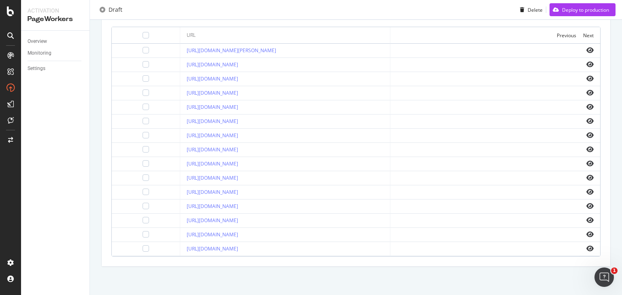
scroll to position [353, 0]
click at [143, 246] on div at bounding box center [146, 249] width 6 height 6
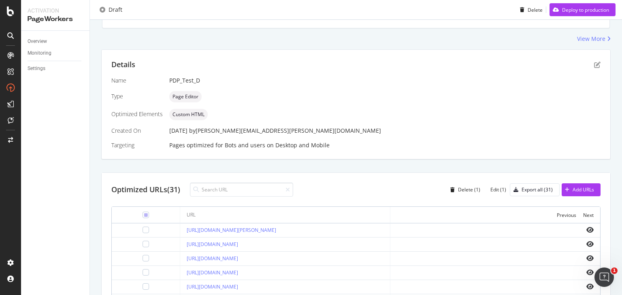
scroll to position [126, 0]
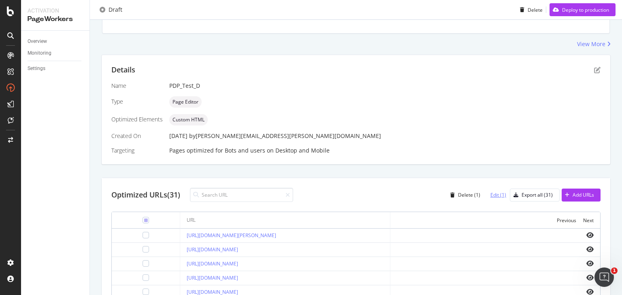
click at [493, 194] on div "Edit (1)" at bounding box center [499, 195] width 16 height 7
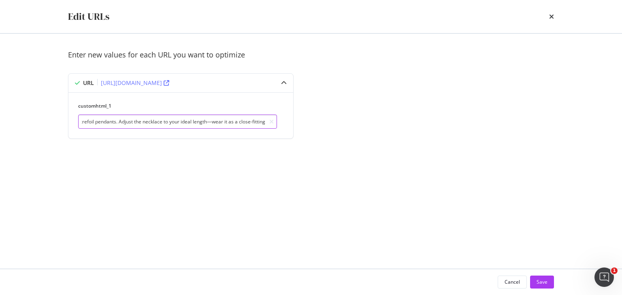
scroll to position [0, 938]
drag, startPoint x: 146, startPoint y: 123, endPoint x: 426, endPoint y: 123, distance: 280.0
click at [426, 123] on div "Enter new values for each URL you want to optimize URL [URL][DOMAIN_NAME] custo…" at bounding box center [311, 104] width 486 height 109
click at [139, 123] on input "This Pavé Chain Cable Slider Chain Necklace in 18K yellow gold embodies the evo…" at bounding box center [177, 122] width 199 height 14
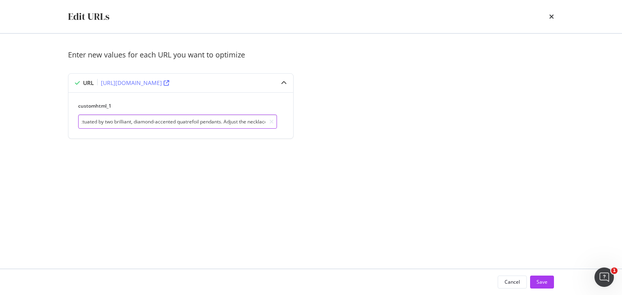
drag, startPoint x: 211, startPoint y: 124, endPoint x: 348, endPoint y: 120, distance: 137.8
click at [348, 120] on div "Enter new values for each URL you want to optimize URL [URL][DOMAIN_NAME] custo…" at bounding box center [311, 104] width 486 height 109
click at [173, 118] on input "This Pavé Chain Cable Slider Chain Necklace in 18K yellow gold embodies the evo…" at bounding box center [177, 122] width 199 height 14
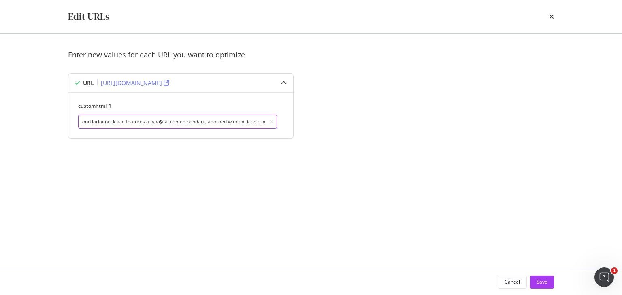
click at [146, 122] on input "This Pavé Chain Cable Slider Chain Necklace in 18K yellow gold embodies the evo…" at bounding box center [177, 122] width 199 height 14
paste input "é"
type input "This Pavé Chain Cable Slider Chain Necklace in 18K yellow gold embodies the evo…"
click at [545, 282] on div "Save" at bounding box center [542, 282] width 11 height 7
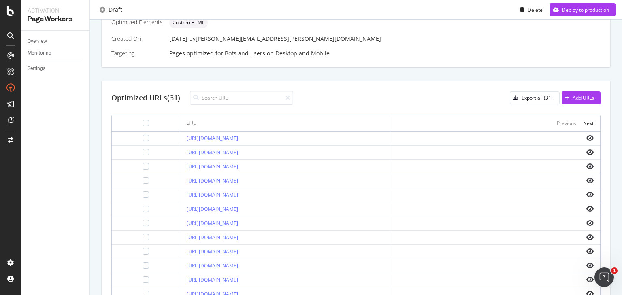
scroll to position [317, 0]
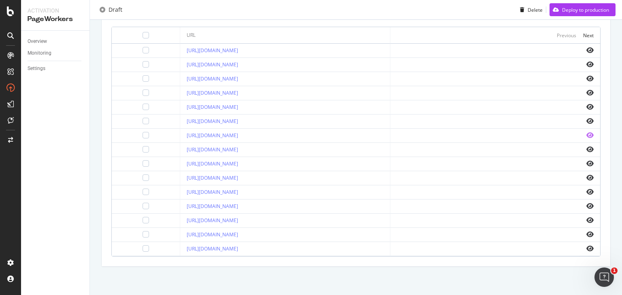
click at [587, 132] on icon "eye" at bounding box center [590, 135] width 7 height 6
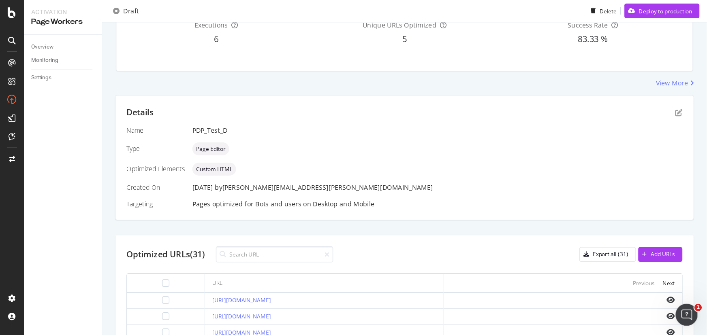
scroll to position [162, 0]
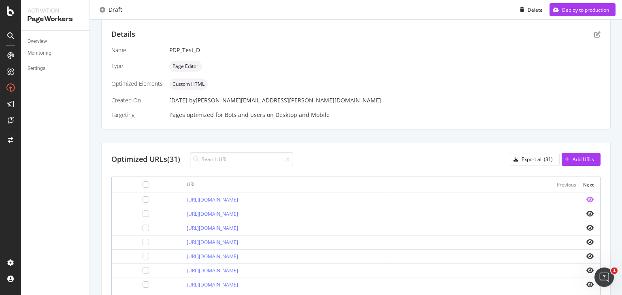
click at [587, 198] on icon "eye" at bounding box center [590, 200] width 7 height 6
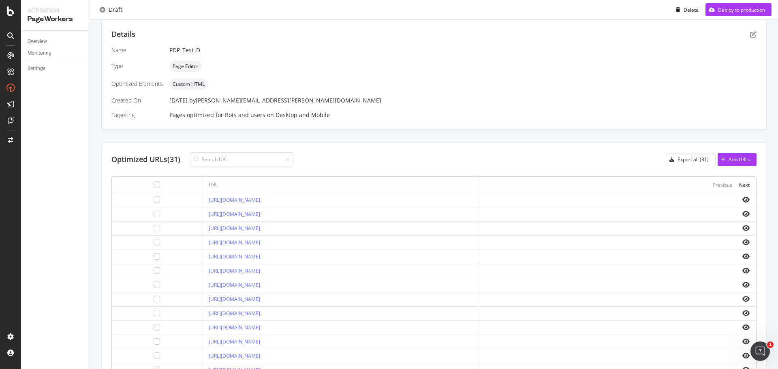
drag, startPoint x: 425, startPoint y: 0, endPoint x: 584, endPoint y: 136, distance: 209.5
click at [584, 136] on div "Details Name PDP_Test_D Type Page Editor Optimized Elements Custom HTML Created…" at bounding box center [433, 217] width 665 height 397
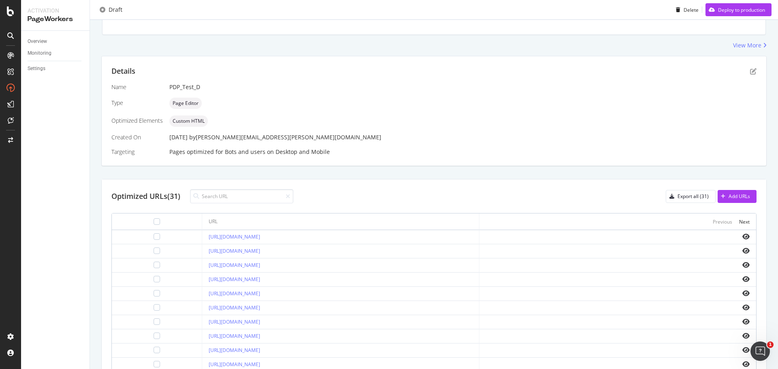
scroll to position [116, 0]
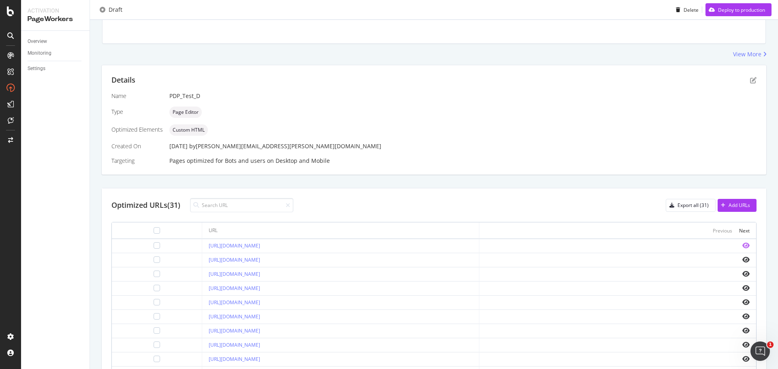
click at [742, 247] on icon "eye" at bounding box center [745, 245] width 7 height 6
